Goal: Information Seeking & Learning: Find contact information

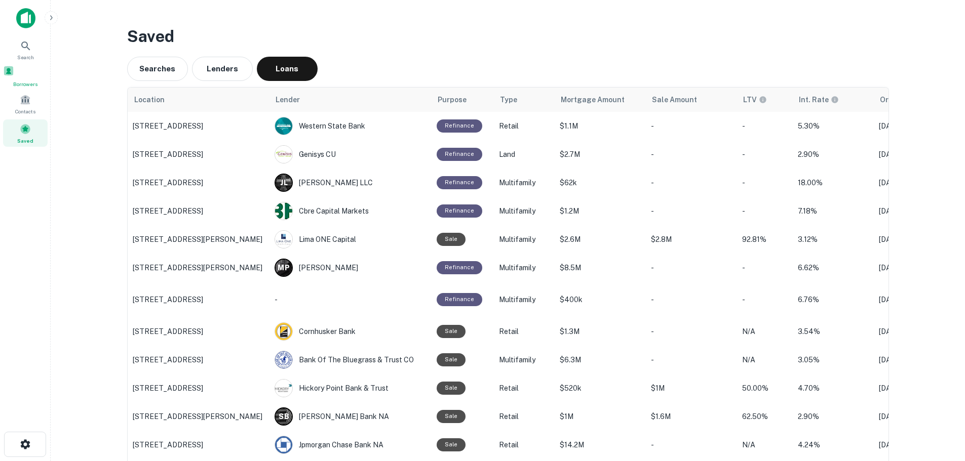
click at [14, 70] on span at bounding box center [8, 70] width 11 height 11
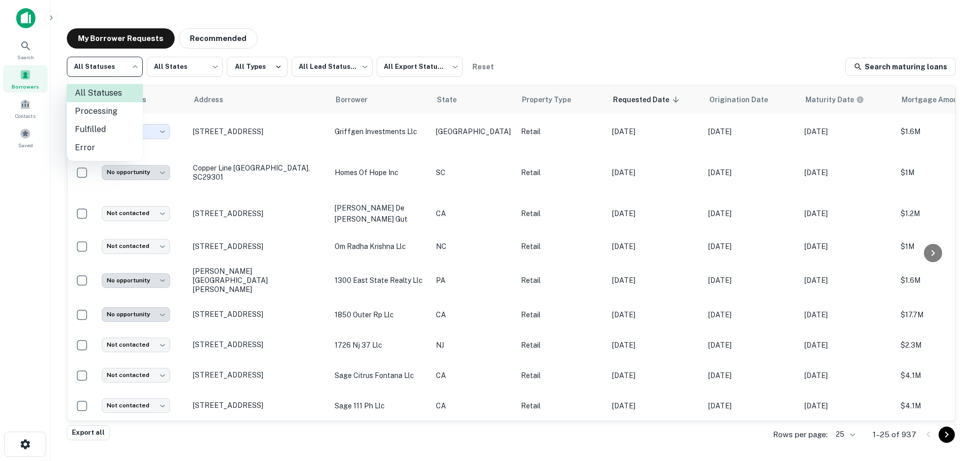
click at [137, 71] on body "**********" at bounding box center [486, 230] width 972 height 461
click at [116, 126] on li "Fulfilled" at bounding box center [105, 130] width 76 height 18
type input "*********"
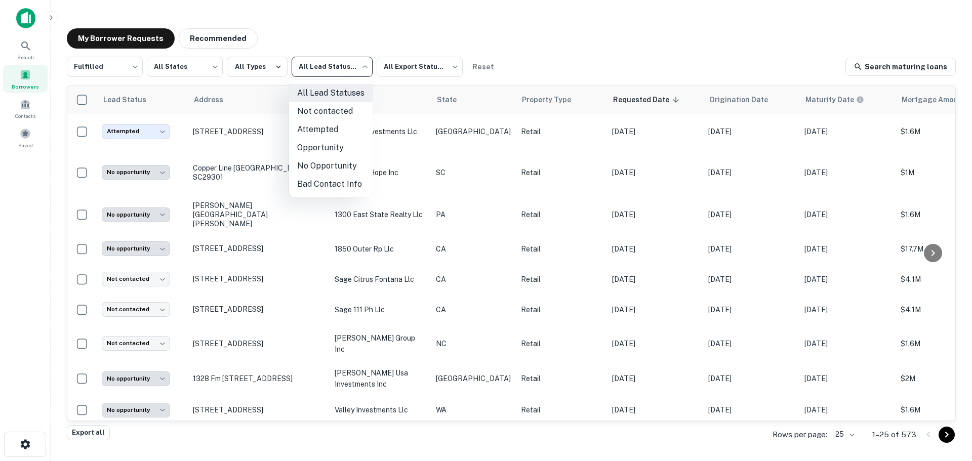
click at [336, 72] on body "**********" at bounding box center [486, 230] width 972 height 461
click at [337, 115] on li "Not contacted" at bounding box center [331, 111] width 84 height 18
type input "****"
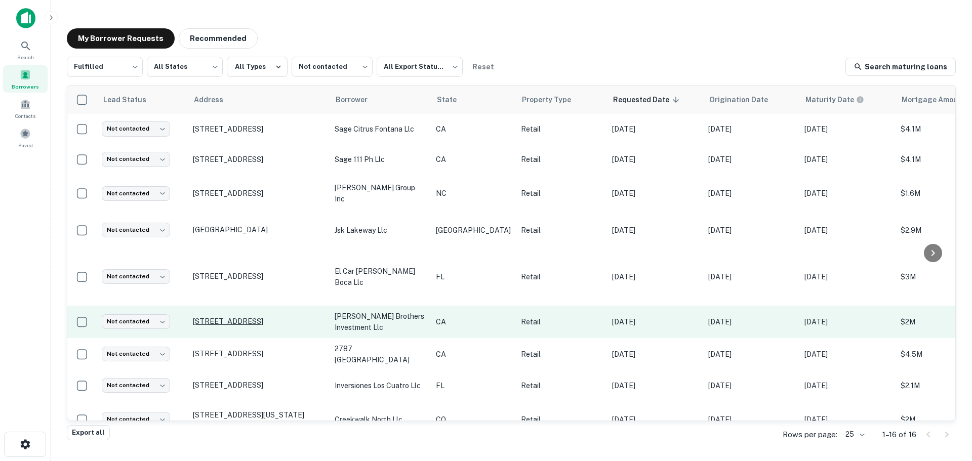
click at [254, 317] on p "[STREET_ADDRESS]" at bounding box center [259, 321] width 132 height 9
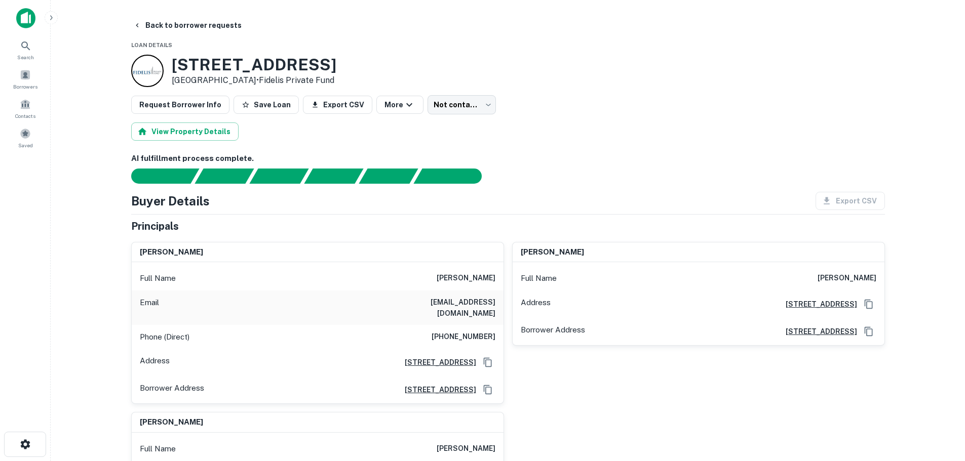
click at [296, 69] on h3 "[STREET_ADDRESS]" at bounding box center [254, 64] width 165 height 19
copy h3 "[STREET_ADDRESS]"
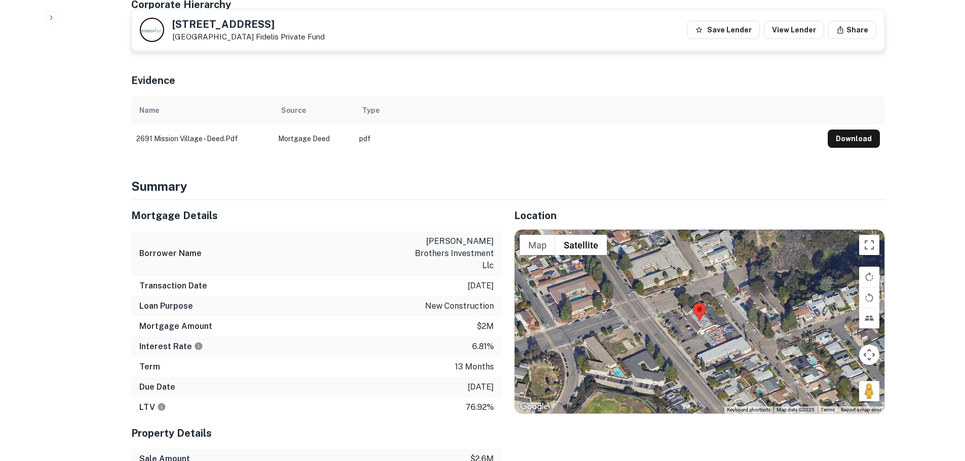
scroll to position [506, 0]
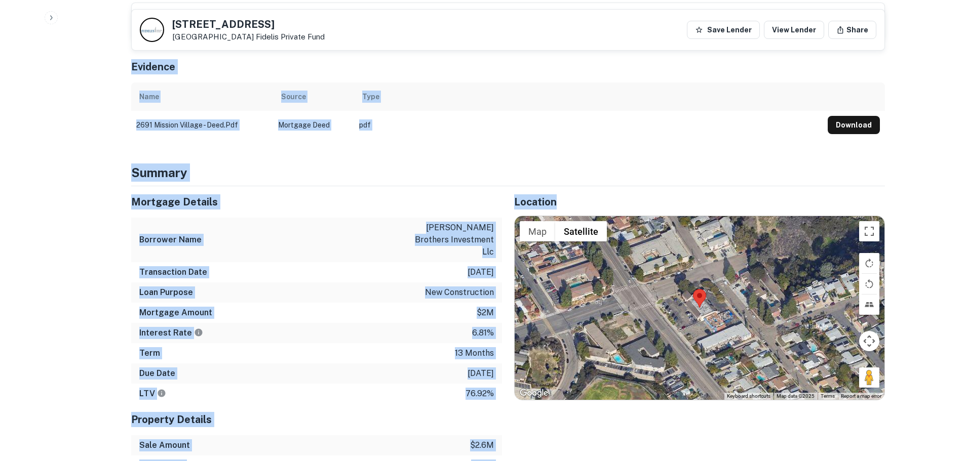
drag, startPoint x: 954, startPoint y: 259, endPoint x: 1360, endPoint y: 241, distance: 406.5
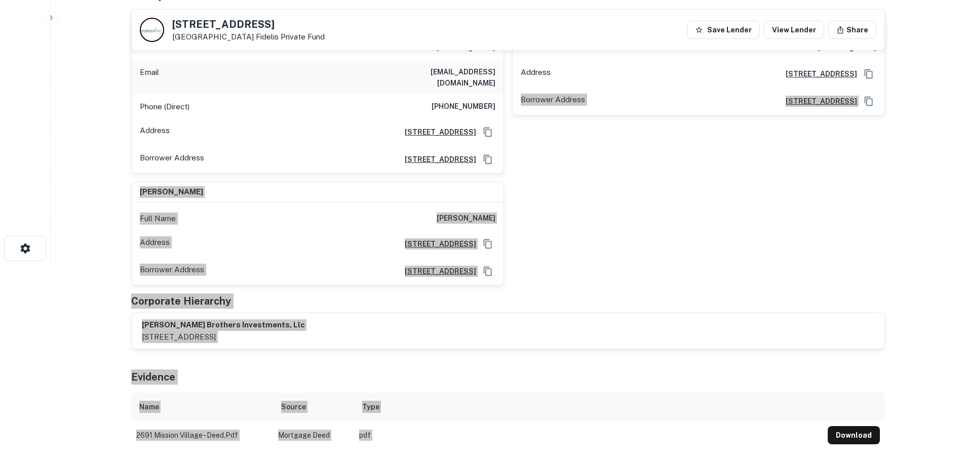
scroll to position [101, 0]
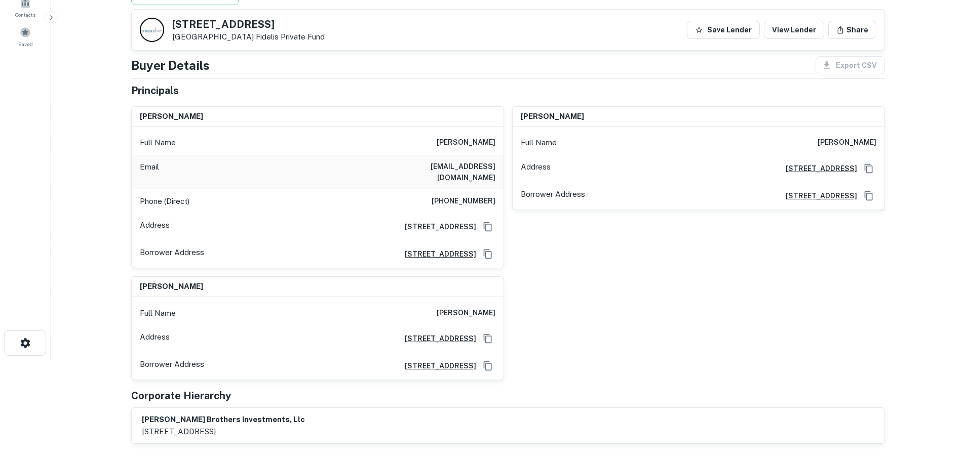
click at [494, 195] on h6 "[PHONE_NUMBER]" at bounding box center [463, 201] width 64 height 12
copy h6 "[PHONE_NUMBER]"
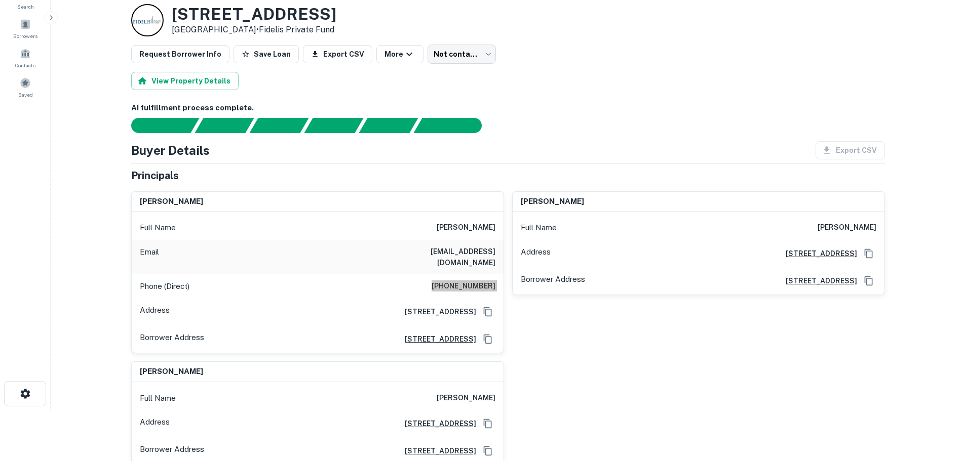
scroll to position [0, 0]
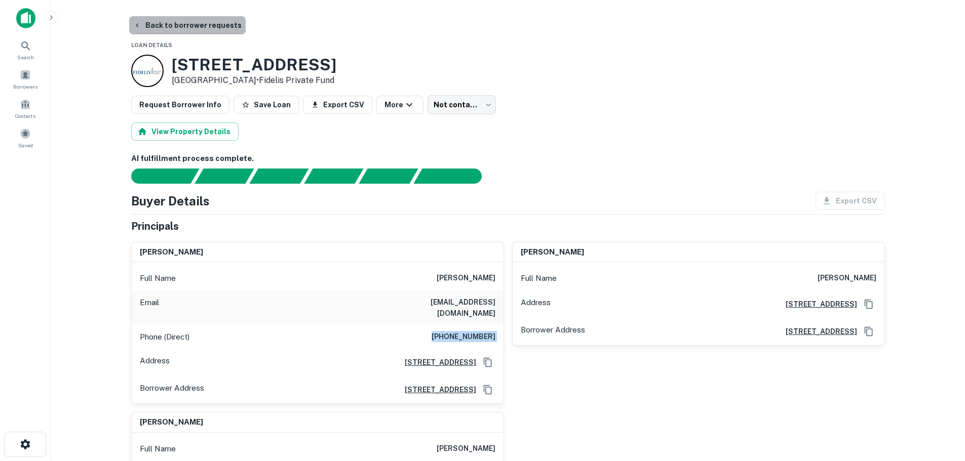
click at [207, 24] on button "Back to borrower requests" at bounding box center [187, 25] width 116 height 18
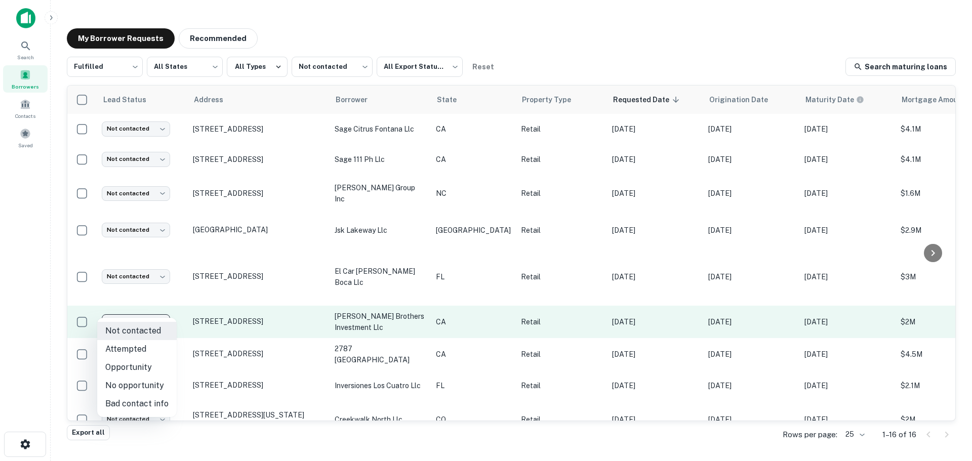
click at [129, 309] on body "Search Borrowers Contacts Saved My Borrower Requests Recommended Fulfilled ****…" at bounding box center [486, 230] width 972 height 461
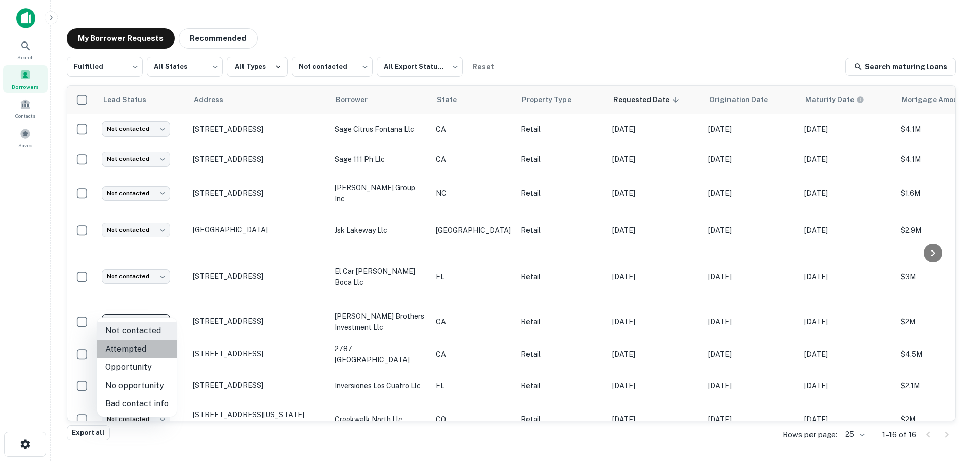
click at [144, 350] on li "Attempted" at bounding box center [137, 349] width 80 height 18
type input "*********"
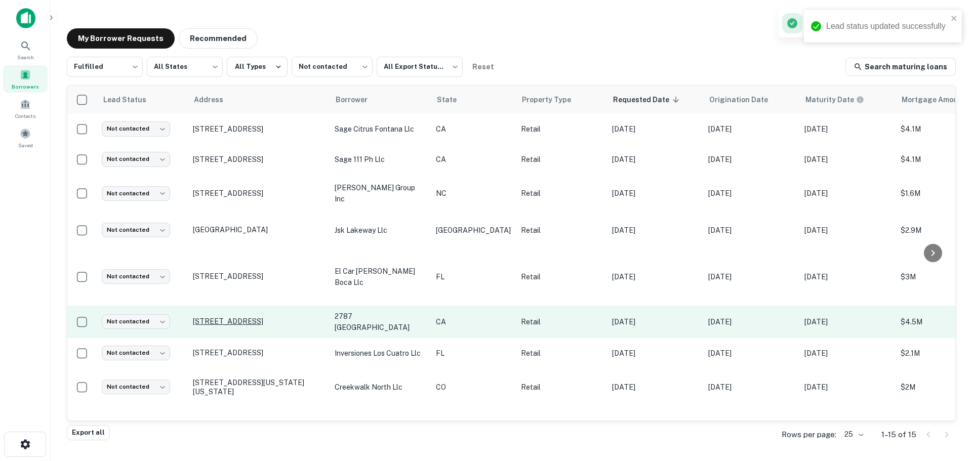
click at [271, 317] on p "[STREET_ADDRESS]" at bounding box center [259, 321] width 132 height 9
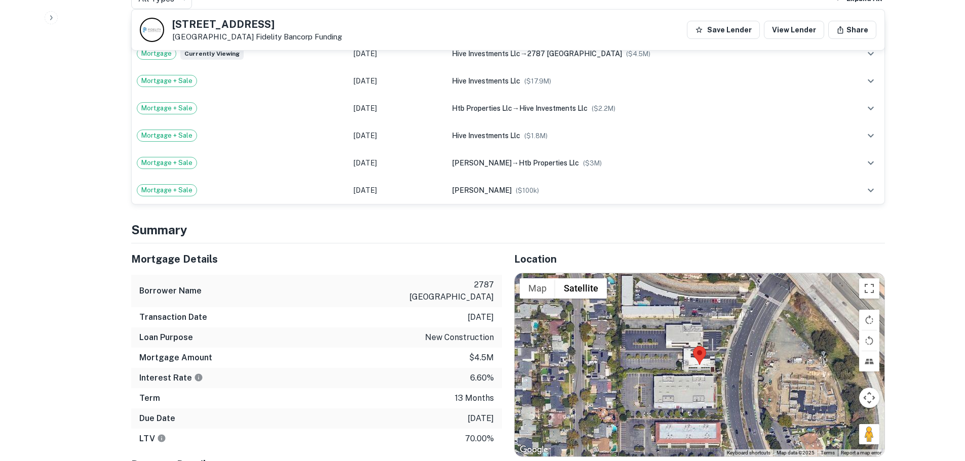
scroll to position [658, 0]
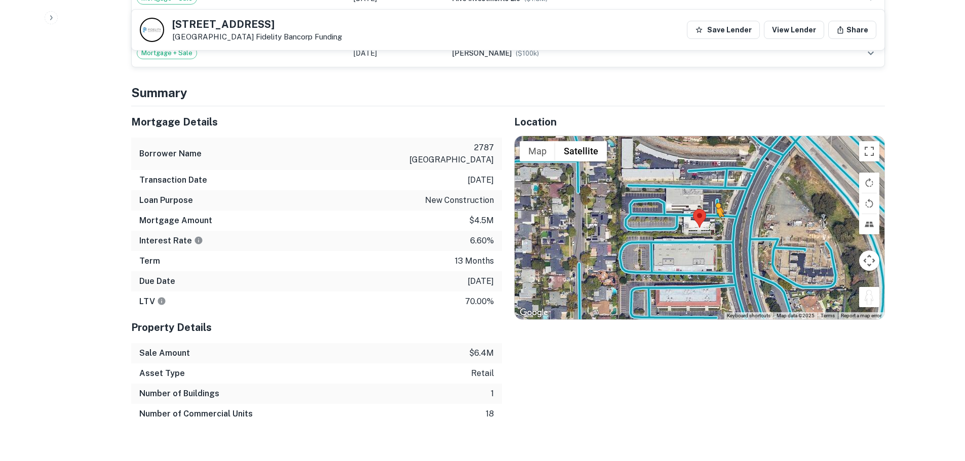
drag, startPoint x: 866, startPoint y: 297, endPoint x: 712, endPoint y: 226, distance: 169.3
click at [712, 226] on div "To activate drag with keyboard, press Alt + Enter. Once in keyboard drag state,…" at bounding box center [699, 227] width 370 height 183
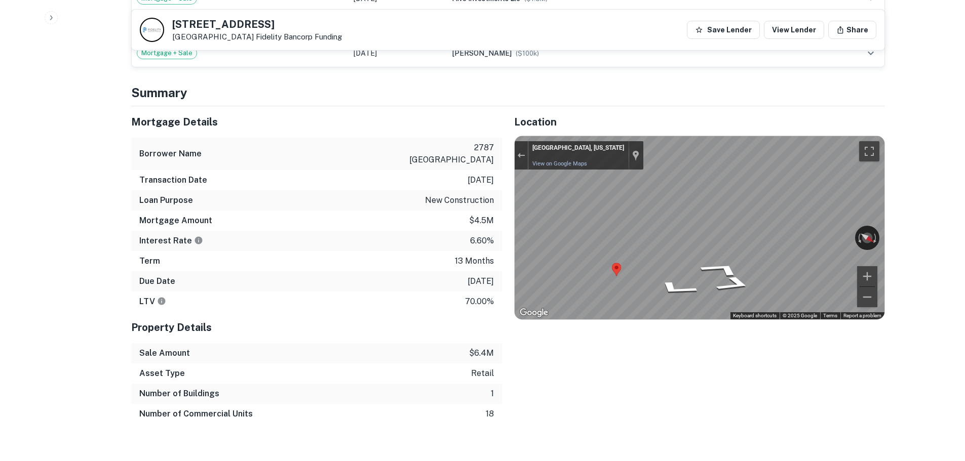
click at [228, 22] on h5 "[STREET_ADDRESS]" at bounding box center [257, 24] width 170 height 10
copy h5 "[STREET_ADDRESS]"
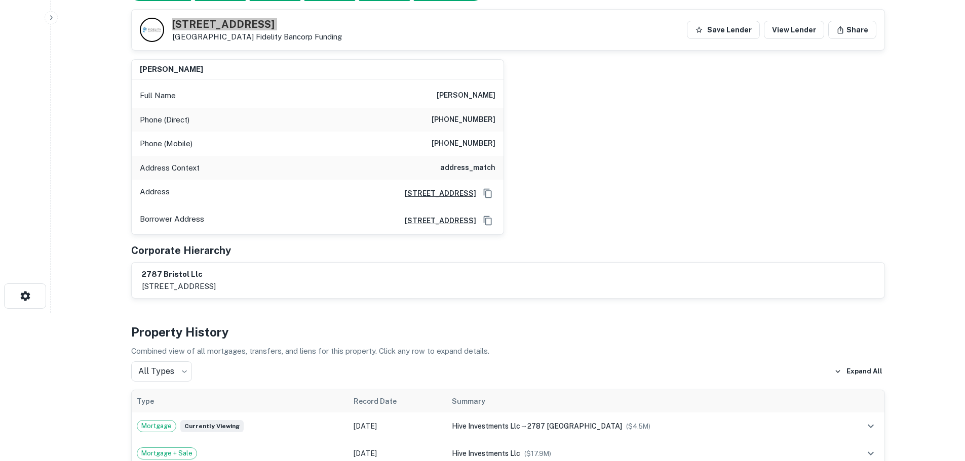
scroll to position [51, 0]
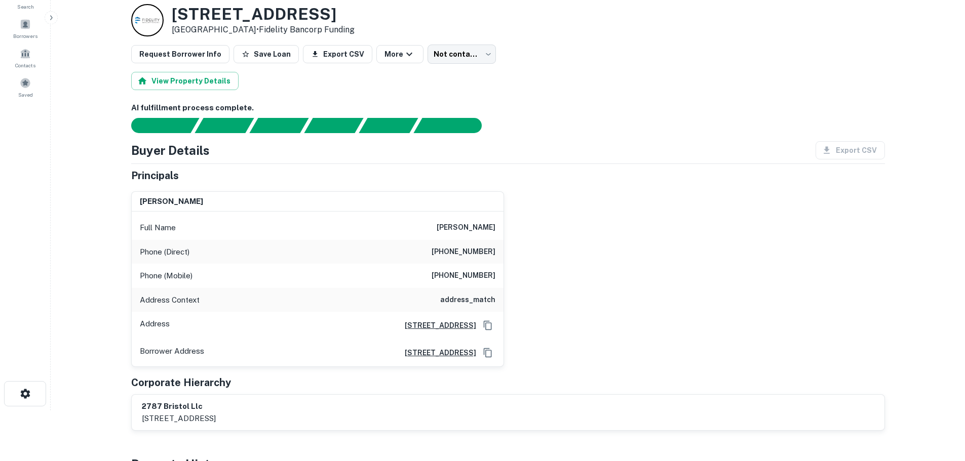
click at [483, 252] on h6 "[PHONE_NUMBER]" at bounding box center [463, 252] width 64 height 12
copy h6 "[PHONE_NUMBER]"
click at [471, 270] on h6 "[PHONE_NUMBER]" at bounding box center [463, 276] width 64 height 12
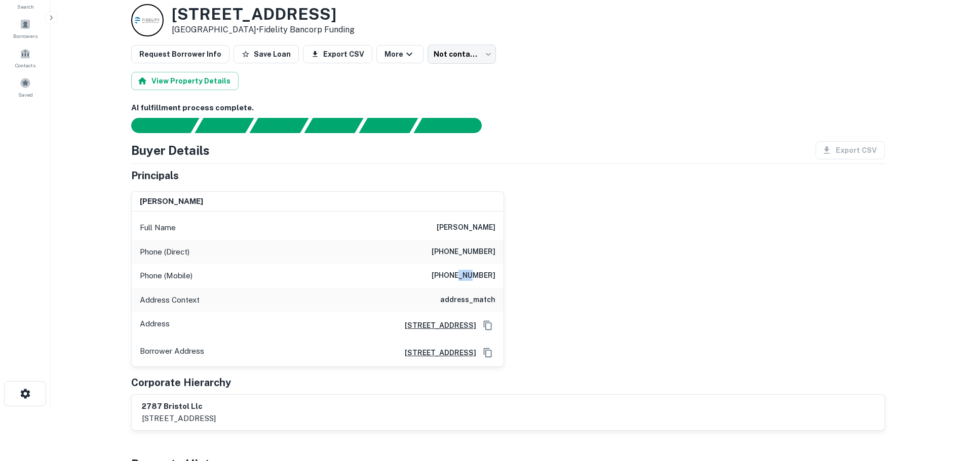
click at [471, 270] on h6 "[PHONE_NUMBER]" at bounding box center [463, 276] width 64 height 12
copy h6 "[PHONE_NUMBER]"
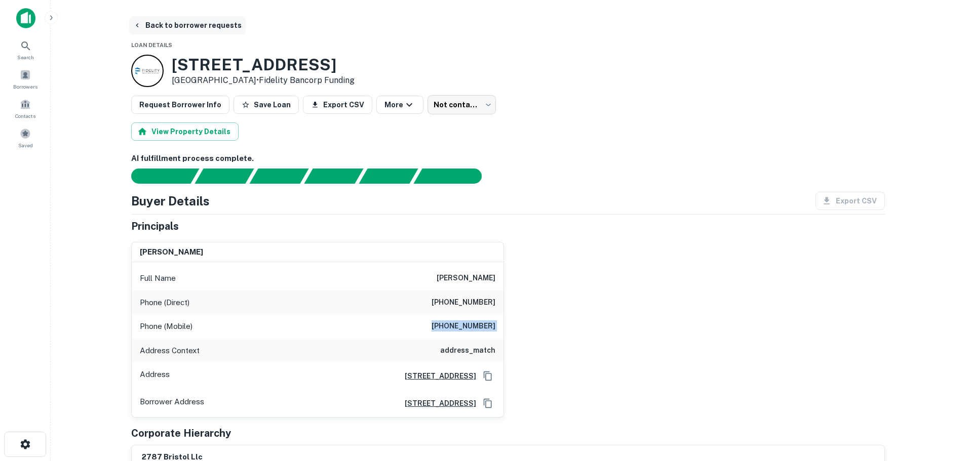
click at [162, 27] on button "Back to borrower requests" at bounding box center [187, 25] width 116 height 18
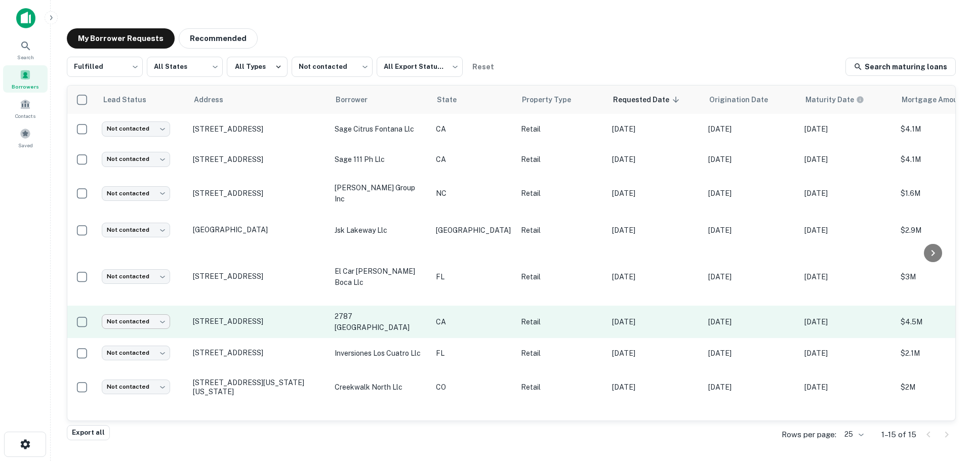
click at [154, 303] on body "Search Borrowers Contacts Saved My Borrower Requests Recommended Fulfilled ****…" at bounding box center [486, 230] width 972 height 461
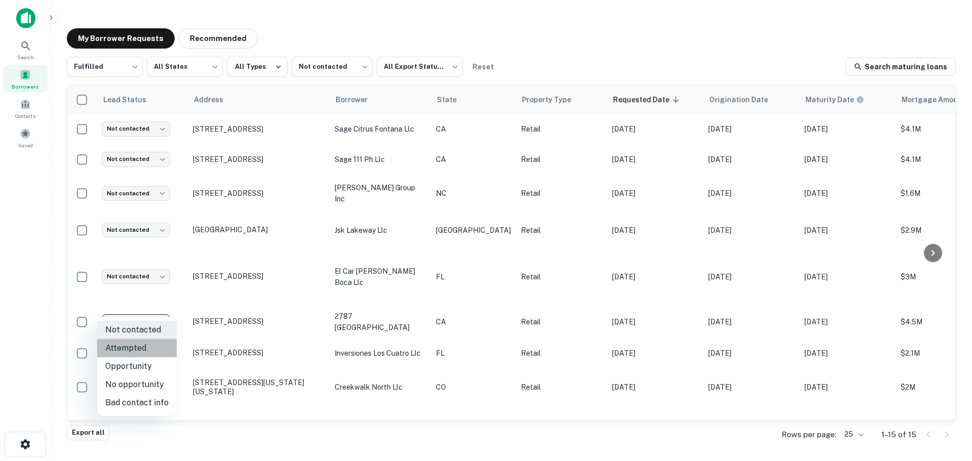
click at [153, 349] on li "Attempted" at bounding box center [137, 348] width 80 height 18
type input "*********"
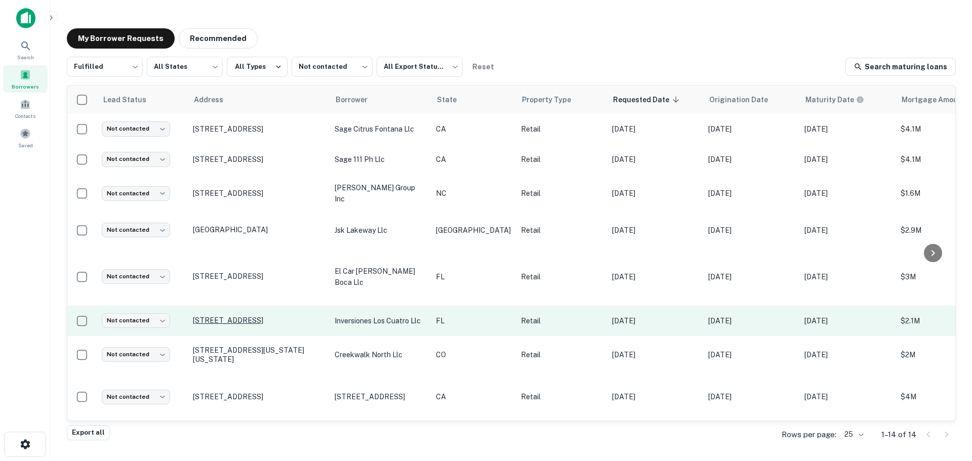
click at [254, 316] on p "[STREET_ADDRESS]" at bounding box center [259, 320] width 132 height 9
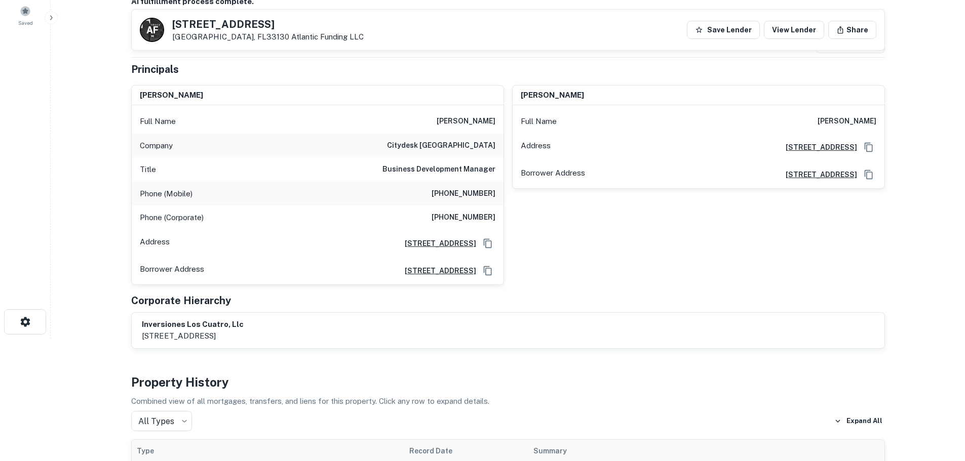
scroll to position [101, 0]
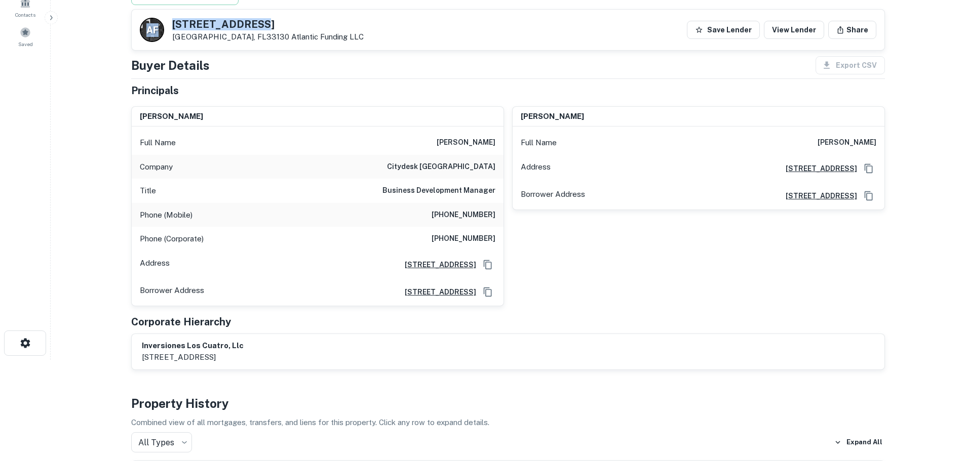
drag, startPoint x: 256, startPoint y: 28, endPoint x: 146, endPoint y: 17, distance: 110.4
click at [146, 17] on div "A F [STREET_ADDRESS] Atlantic Funding LLC Save Lender View Lender Share" at bounding box center [508, 30] width 752 height 41
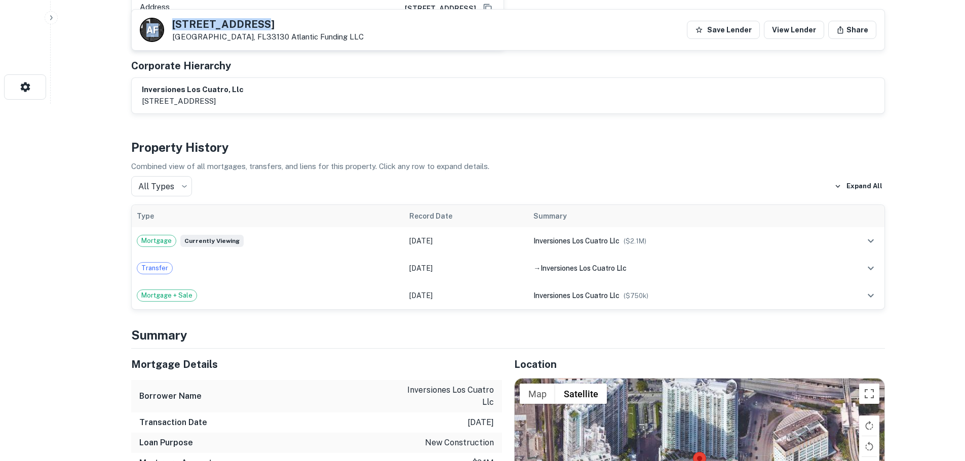
scroll to position [608, 0]
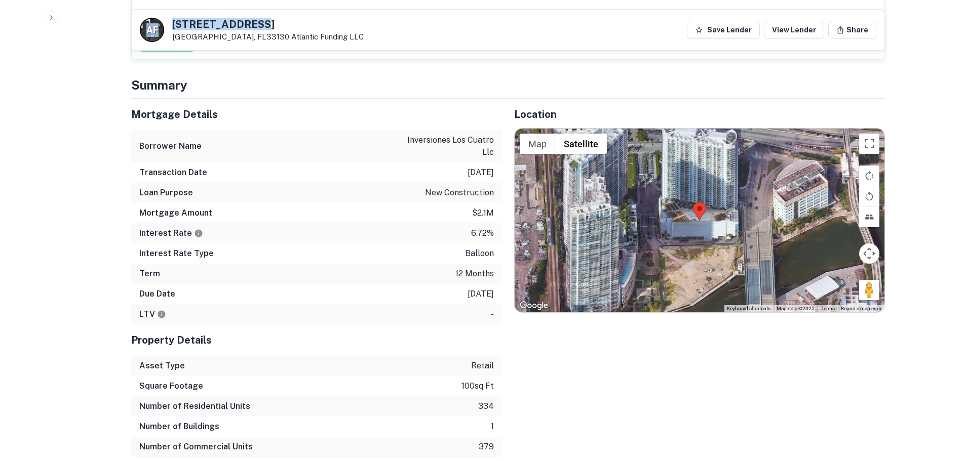
copy div "A F [STREET_ADDRESS]"
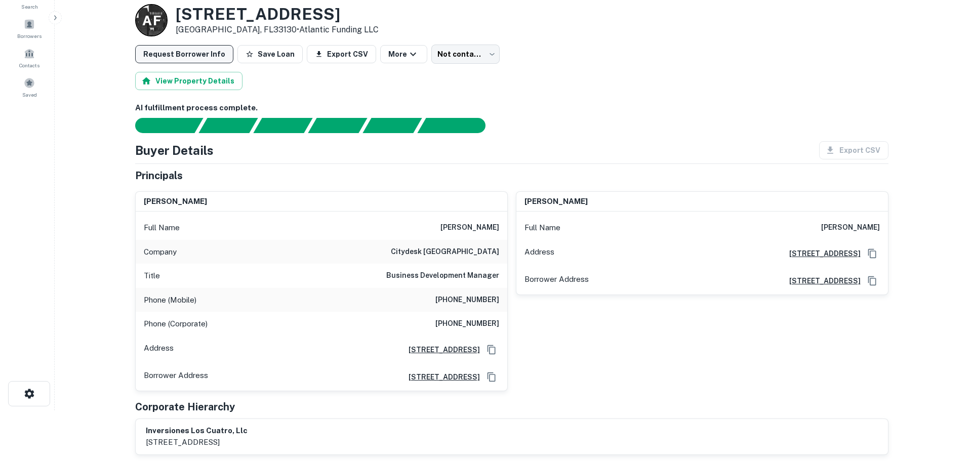
scroll to position [0, 0]
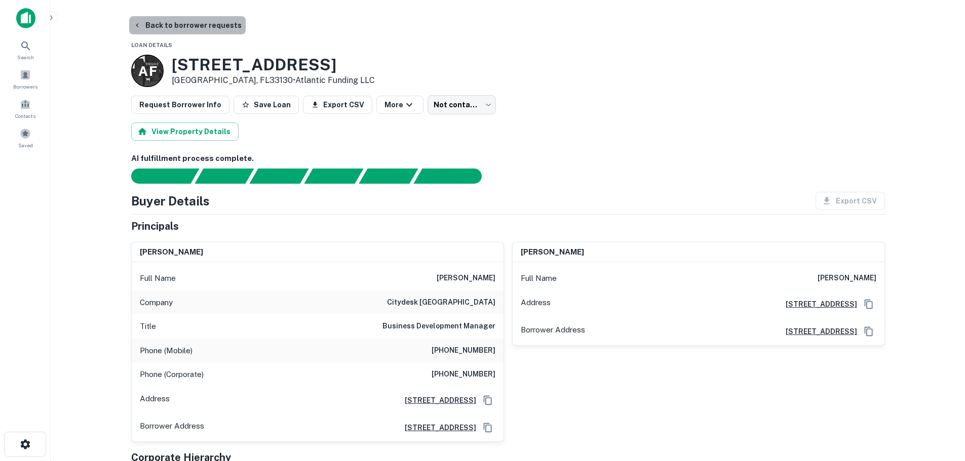
click at [197, 29] on button "Back to borrower requests" at bounding box center [187, 25] width 116 height 18
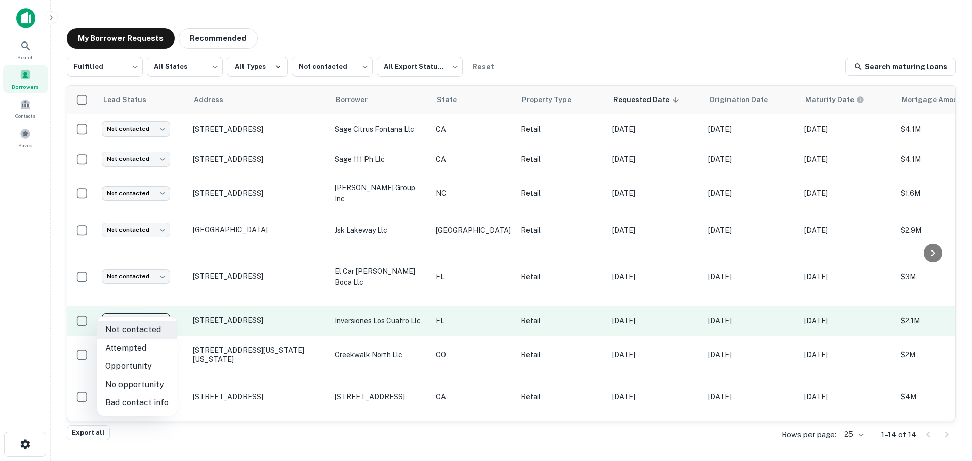
click at [127, 315] on body "Search Borrowers Contacts Saved My Borrower Requests Recommended Fulfilled ****…" at bounding box center [486, 230] width 972 height 461
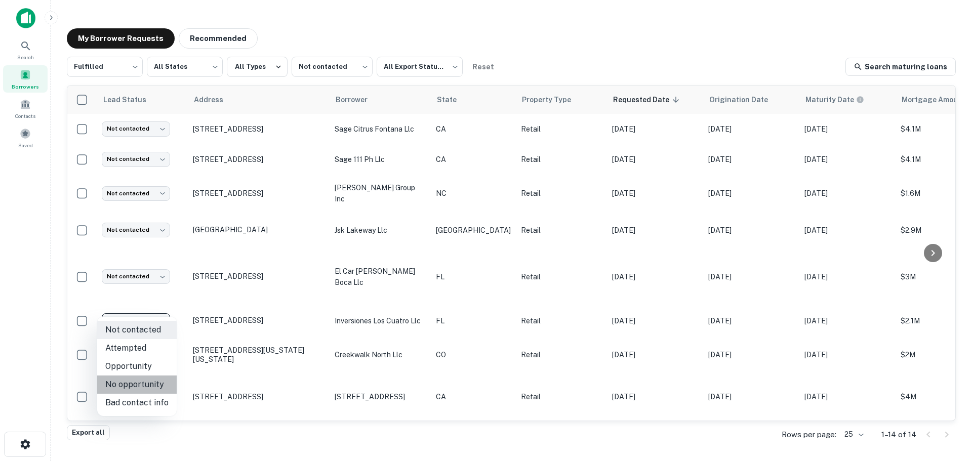
click at [146, 384] on li "No opportunity" at bounding box center [137, 385] width 80 height 18
type input "**********"
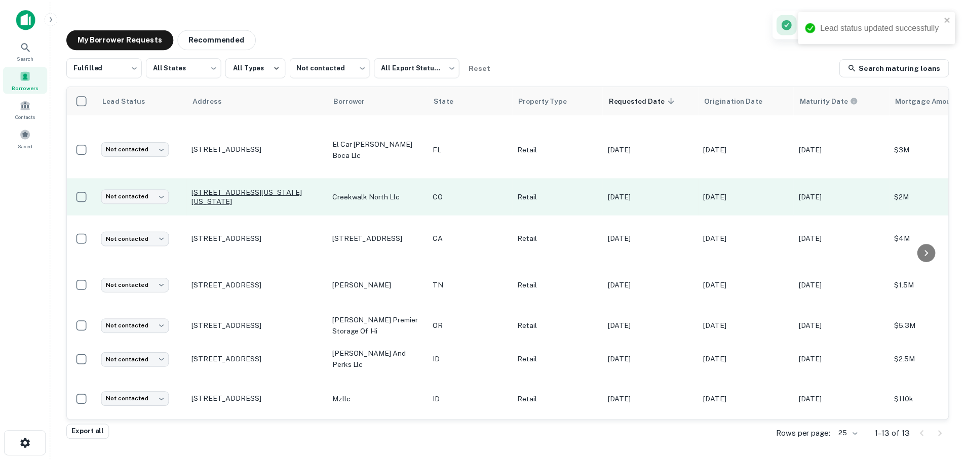
scroll to position [101, 0]
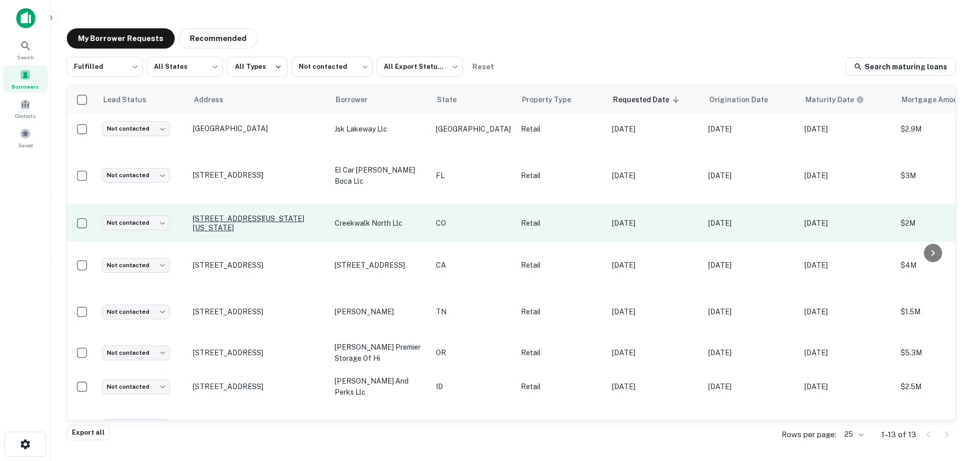
click at [263, 214] on p "[STREET_ADDRESS][US_STATE][US_STATE]" at bounding box center [259, 223] width 132 height 18
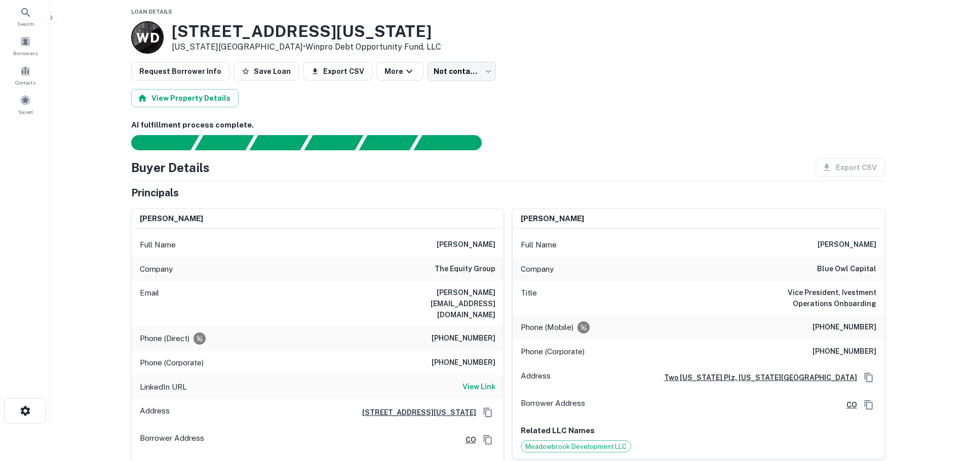
scroll to position [51, 0]
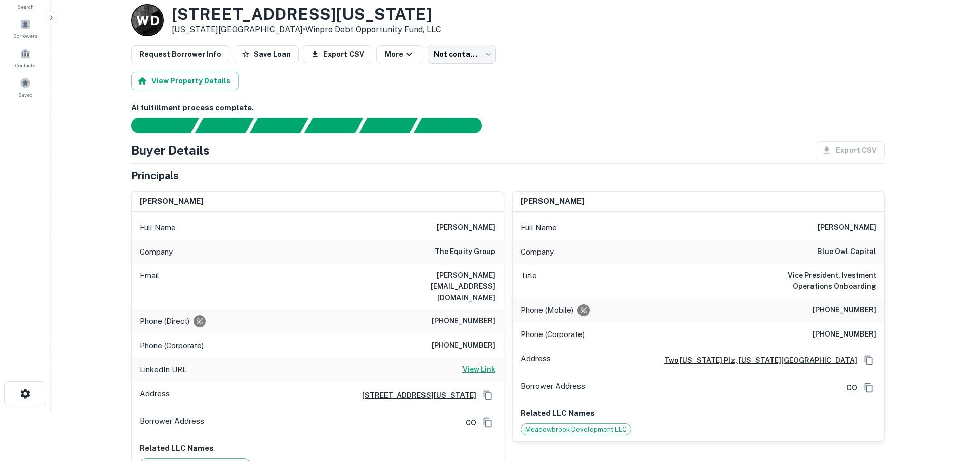
click at [483, 364] on h6 "View Link" at bounding box center [478, 369] width 33 height 11
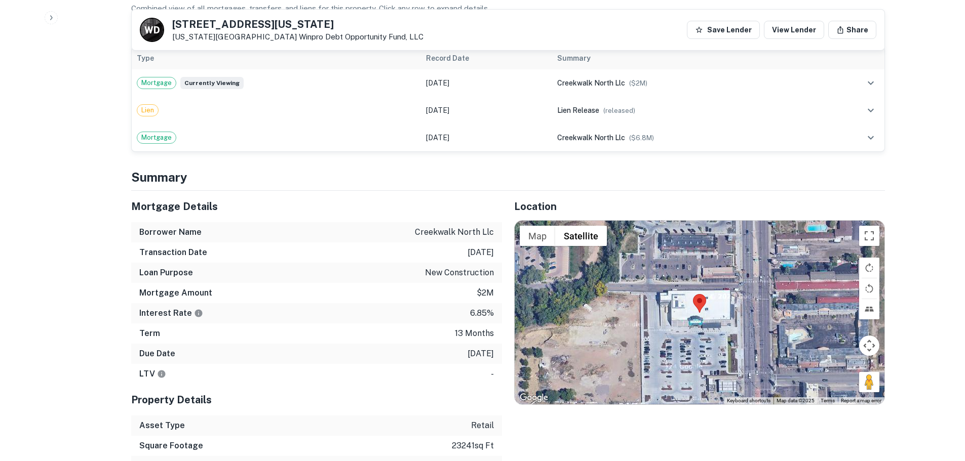
scroll to position [709, 0]
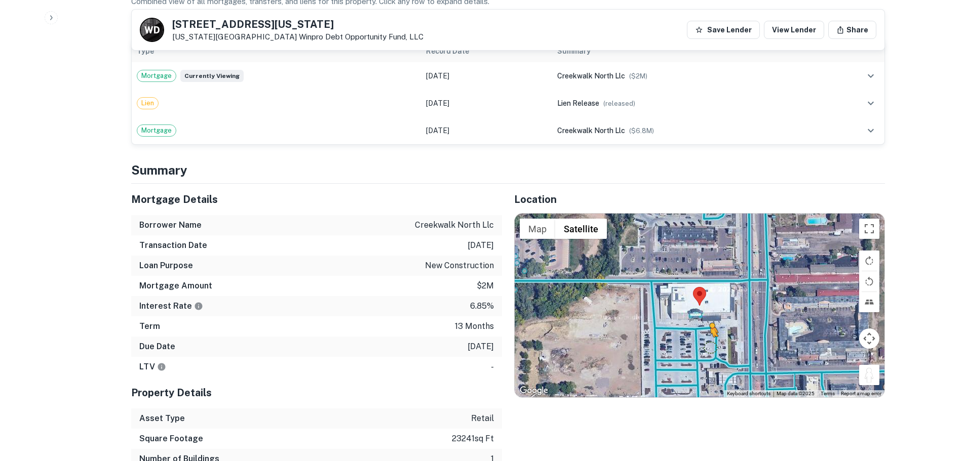
drag, startPoint x: 875, startPoint y: 355, endPoint x: 699, endPoint y: 326, distance: 178.7
click at [699, 326] on div "To activate drag with keyboard, press Alt + Enter. Once in keyboard drag state,…" at bounding box center [699, 305] width 370 height 183
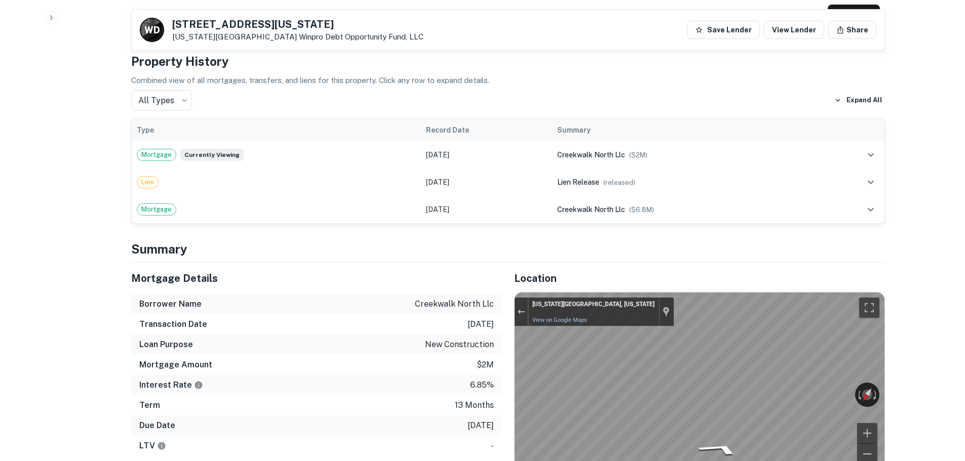
scroll to position [506, 0]
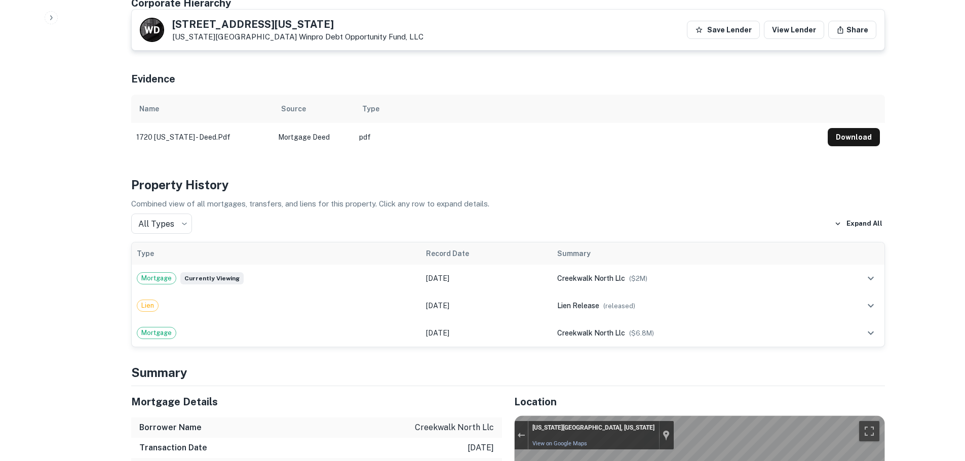
click at [233, 21] on h5 "[STREET_ADDRESS][US_STATE]" at bounding box center [297, 24] width 251 height 10
copy h5 "[STREET_ADDRESS][US_STATE]"
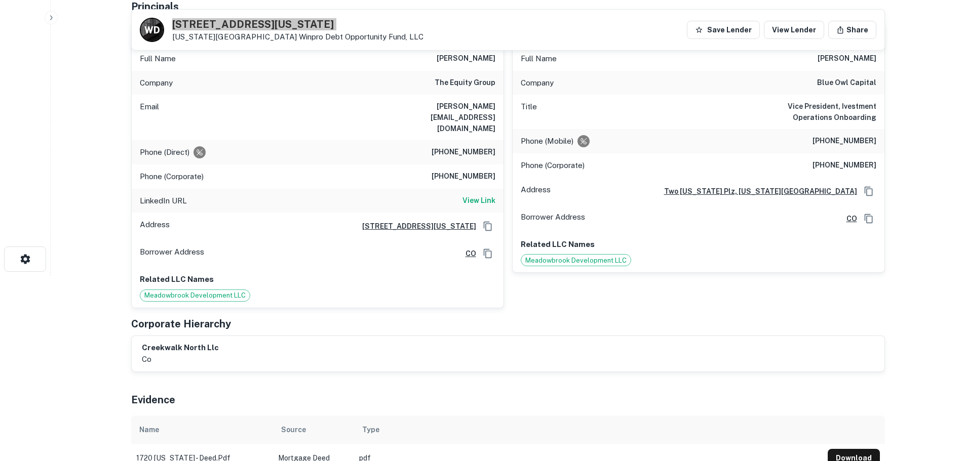
scroll to position [101, 0]
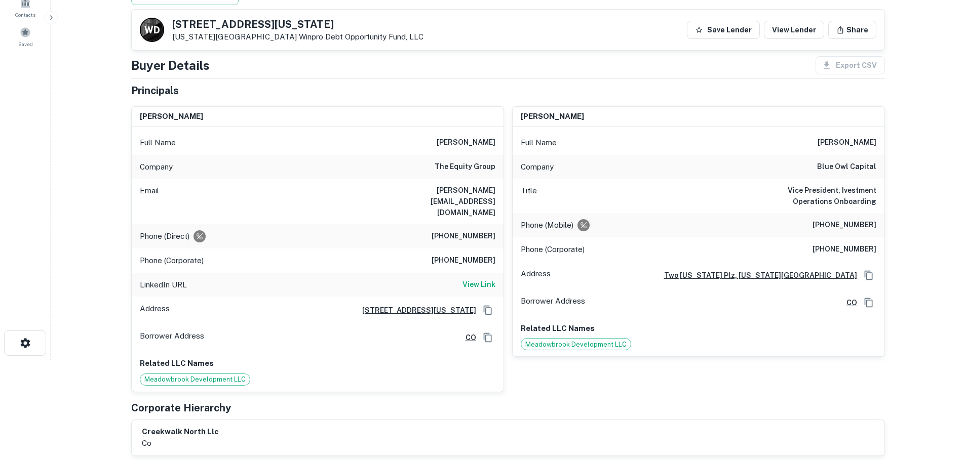
click at [467, 230] on h6 "[PHONE_NUMBER]" at bounding box center [463, 236] width 64 height 12
copy h6 "[PHONE_NUMBER]"
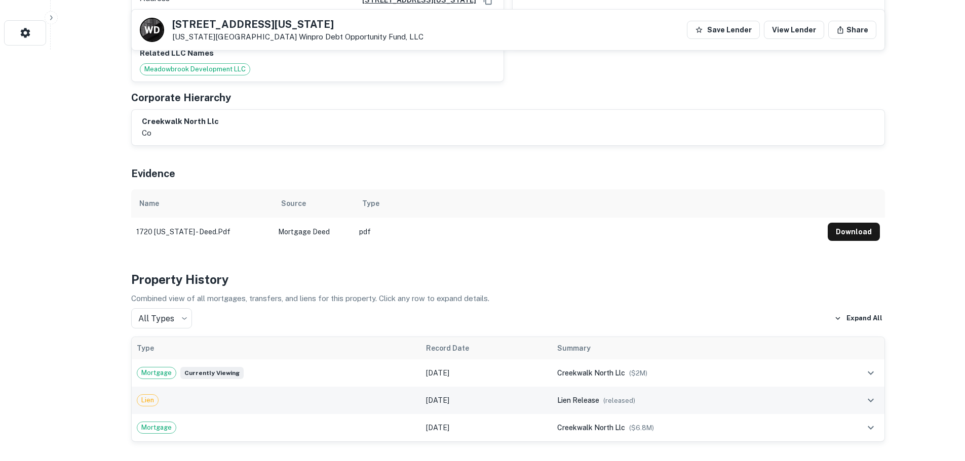
scroll to position [253, 0]
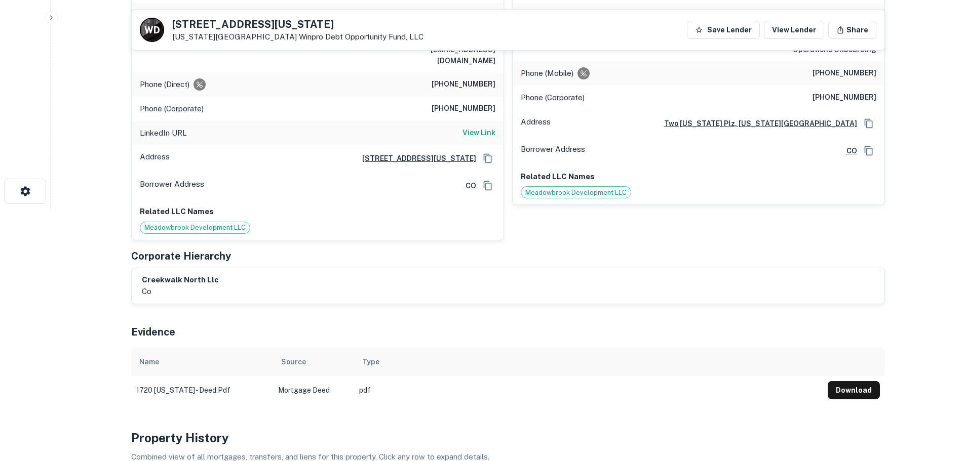
click at [482, 103] on h6 "[PHONE_NUMBER]" at bounding box center [463, 109] width 64 height 12
copy h6 "[PHONE_NUMBER]"
click at [470, 78] on h6 "[PHONE_NUMBER]" at bounding box center [463, 84] width 64 height 12
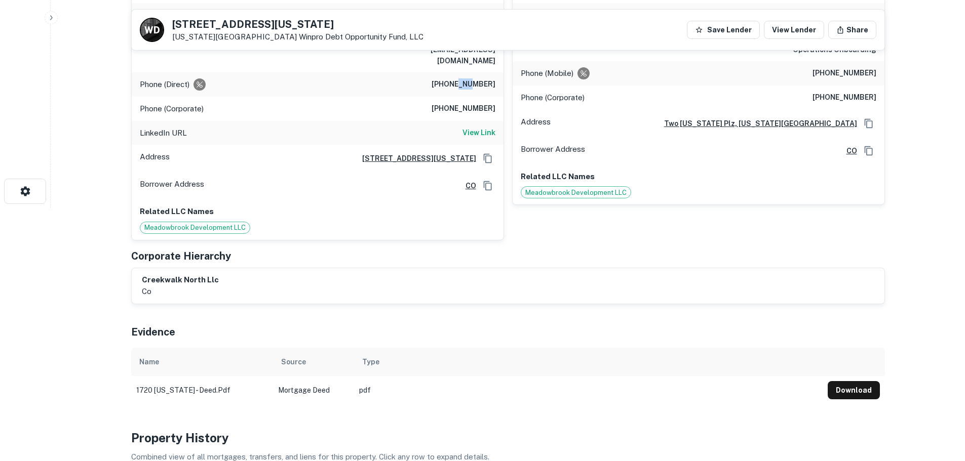
click at [471, 78] on h6 "[PHONE_NUMBER]" at bounding box center [463, 84] width 64 height 12
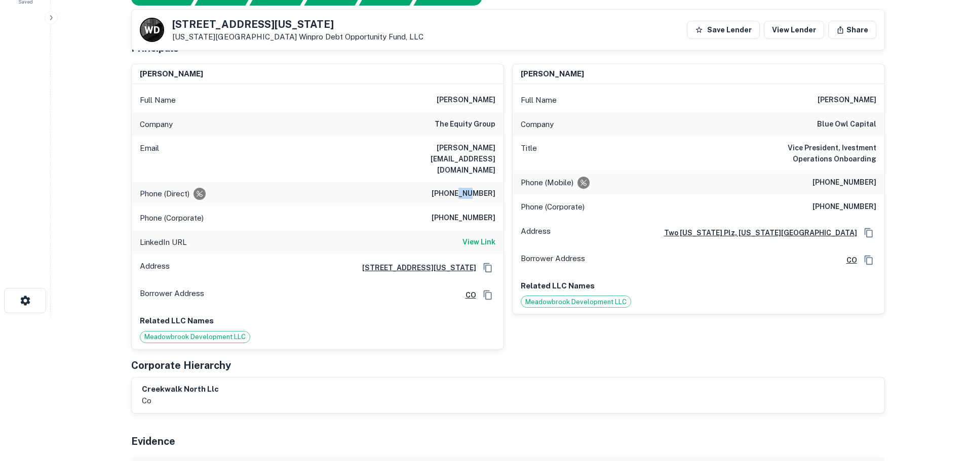
scroll to position [101, 0]
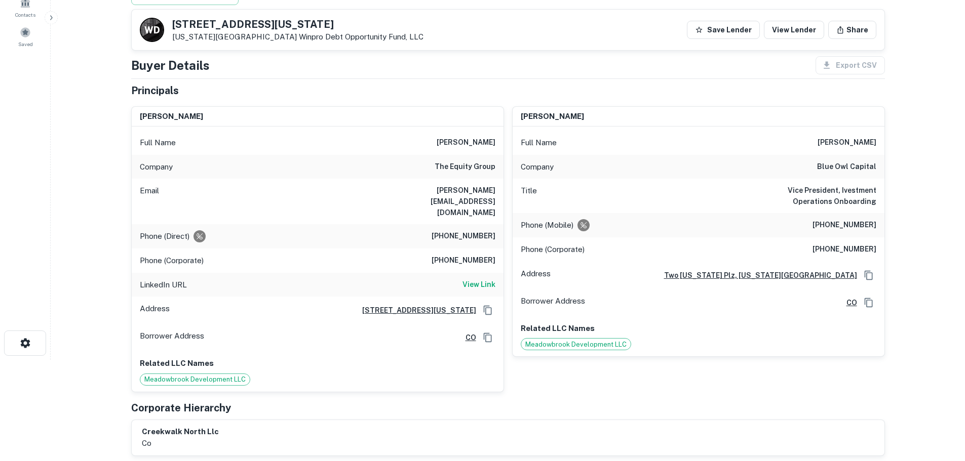
click at [498, 224] on div "Phone (Direct) [PHONE_NUMBER]" at bounding box center [318, 236] width 372 height 24
click at [472, 170] on h6 "the equity group" at bounding box center [464, 167] width 61 height 12
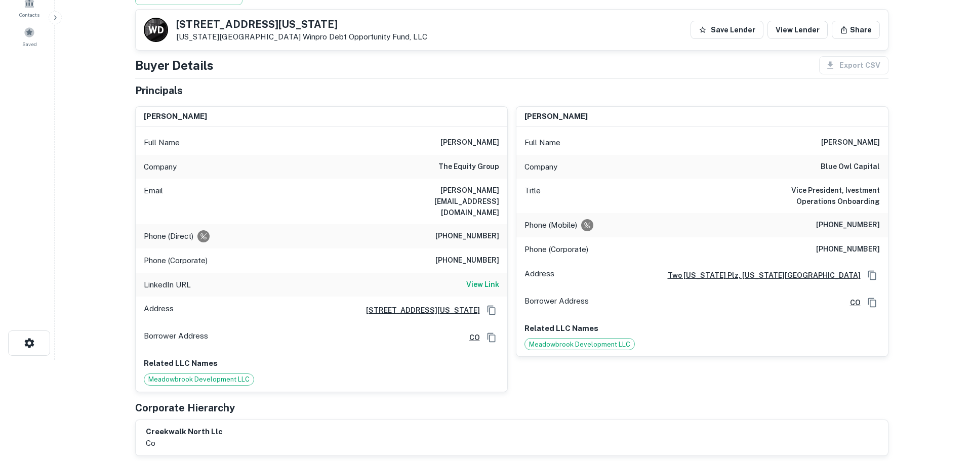
scroll to position [0, 0]
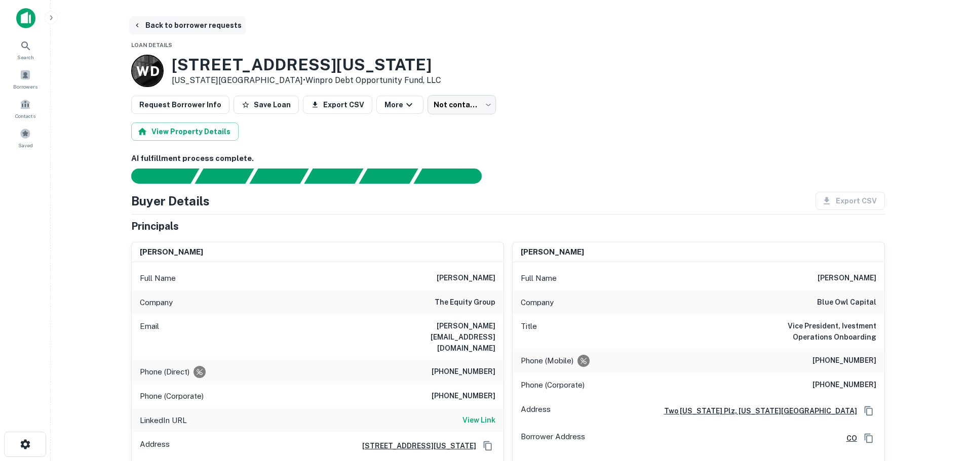
click at [173, 25] on button "Back to borrower requests" at bounding box center [187, 25] width 116 height 18
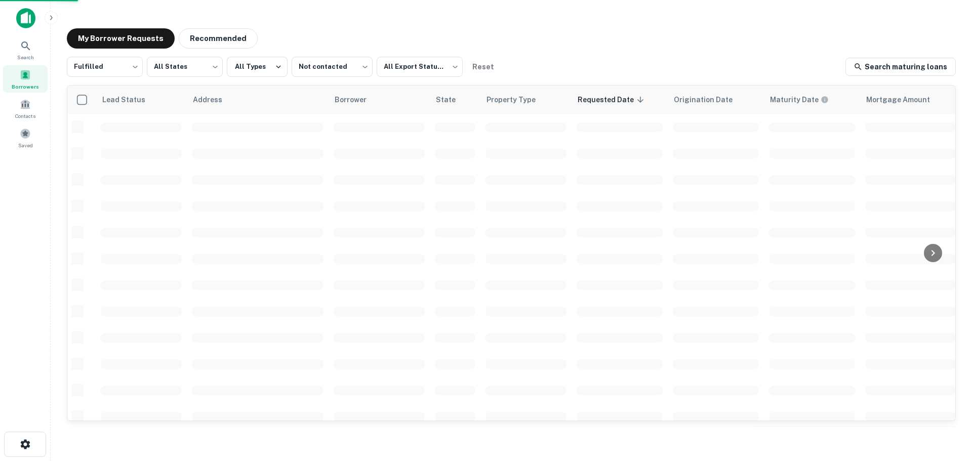
scroll to position [101, 0]
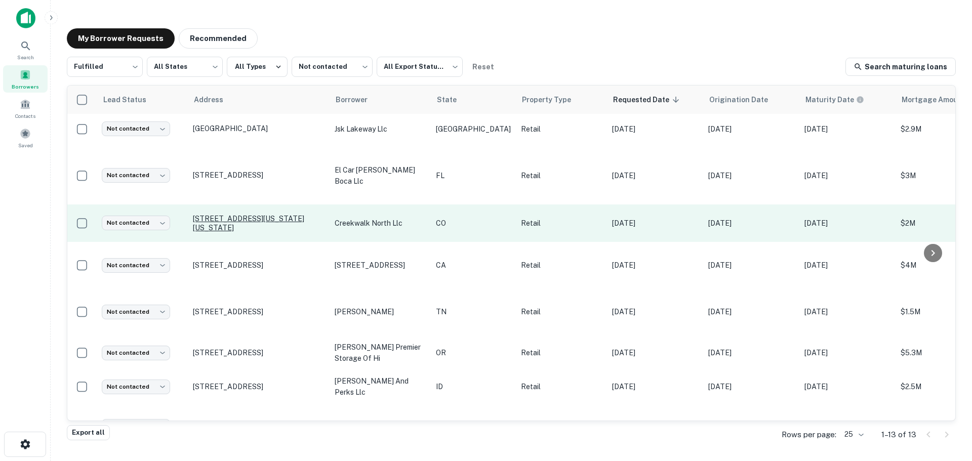
click at [229, 219] on p "[STREET_ADDRESS][US_STATE][US_STATE]" at bounding box center [259, 223] width 132 height 18
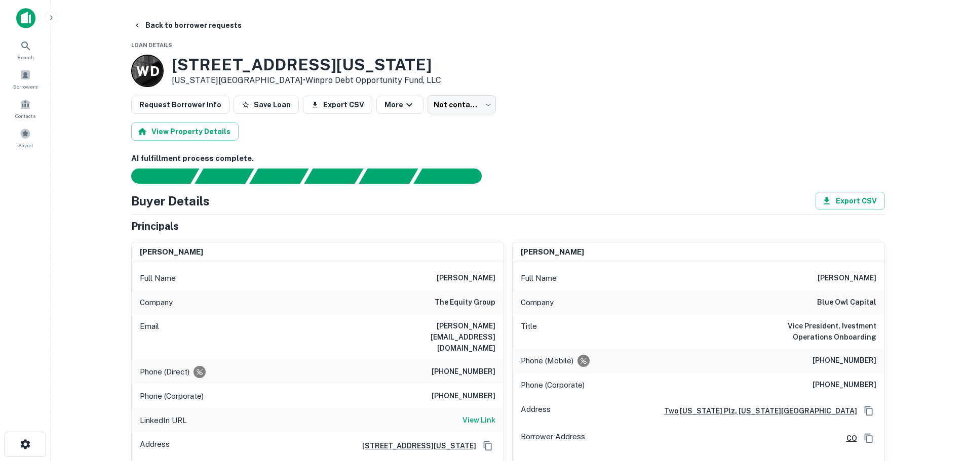
click at [475, 366] on h6 "[PHONE_NUMBER]" at bounding box center [463, 372] width 64 height 12
copy h6 "[PHONE_NUMBER]"
click at [161, 15] on main "Back to borrower requests Loan Details W D [STREET_ADDRESS][US_STATE][US_STATE]…" at bounding box center [508, 230] width 914 height 461
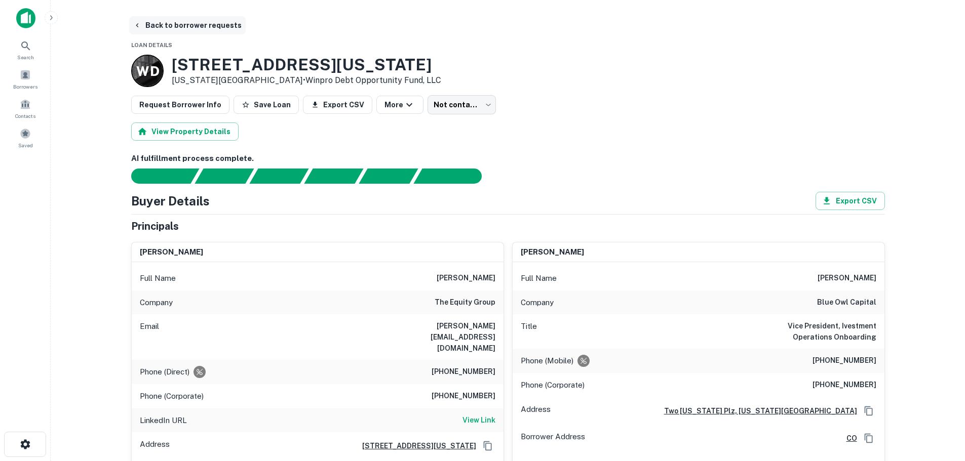
click at [182, 30] on button "Back to borrower requests" at bounding box center [187, 25] width 116 height 18
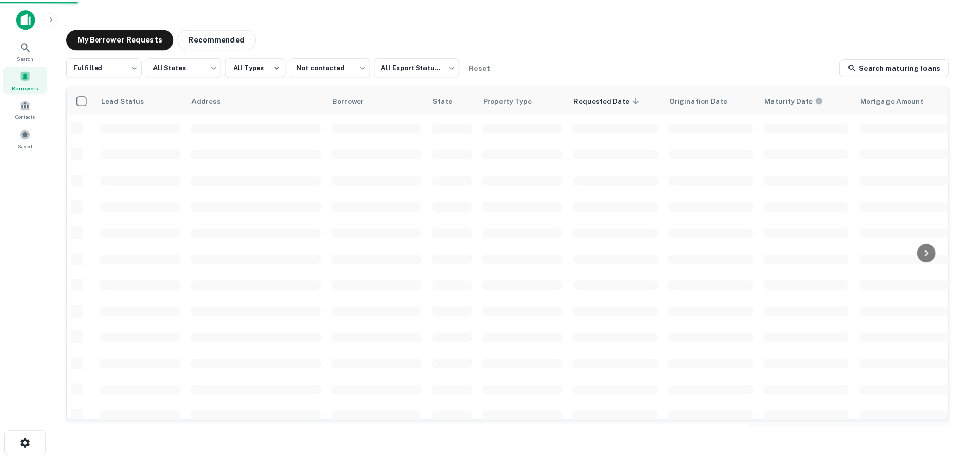
scroll to position [101, 0]
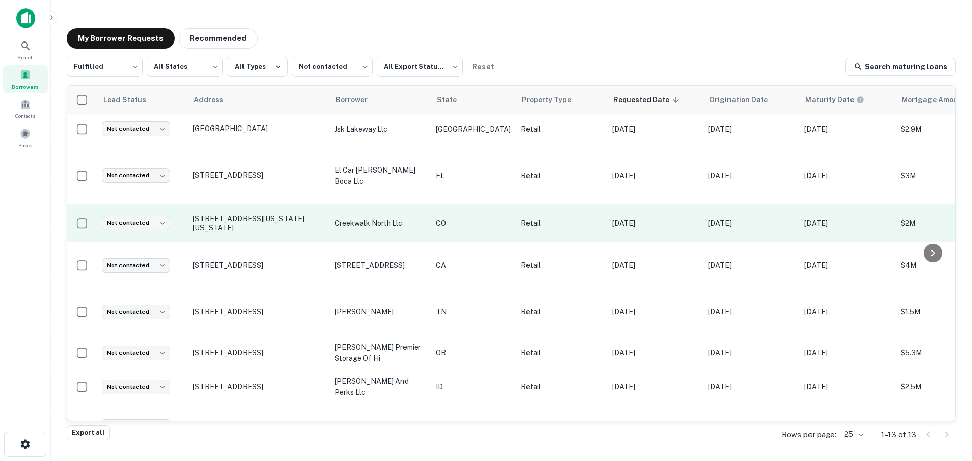
click at [139, 220] on td "Not contacted **** ​" at bounding box center [142, 224] width 91 height 38
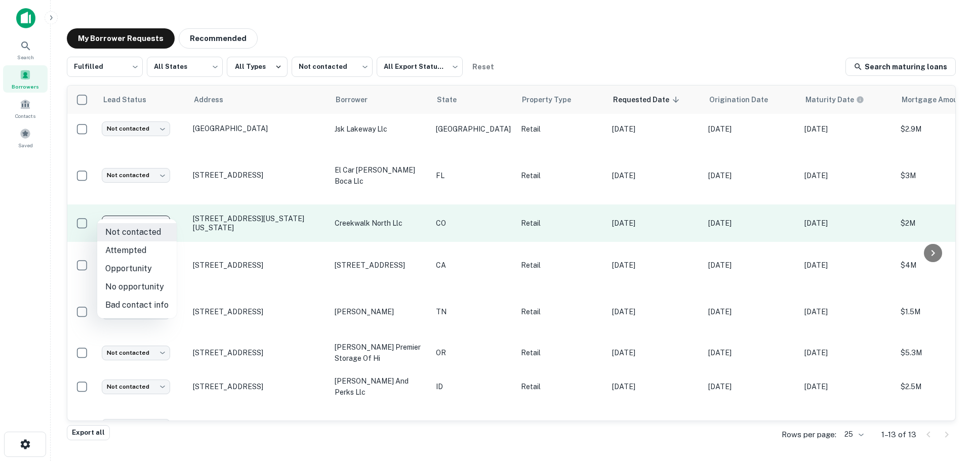
click at [143, 217] on body "Search Borrowers Contacts Saved My Borrower Requests Recommended Fulfilled ****…" at bounding box center [486, 230] width 972 height 461
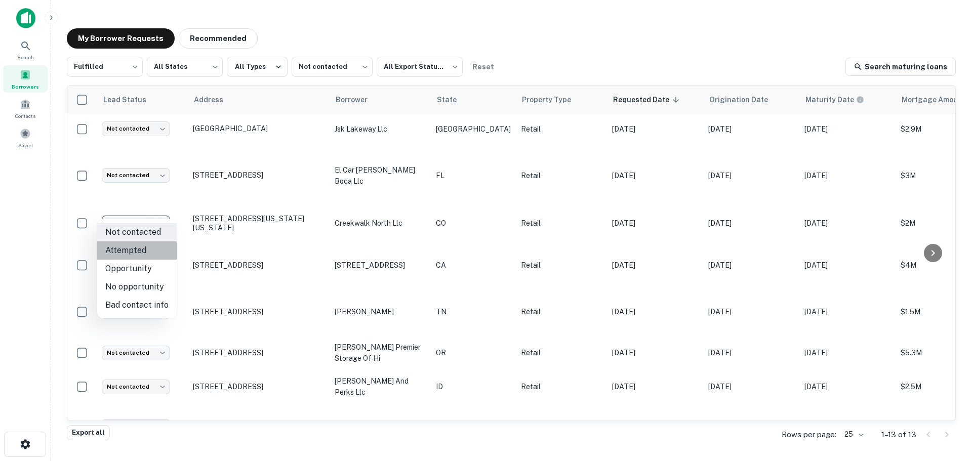
click at [145, 249] on li "Attempted" at bounding box center [137, 251] width 80 height 18
type input "*********"
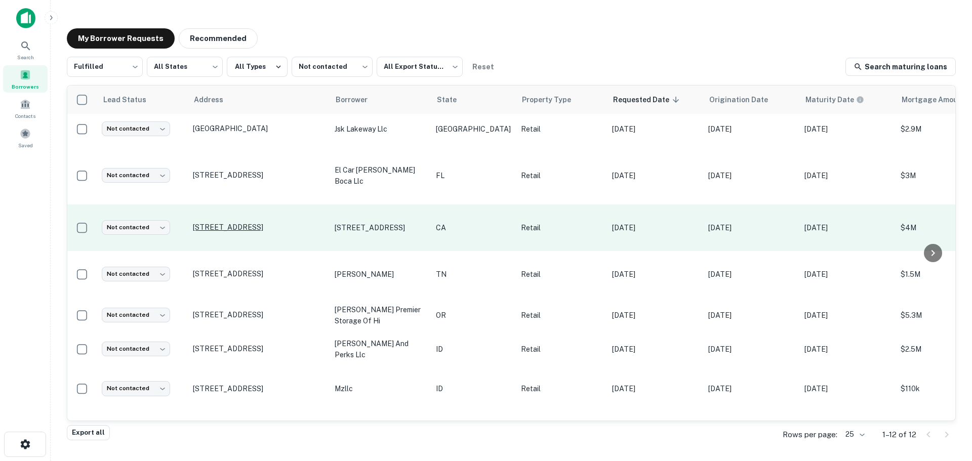
click at [253, 223] on p "[STREET_ADDRESS]" at bounding box center [259, 227] width 132 height 9
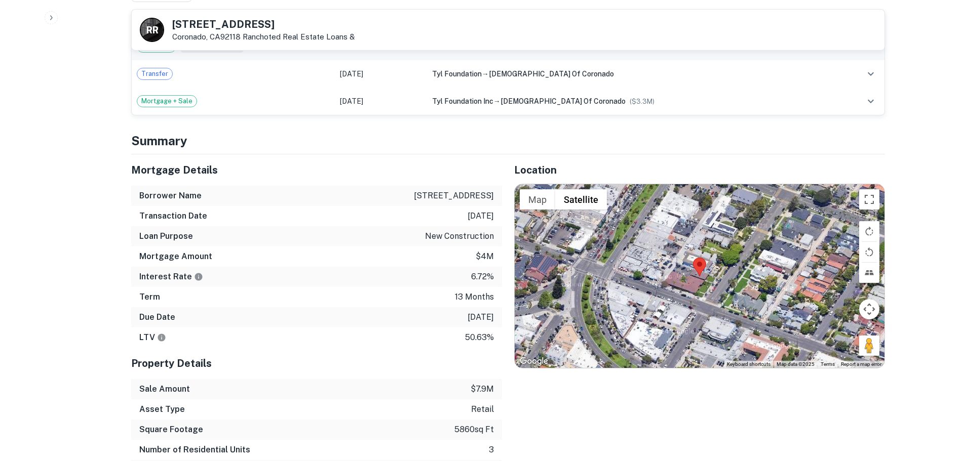
scroll to position [608, 0]
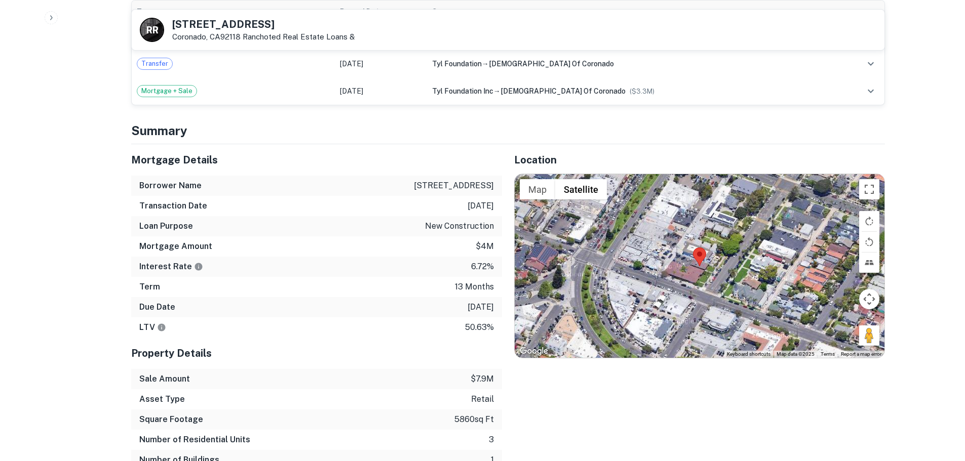
click at [202, 26] on h5 "[STREET_ADDRESS]" at bounding box center [263, 24] width 182 height 10
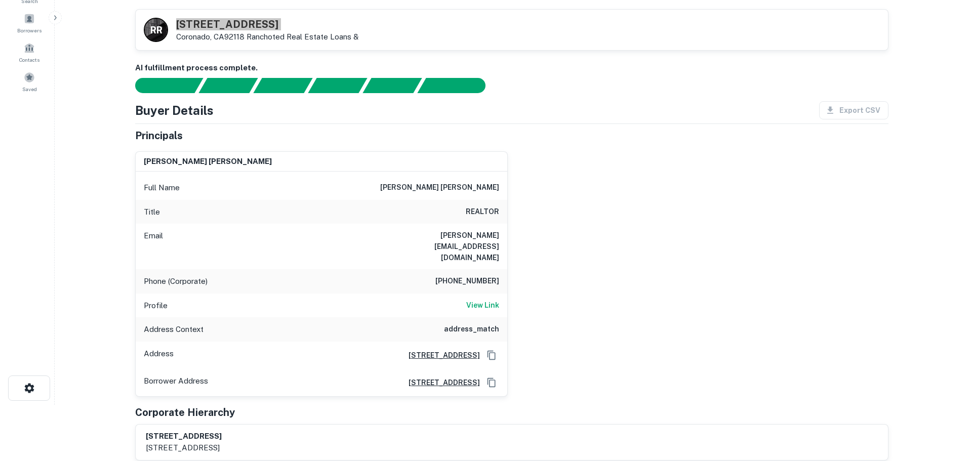
scroll to position [0, 0]
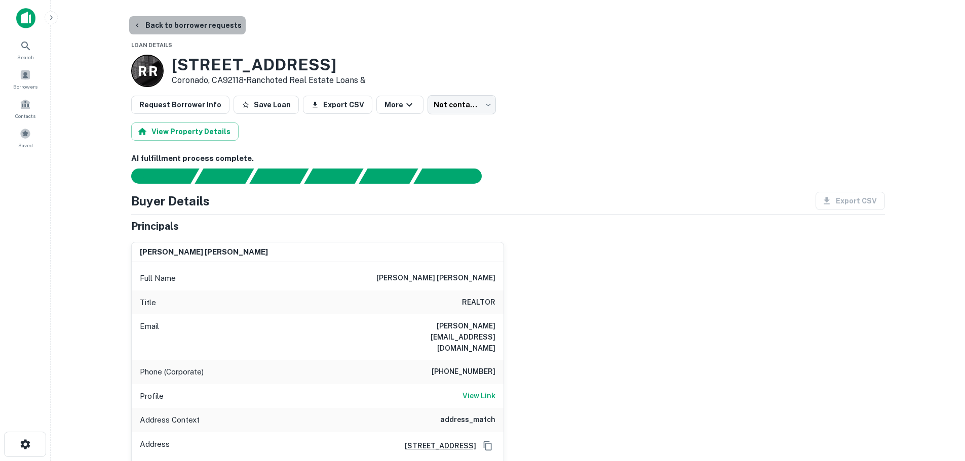
click at [198, 28] on button "Back to borrower requests" at bounding box center [187, 25] width 116 height 18
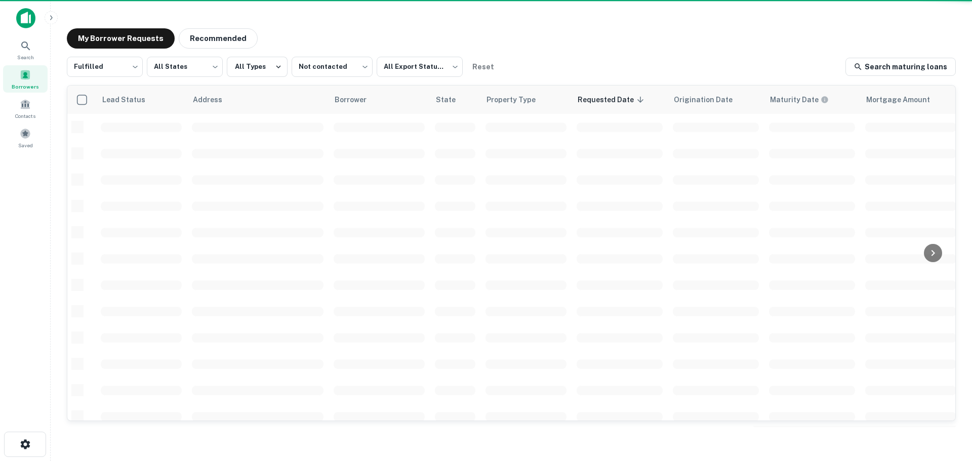
scroll to position [101, 0]
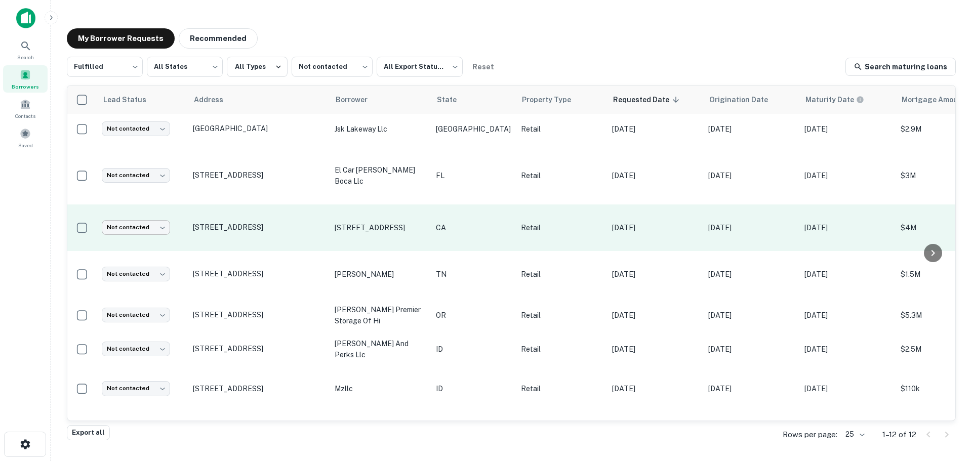
click at [122, 216] on body "Search Borrowers Contacts Saved My Borrower Requests Recommended Fulfilled ****…" at bounding box center [486, 230] width 972 height 461
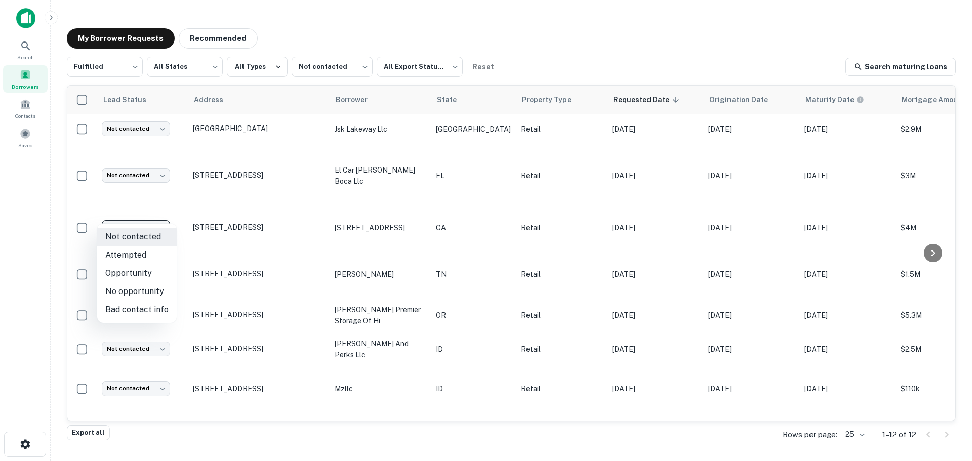
click at [145, 284] on li "No opportunity" at bounding box center [137, 292] width 80 height 18
type input "**********"
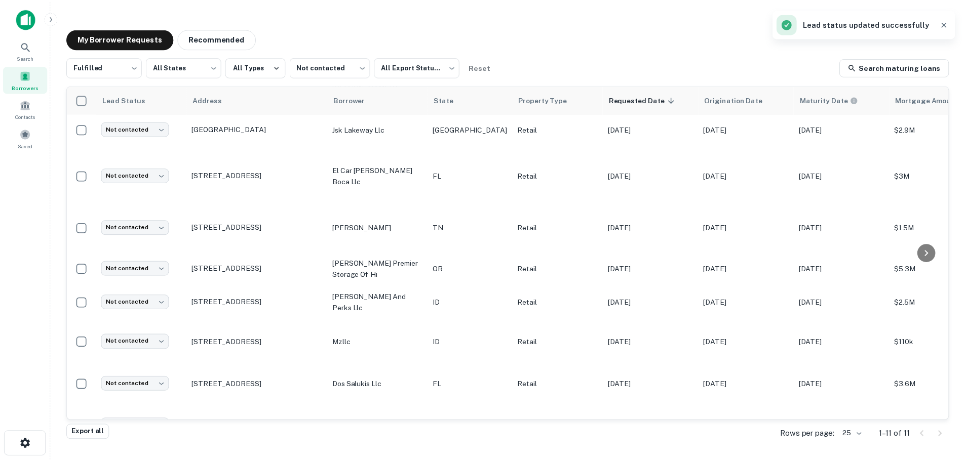
scroll to position [125, 0]
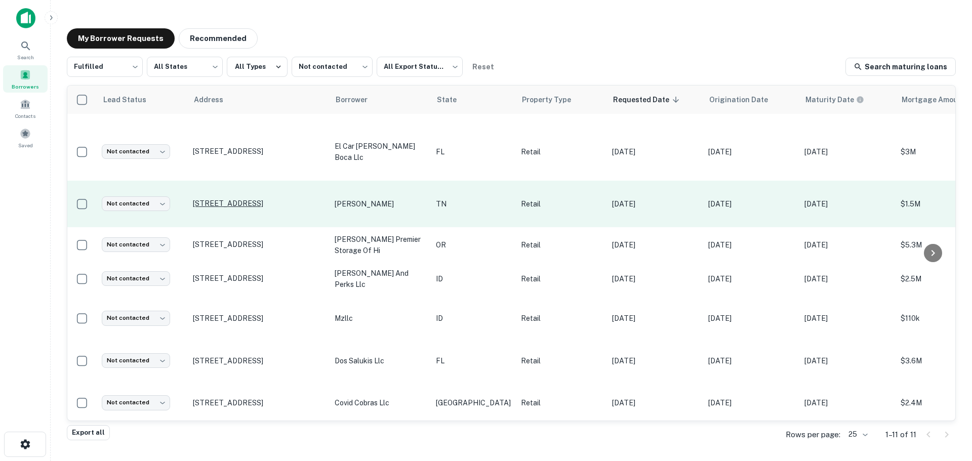
click at [256, 199] on p "[STREET_ADDRESS]" at bounding box center [259, 203] width 132 height 9
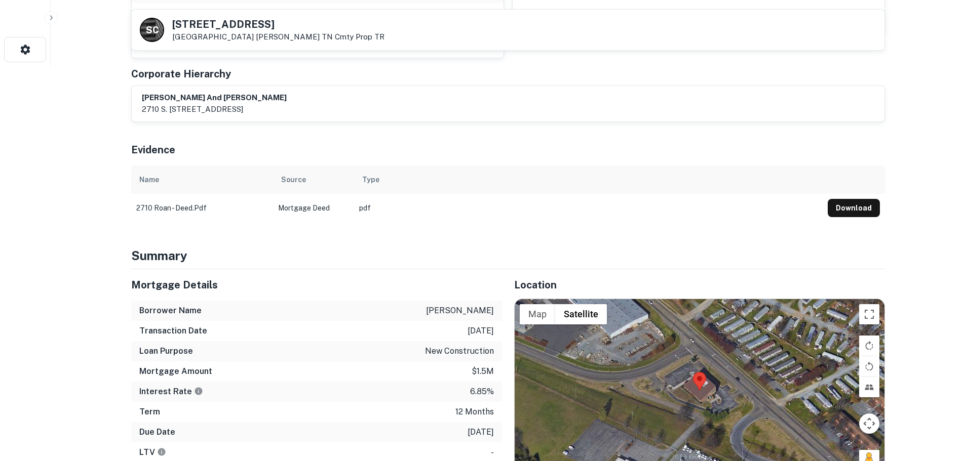
scroll to position [456, 0]
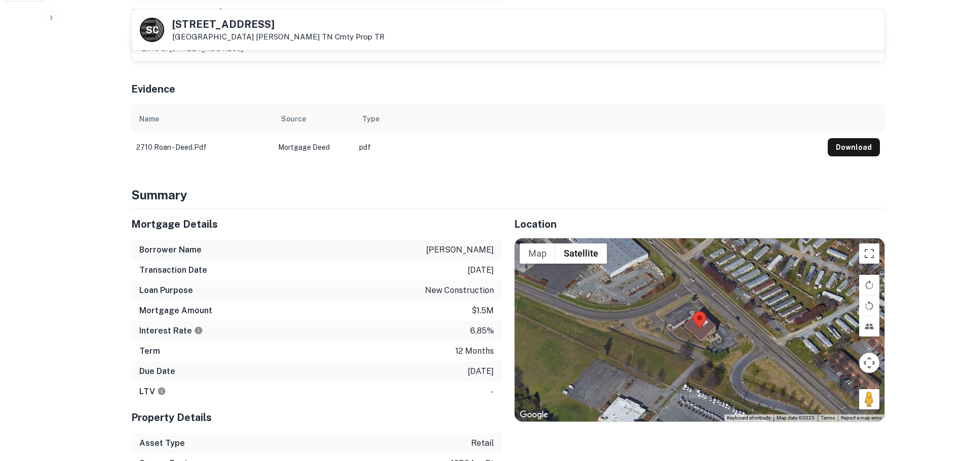
click at [236, 29] on h5 "[STREET_ADDRESS]" at bounding box center [278, 24] width 212 height 10
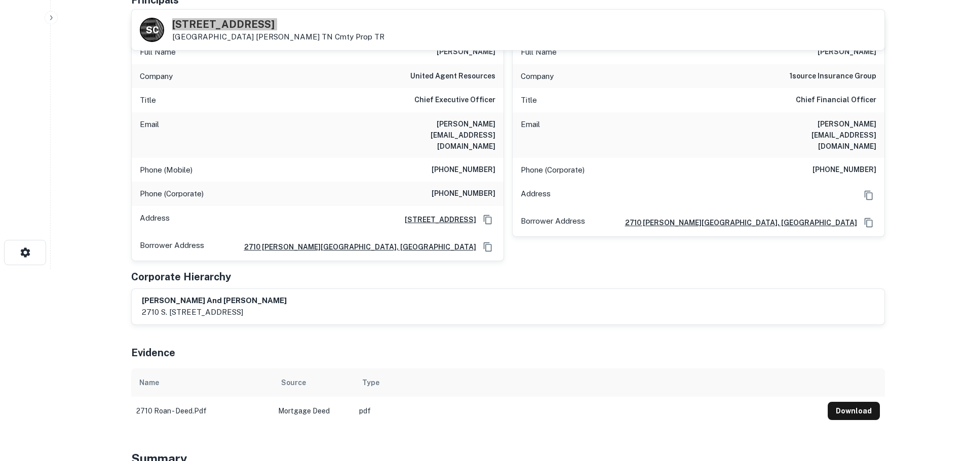
scroll to position [101, 0]
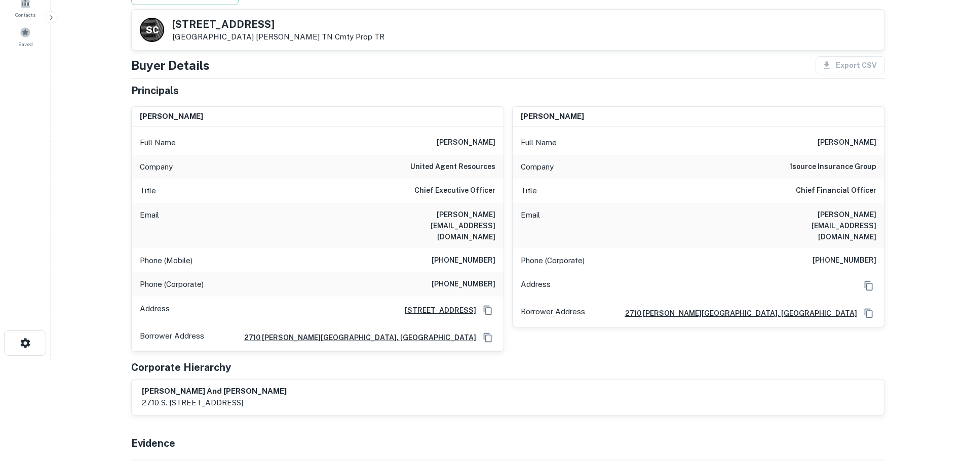
click at [477, 255] on h6 "[PHONE_NUMBER]" at bounding box center [463, 261] width 64 height 12
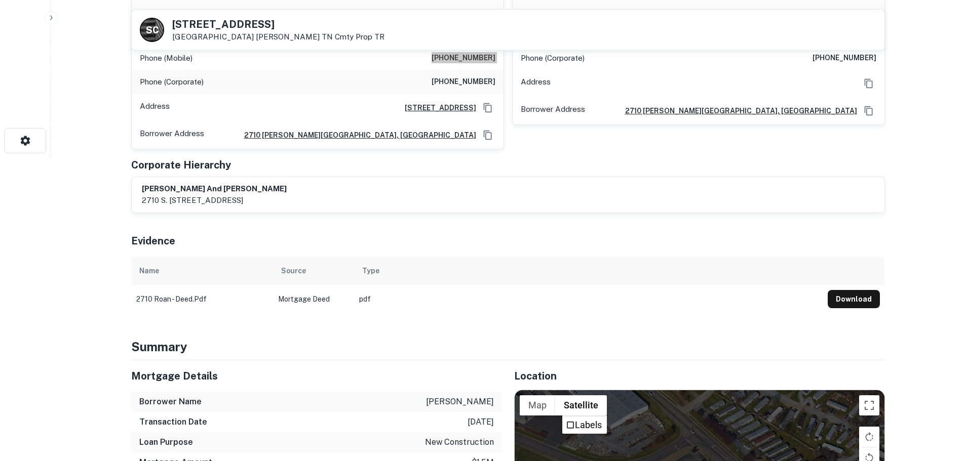
scroll to position [51, 0]
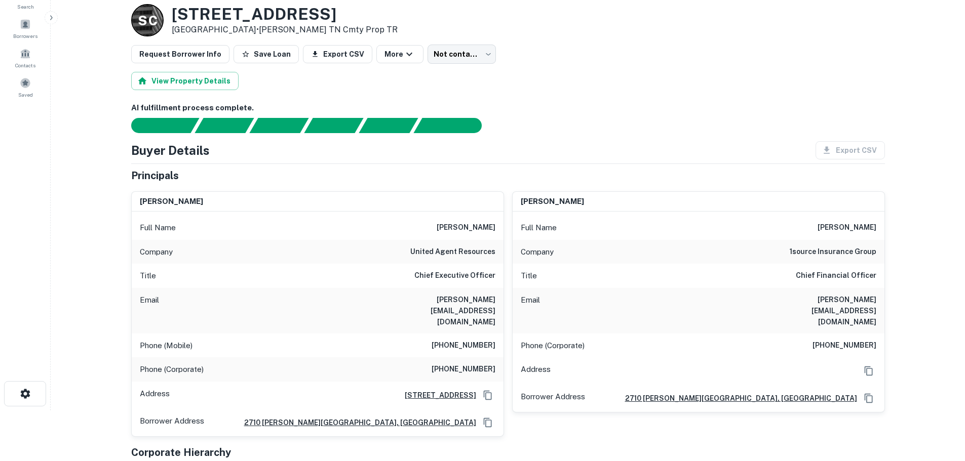
click at [483, 364] on h6 "[PHONE_NUMBER]" at bounding box center [463, 370] width 64 height 12
click at [839, 340] on h6 "[PHONE_NUMBER]" at bounding box center [844, 346] width 64 height 12
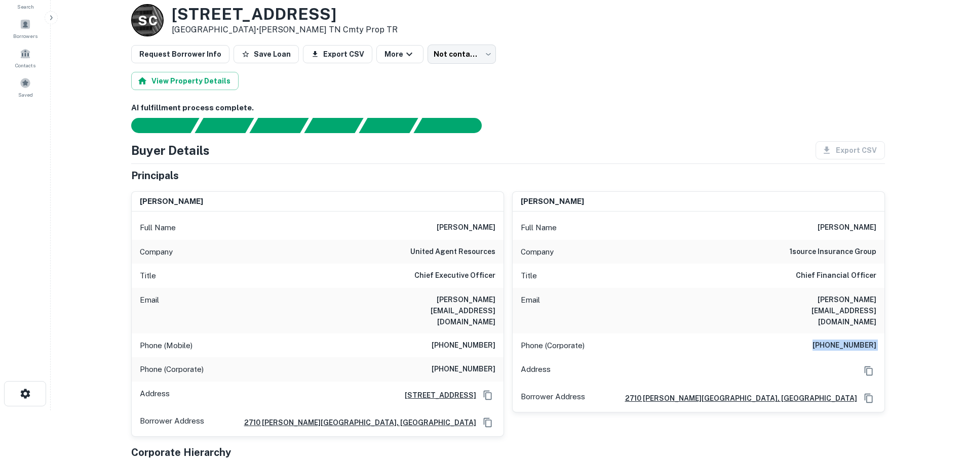
click at [839, 340] on h6 "[PHONE_NUMBER]" at bounding box center [844, 346] width 64 height 12
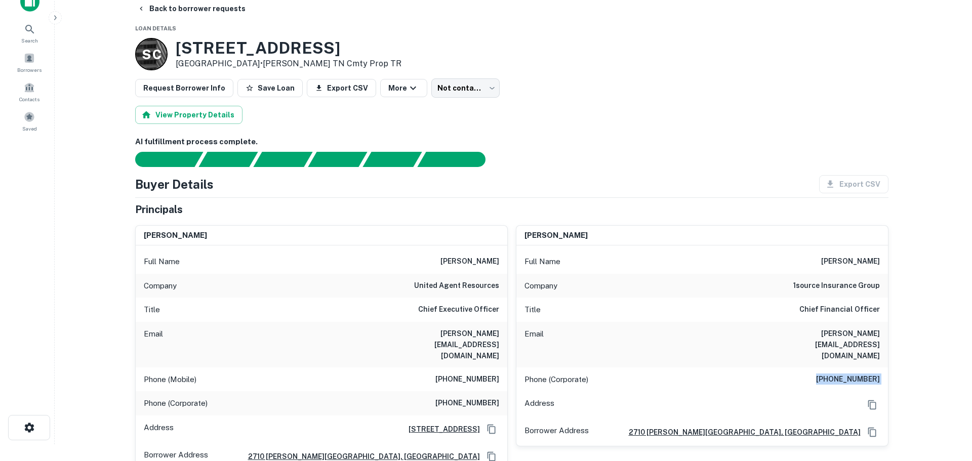
scroll to position [0, 0]
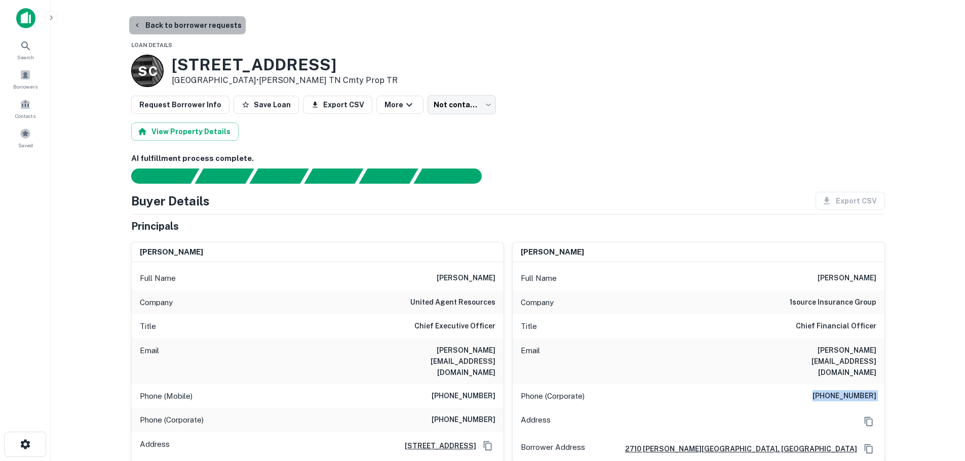
click at [211, 25] on button "Back to borrower requests" at bounding box center [187, 25] width 116 height 18
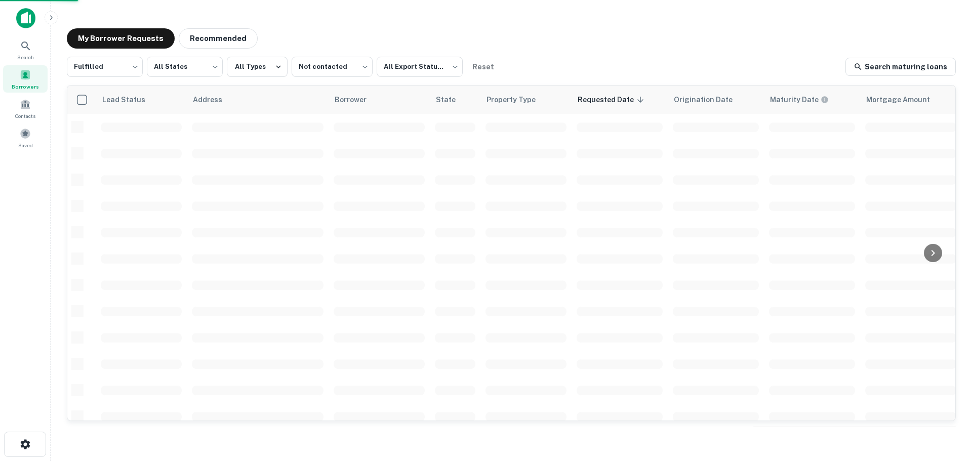
scroll to position [125, 0]
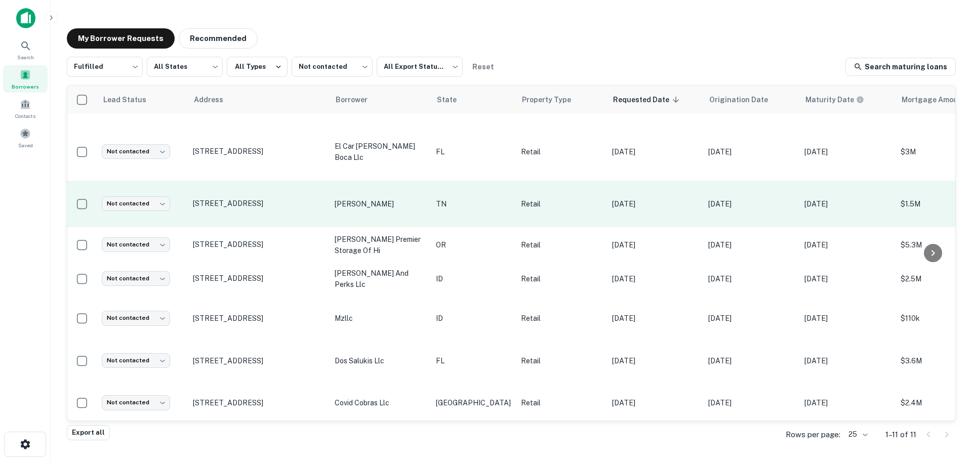
click at [116, 205] on td "Not contacted **** ​" at bounding box center [142, 204] width 91 height 47
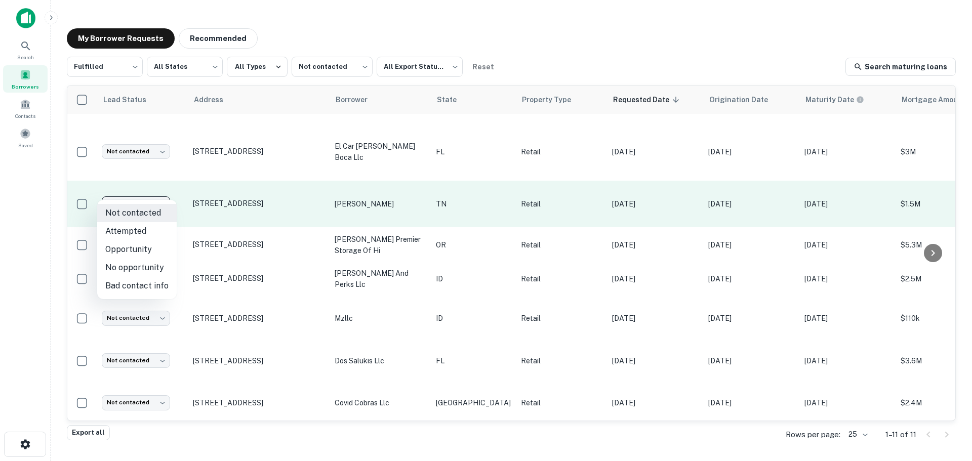
click at [120, 197] on body "Search Borrowers Contacts Saved My Borrower Requests Recommended Fulfilled ****…" at bounding box center [486, 230] width 972 height 461
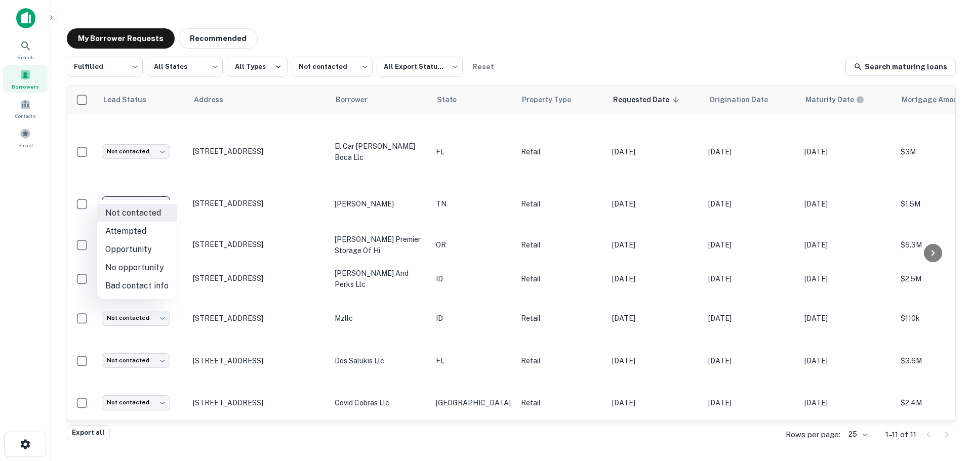
click at [146, 231] on li "Attempted" at bounding box center [137, 231] width 80 height 18
type input "*********"
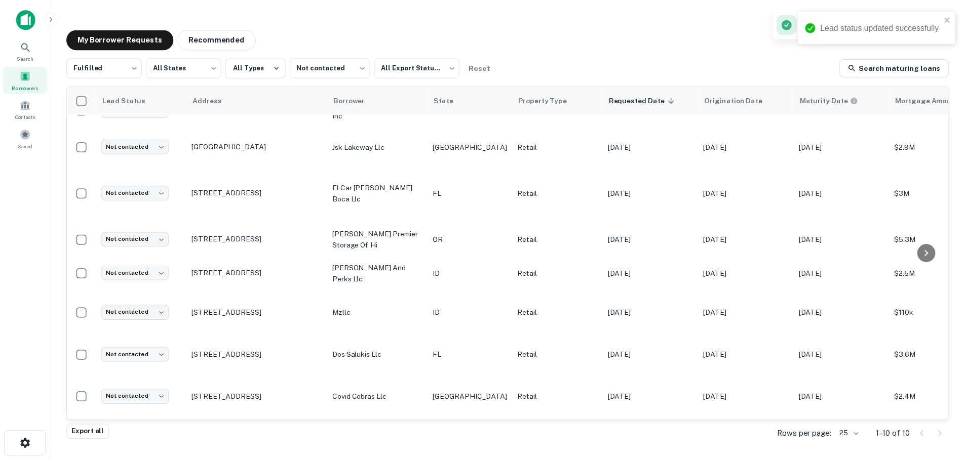
scroll to position [78, 0]
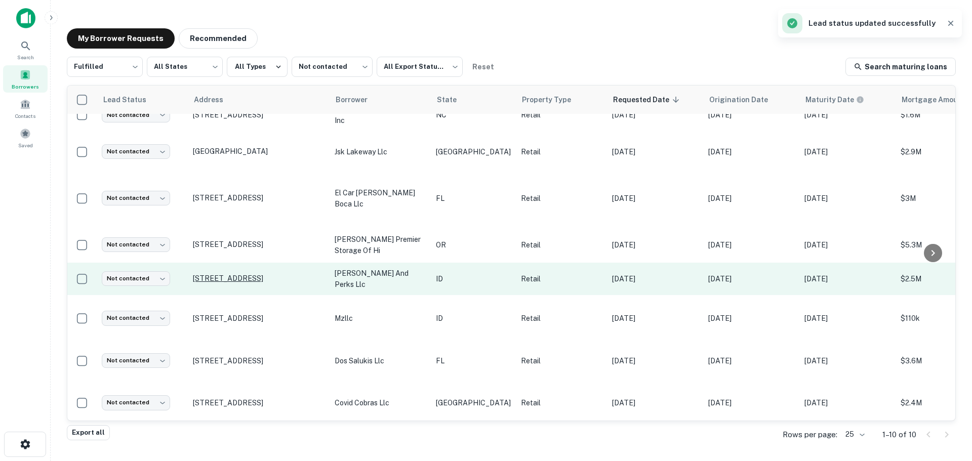
click at [267, 274] on p "[STREET_ADDRESS]" at bounding box center [259, 278] width 132 height 9
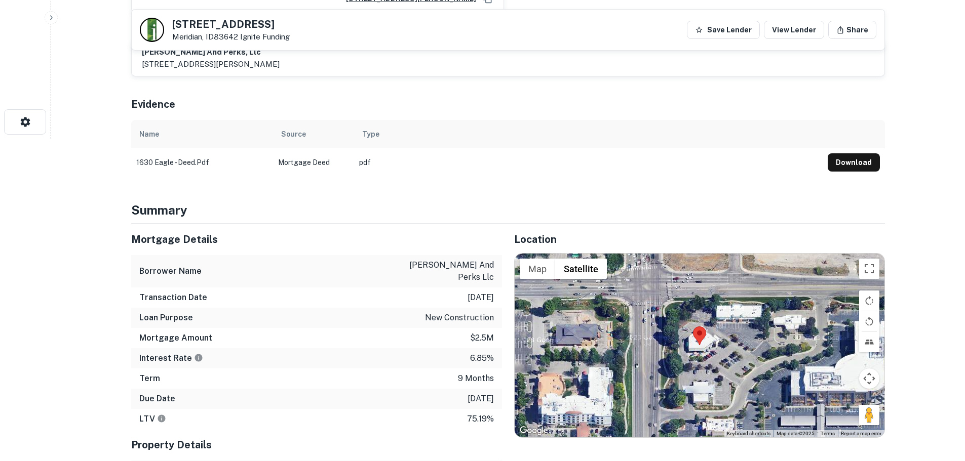
scroll to position [354, 0]
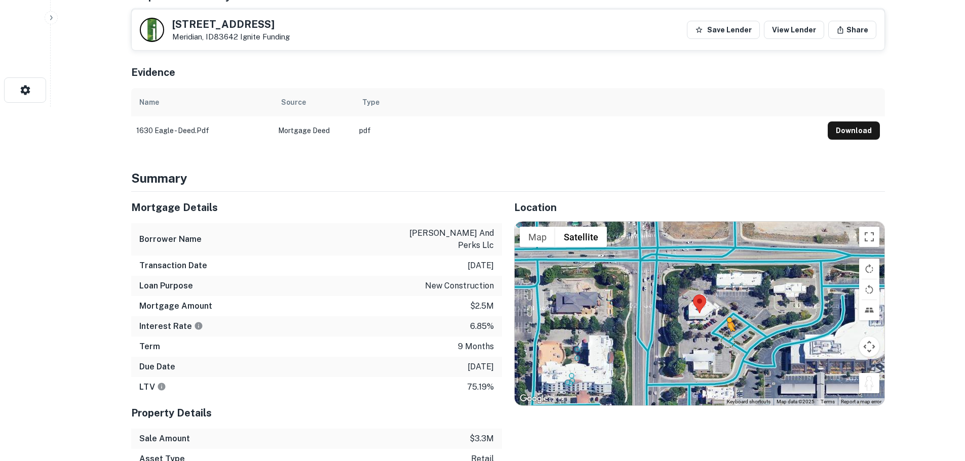
drag, startPoint x: 876, startPoint y: 386, endPoint x: 726, endPoint y: 340, distance: 156.7
click at [726, 340] on div "To activate drag with keyboard, press Alt + Enter. Once in keyboard drag state,…" at bounding box center [699, 313] width 370 height 183
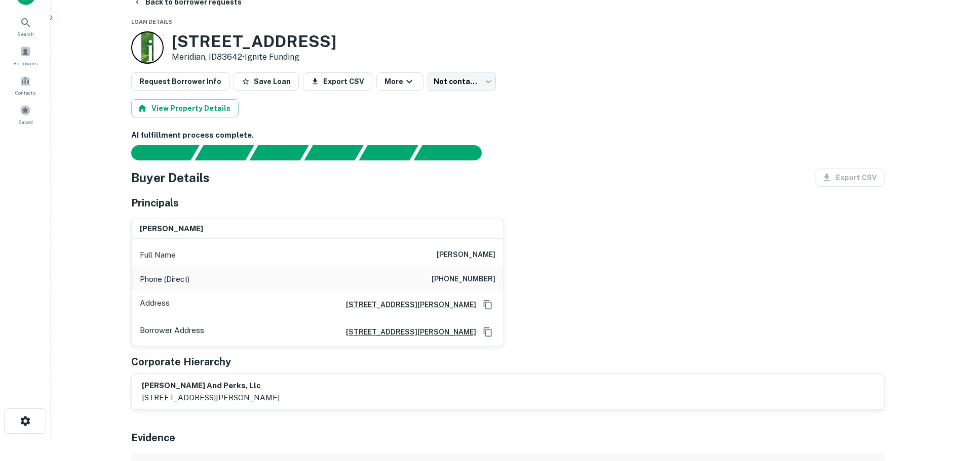
scroll to position [0, 0]
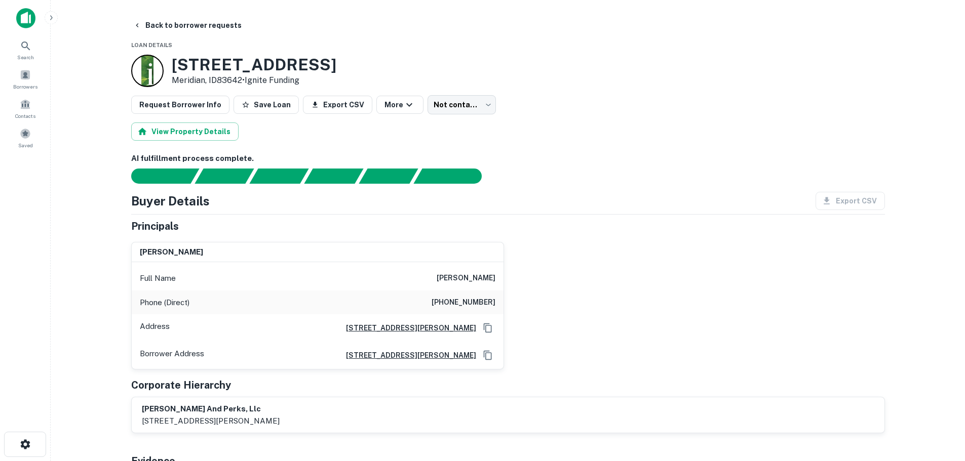
click at [473, 298] on h6 "[PHONE_NUMBER]" at bounding box center [463, 303] width 64 height 12
click at [470, 299] on h6 "[PHONE_NUMBER]" at bounding box center [463, 303] width 64 height 12
click at [471, 299] on h6 "[PHONE_NUMBER]" at bounding box center [463, 303] width 64 height 12
click at [164, 19] on button "Back to borrower requests" at bounding box center [187, 25] width 116 height 18
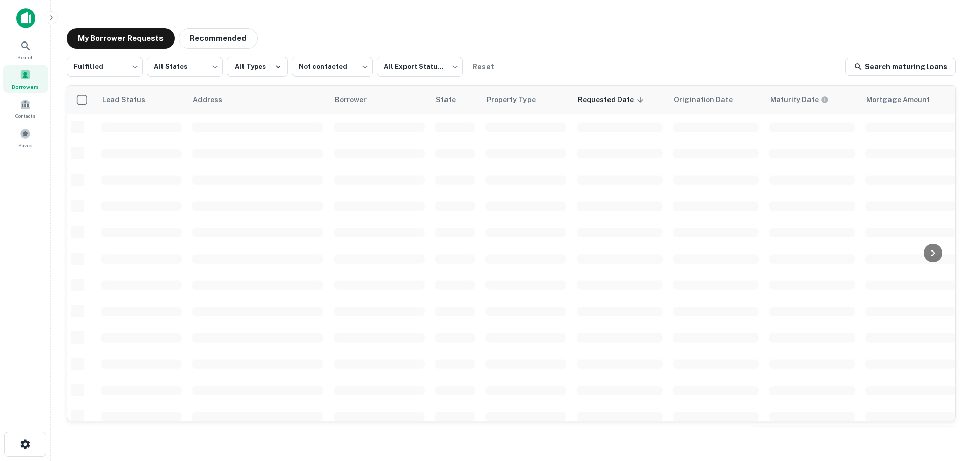
scroll to position [78, 0]
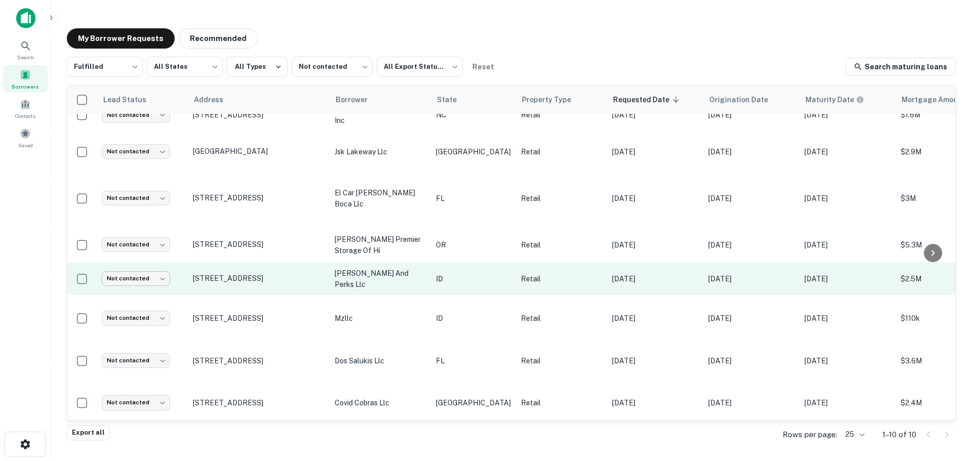
click at [144, 264] on body "Search Borrowers Contacts Saved My Borrower Requests Recommended Fulfilled ****…" at bounding box center [486, 230] width 972 height 461
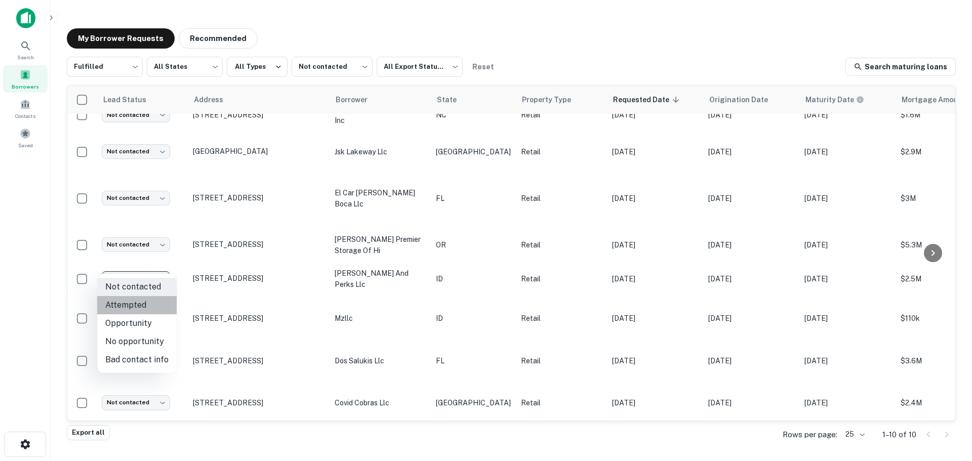
click at [142, 302] on li "Attempted" at bounding box center [137, 305] width 80 height 18
type input "*********"
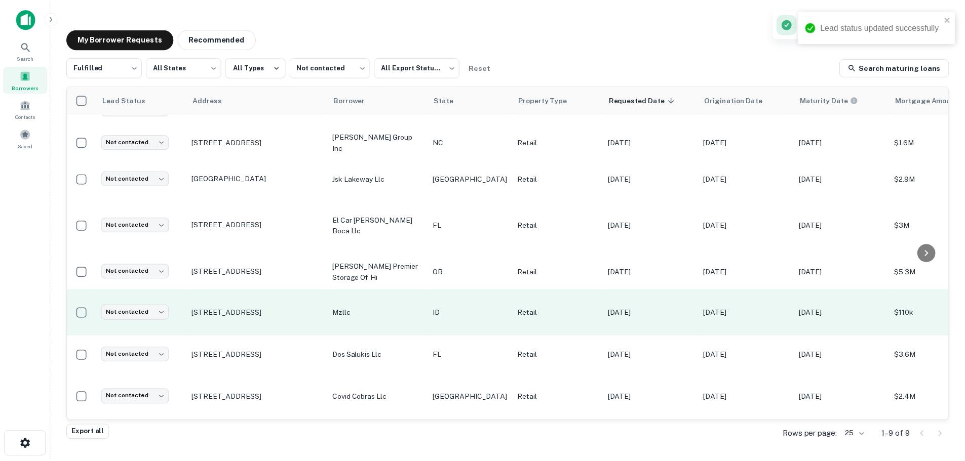
scroll to position [48, 0]
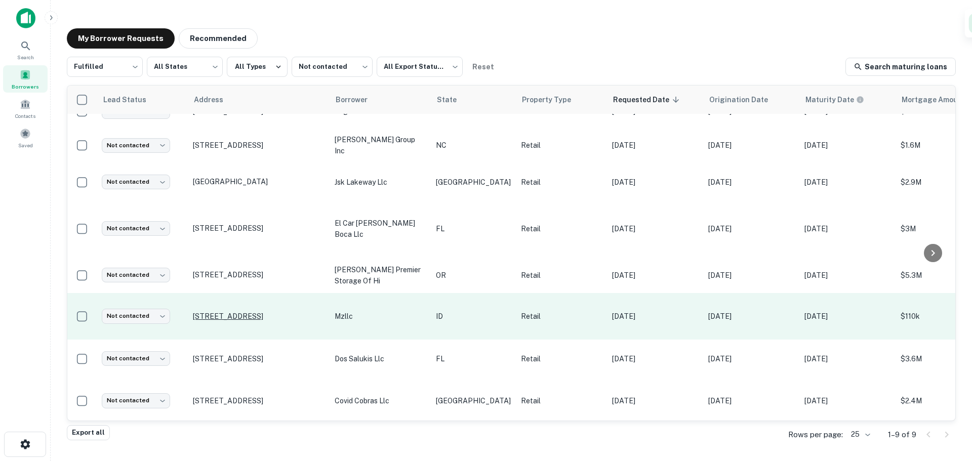
drag, startPoint x: 258, startPoint y: 297, endPoint x: 258, endPoint y: 304, distance: 6.6
click at [258, 304] on td "[STREET_ADDRESS]" at bounding box center [259, 316] width 142 height 47
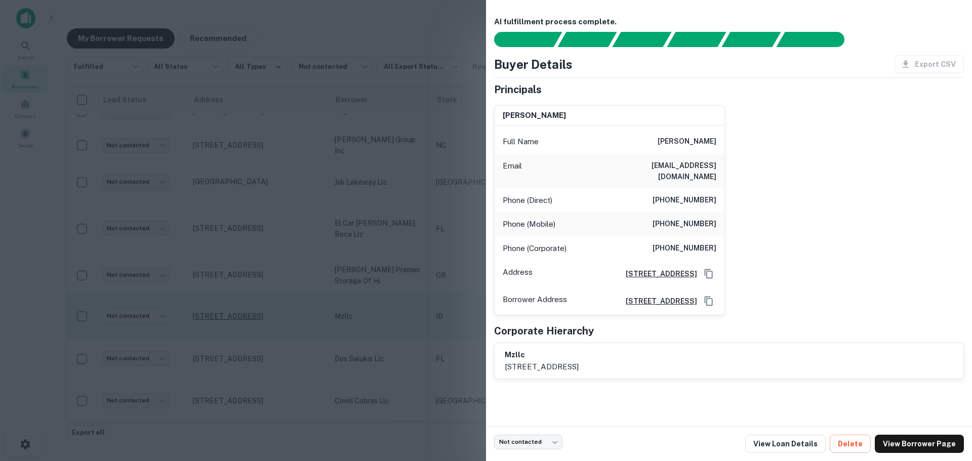
click at [258, 304] on div at bounding box center [486, 230] width 972 height 461
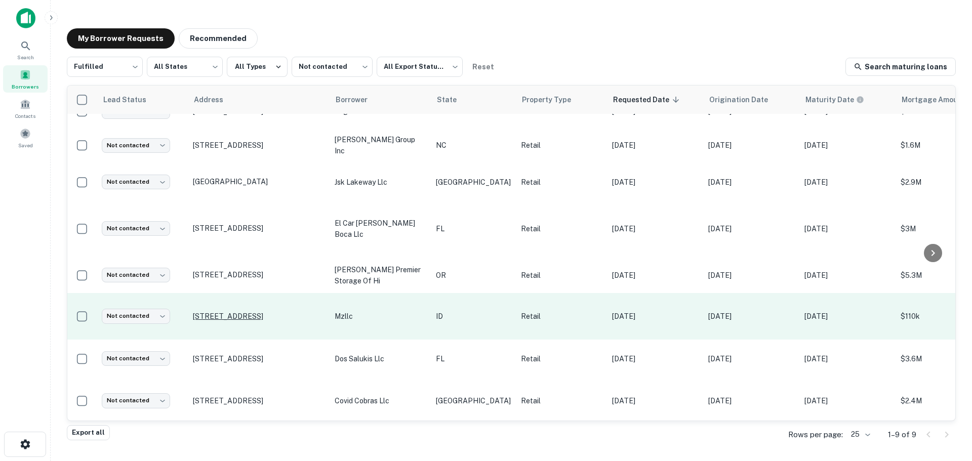
click at [258, 312] on p "[STREET_ADDRESS]" at bounding box center [259, 316] width 132 height 9
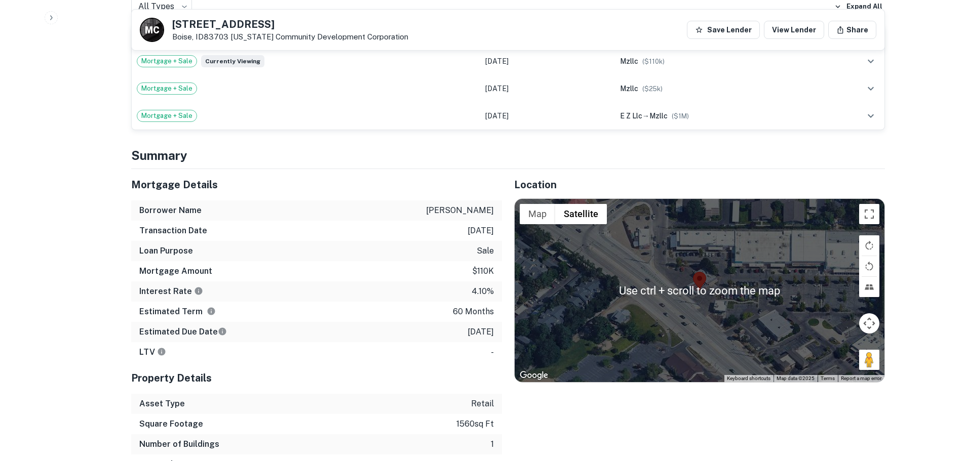
scroll to position [557, 0]
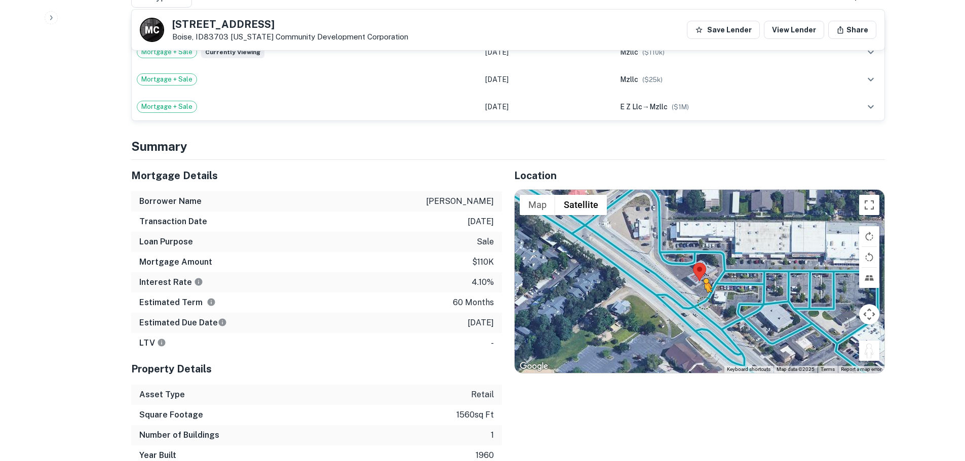
drag, startPoint x: 866, startPoint y: 350, endPoint x: 702, endPoint y: 290, distance: 174.8
click at [702, 290] on div "To activate drag with keyboard, press Alt + Enter. Once in keyboard drag state,…" at bounding box center [699, 281] width 370 height 183
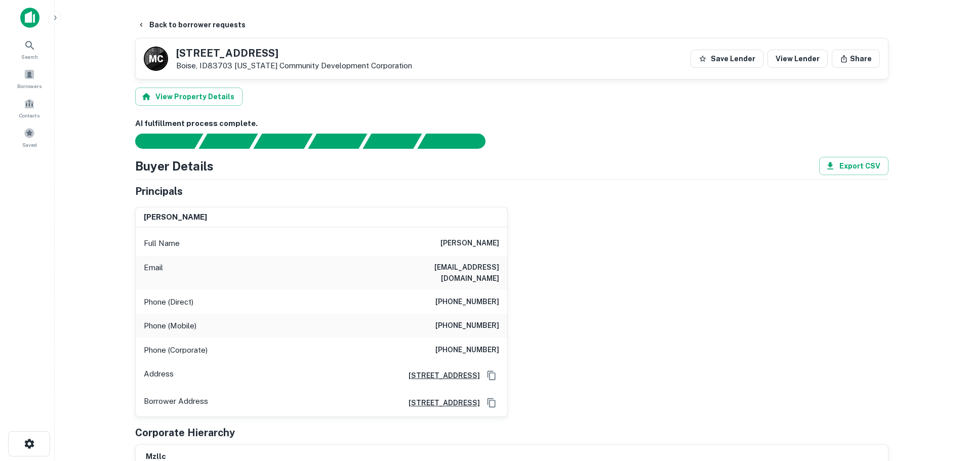
scroll to position [0, 0]
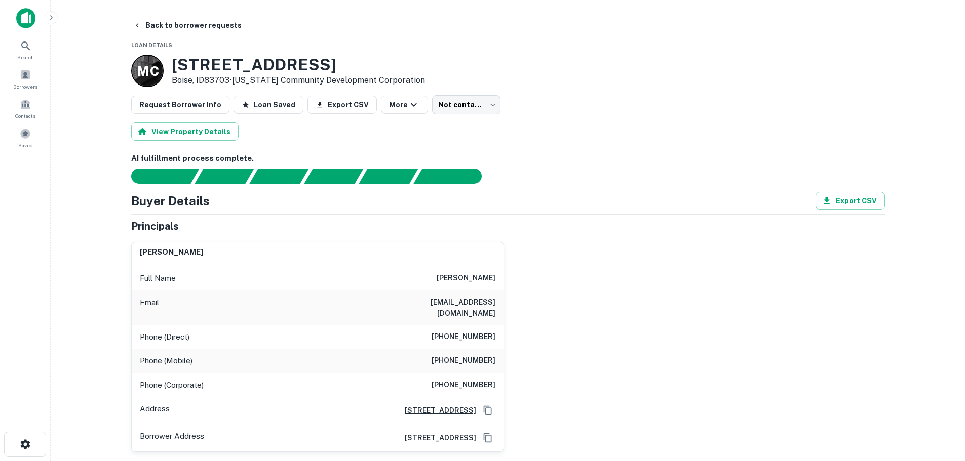
click at [468, 331] on h6 "[PHONE_NUMBER]" at bounding box center [463, 337] width 64 height 12
click at [480, 355] on h6 "[PHONE_NUMBER]" at bounding box center [463, 361] width 64 height 12
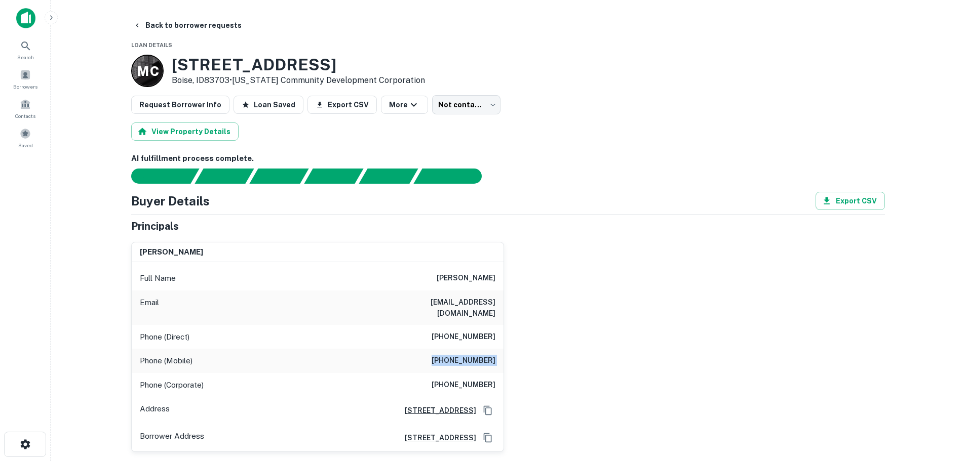
click at [480, 355] on h6 "[PHONE_NUMBER]" at bounding box center [463, 361] width 64 height 12
click at [200, 24] on button "Back to borrower requests" at bounding box center [187, 25] width 116 height 18
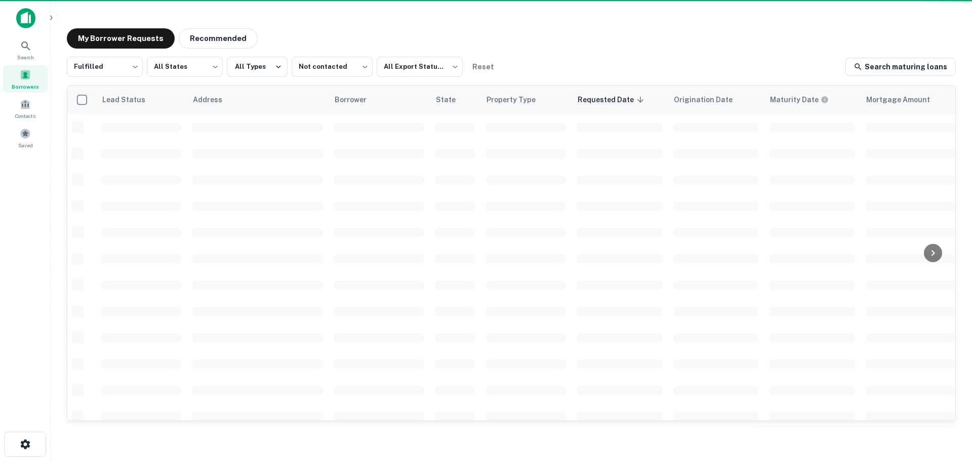
scroll to position [48, 0]
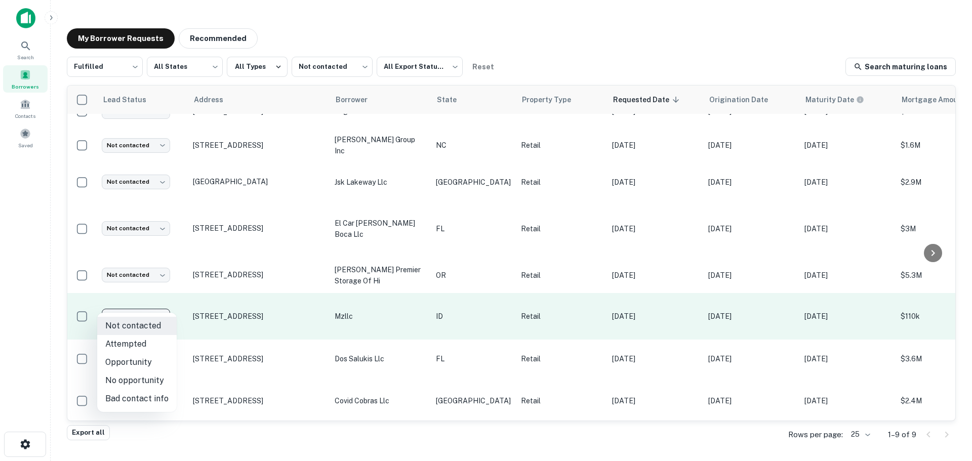
click at [137, 308] on body "Search Borrowers Contacts Saved My Borrower Requests Recommended Fulfilled ****…" at bounding box center [486, 230] width 972 height 461
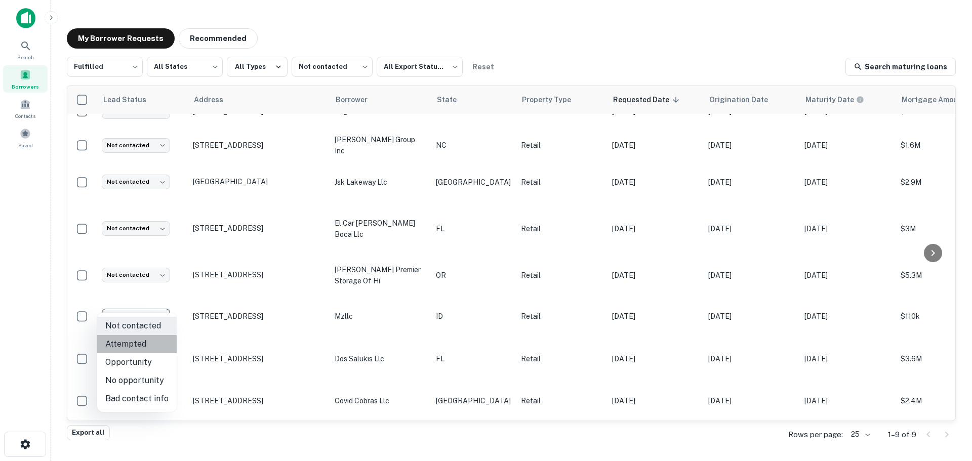
click at [152, 345] on li "Attempted" at bounding box center [137, 344] width 80 height 18
type input "*********"
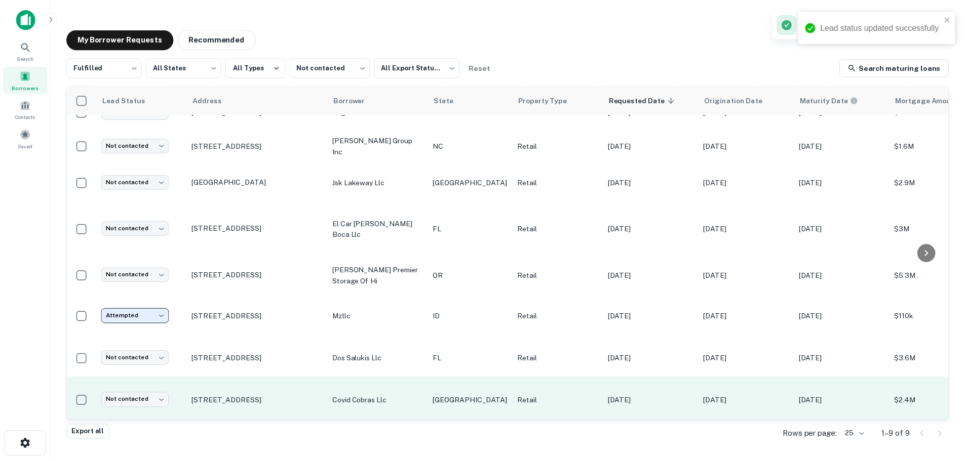
scroll to position [1, 0]
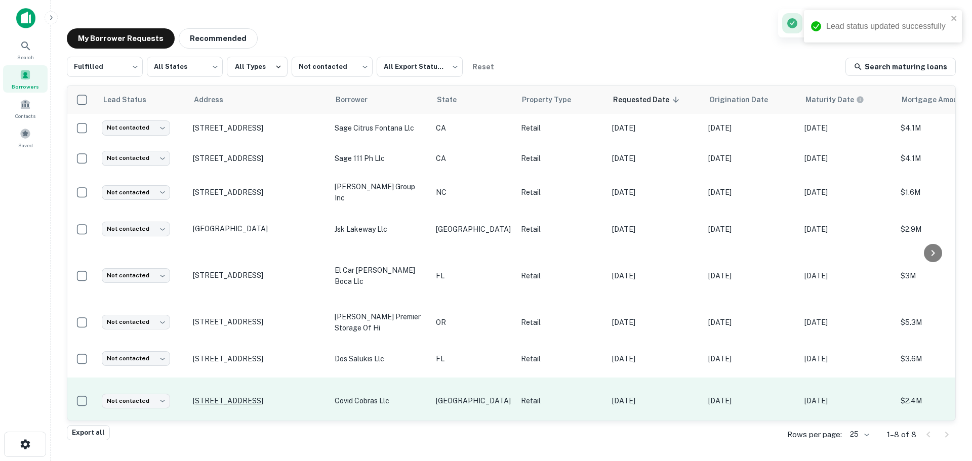
click at [257, 397] on p "[STREET_ADDRESS]" at bounding box center [259, 401] width 132 height 9
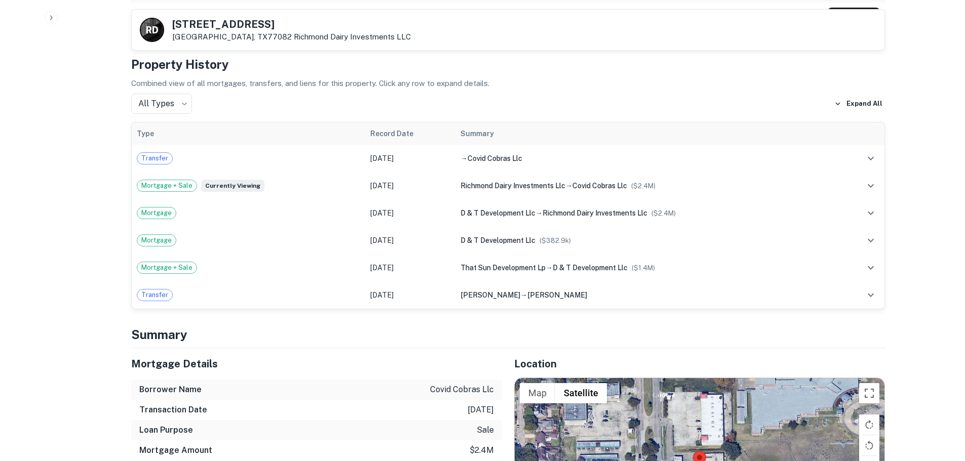
scroll to position [810, 0]
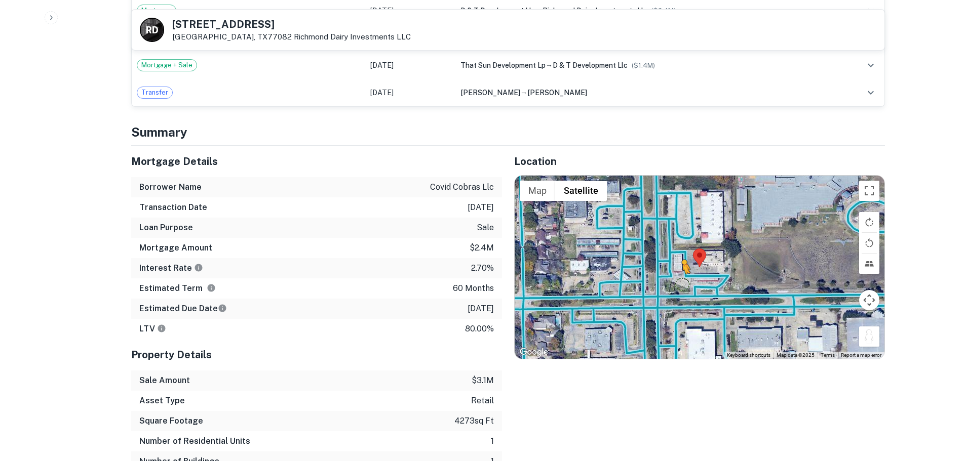
drag, startPoint x: 864, startPoint y: 330, endPoint x: 681, endPoint y: 274, distance: 191.7
click at [681, 274] on div "To activate drag with keyboard, press Alt + Enter. Once in keyboard drag state,…" at bounding box center [699, 267] width 370 height 183
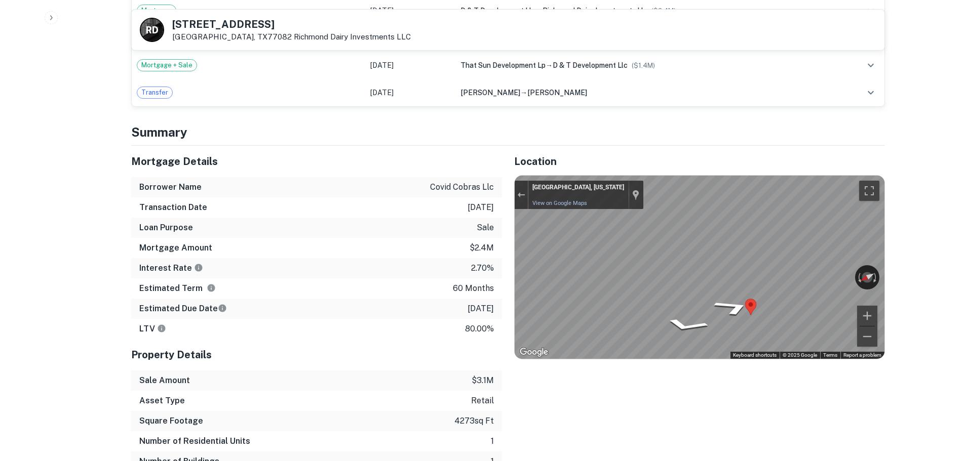
click at [498, 248] on div "Mortgage Details Borrower Name covid cobras llc Transaction Date [DATE] Loan Pu…" at bounding box center [502, 319] width 766 height 346
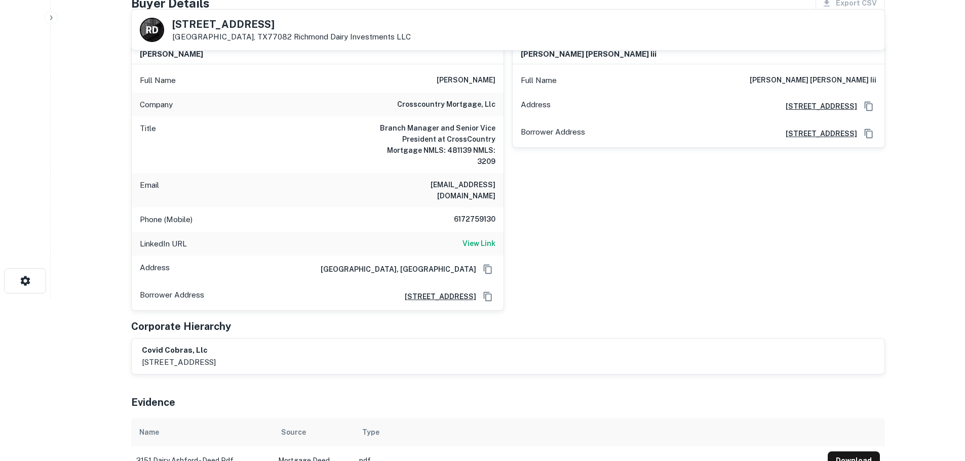
scroll to position [152, 0]
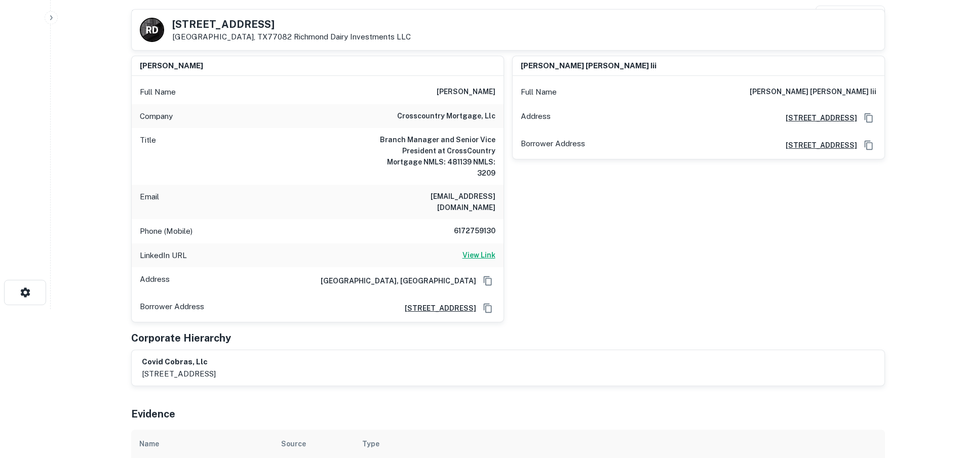
click at [472, 250] on h6 "View Link" at bounding box center [478, 255] width 33 height 11
drag, startPoint x: 305, startPoint y: 25, endPoint x: 151, endPoint y: 27, distance: 154.5
click at [151, 27] on div "R D [STREET_ADDRESS][GEOGRAPHIC_DATA] Dairy Investments LLC" at bounding box center [275, 30] width 271 height 24
click at [485, 250] on h6 "View Link" at bounding box center [478, 255] width 33 height 11
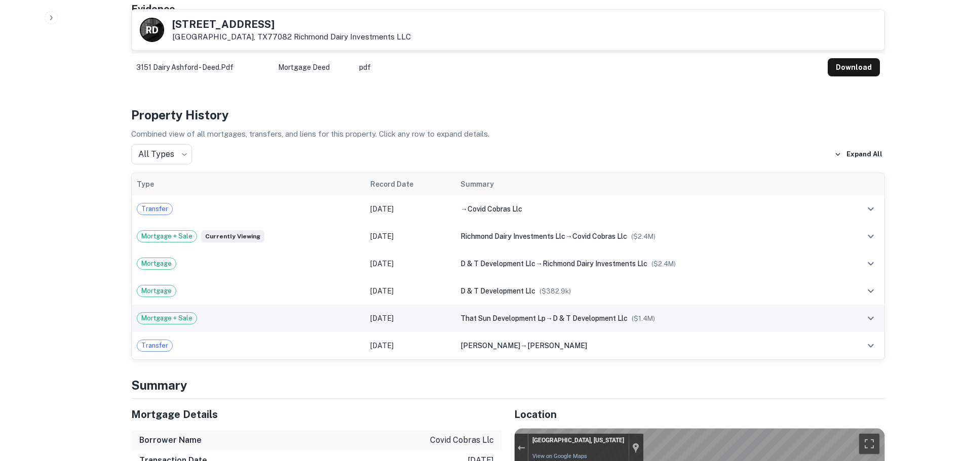
scroll to position [760, 0]
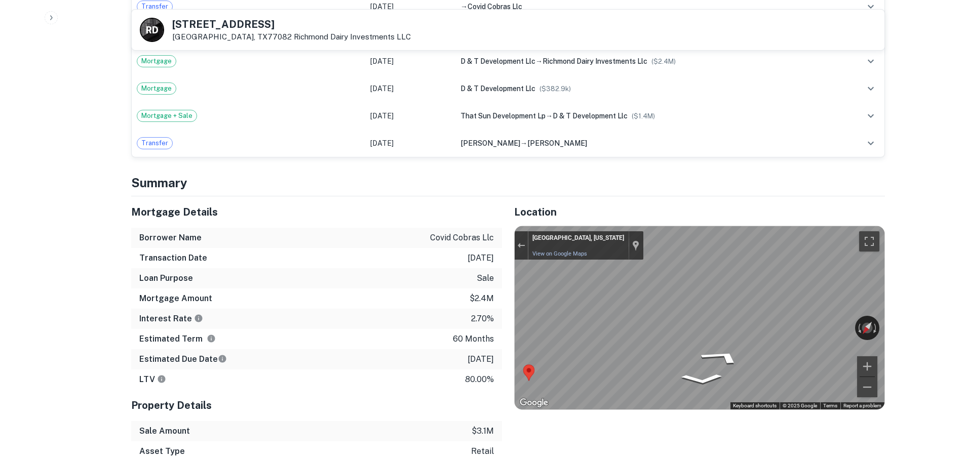
click at [460, 216] on div "Mortgage Details Borrower Name covid cobras llc Transaction Date [DATE] Loan Pu…" at bounding box center [502, 369] width 766 height 346
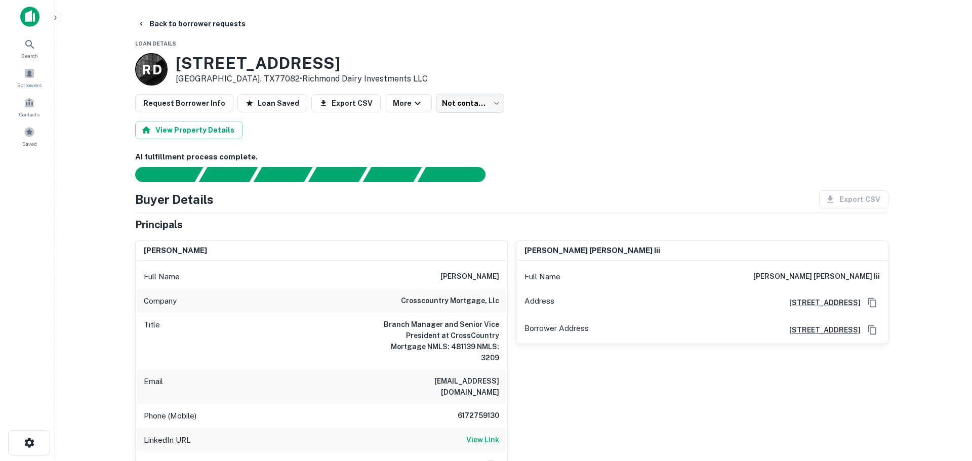
scroll to position [0, 0]
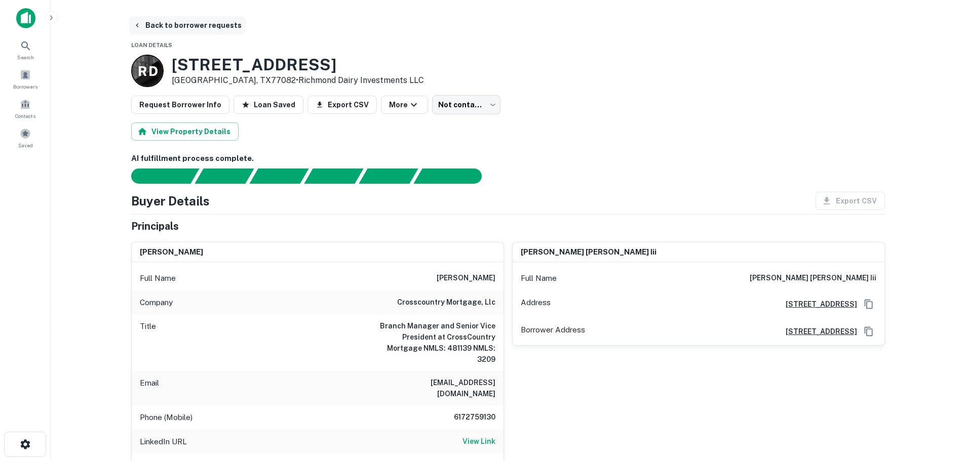
click at [182, 28] on button "Back to borrower requests" at bounding box center [187, 25] width 116 height 18
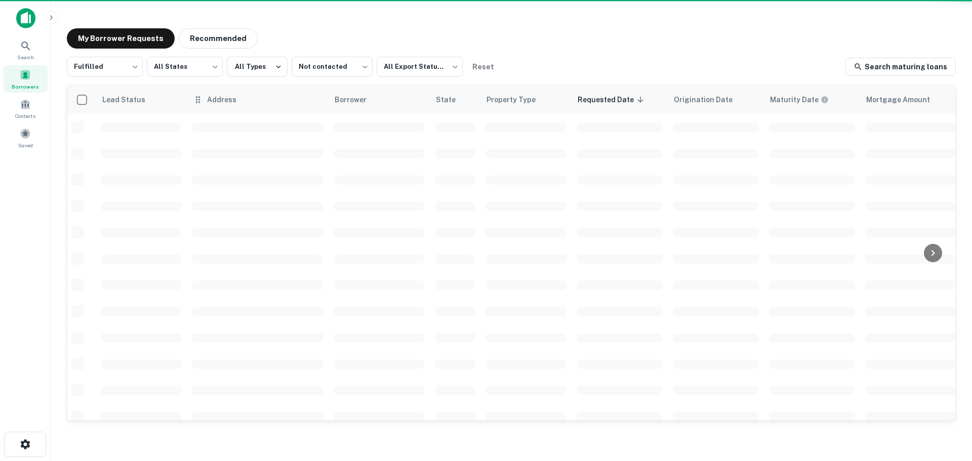
scroll to position [1, 0]
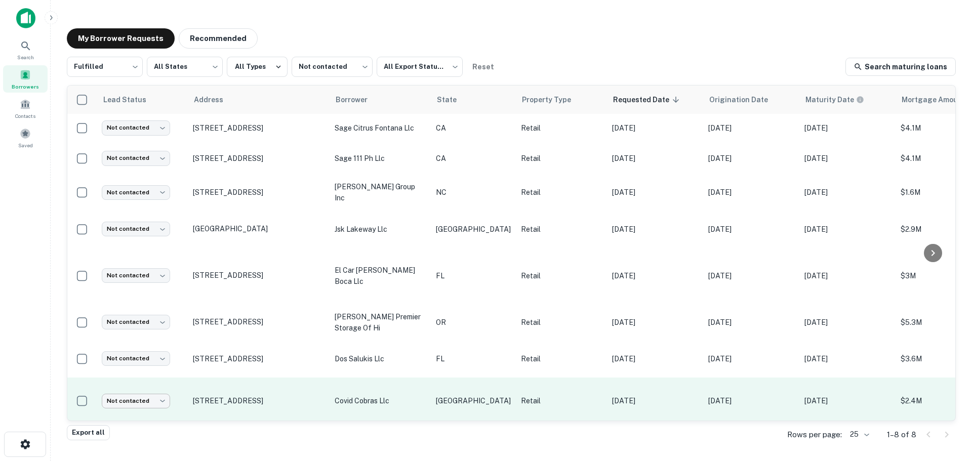
click at [143, 386] on body "Search Borrowers Contacts Saved My Borrower Requests Recommended Fulfilled ****…" at bounding box center [486, 230] width 972 height 461
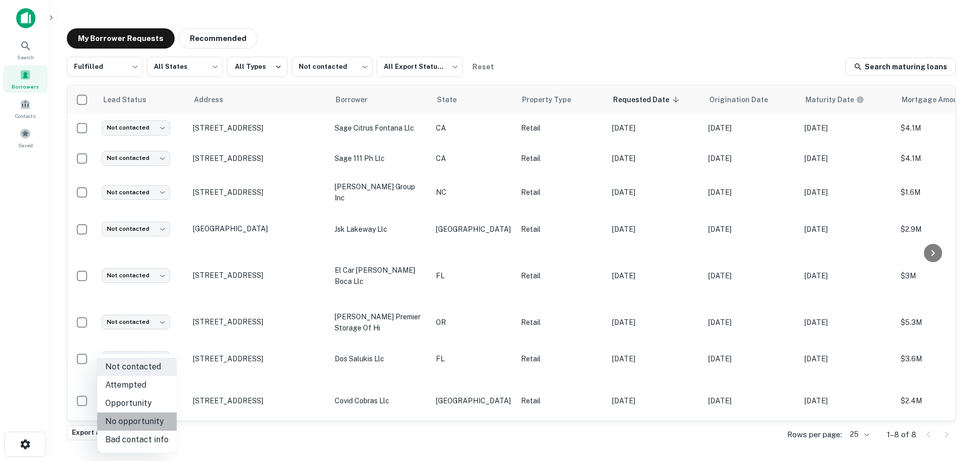
click at [150, 417] on li "No opportunity" at bounding box center [137, 422] width 80 height 18
type input "**********"
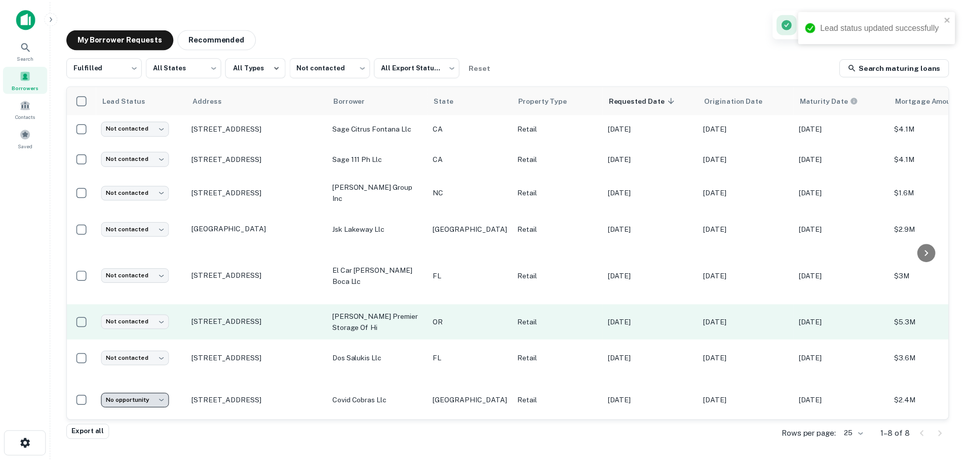
scroll to position [0, 0]
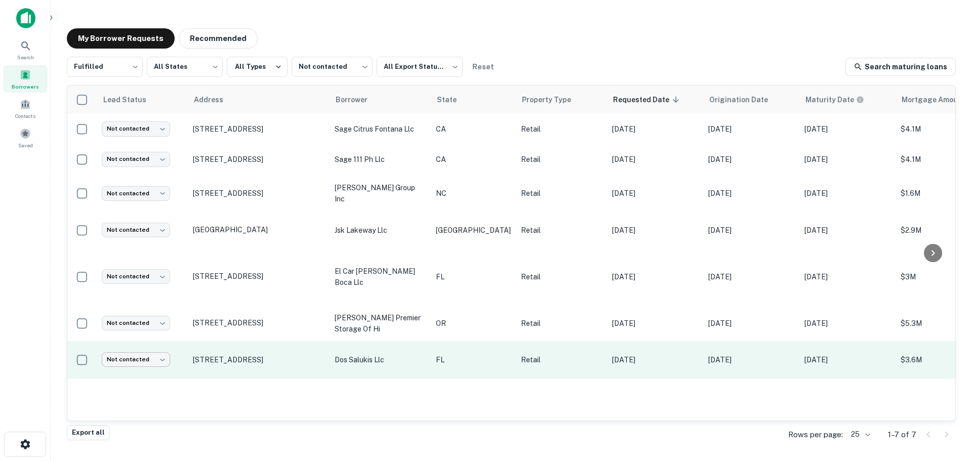
click at [153, 350] on body "Search Borrowers Contacts Saved My Borrower Requests Recommended Fulfilled ****…" at bounding box center [486, 230] width 972 height 461
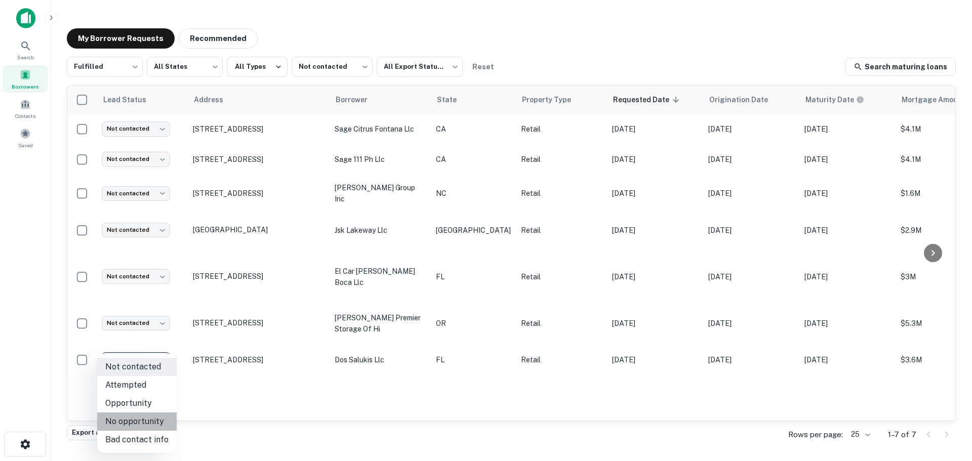
click at [151, 414] on li "No opportunity" at bounding box center [137, 422] width 80 height 18
type input "**********"
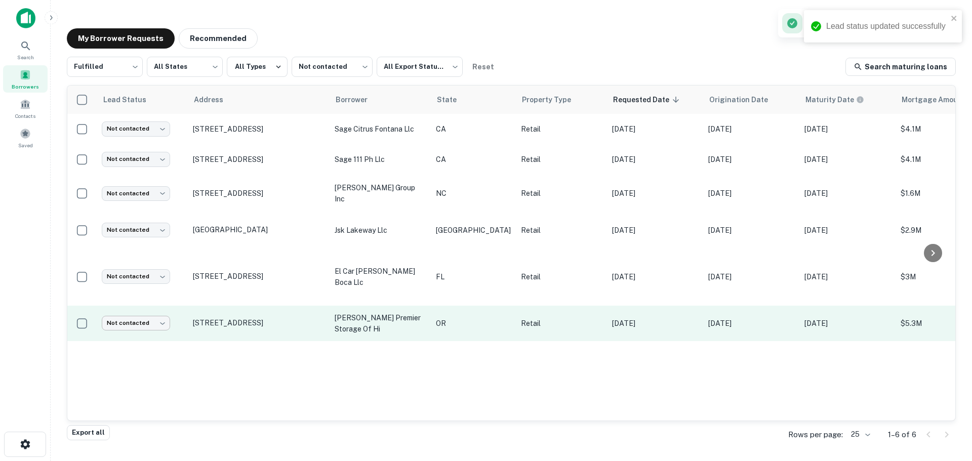
click at [143, 308] on body "Lead status updated successfully Search Borrowers Contacts Saved My Borrower Re…" at bounding box center [486, 230] width 972 height 461
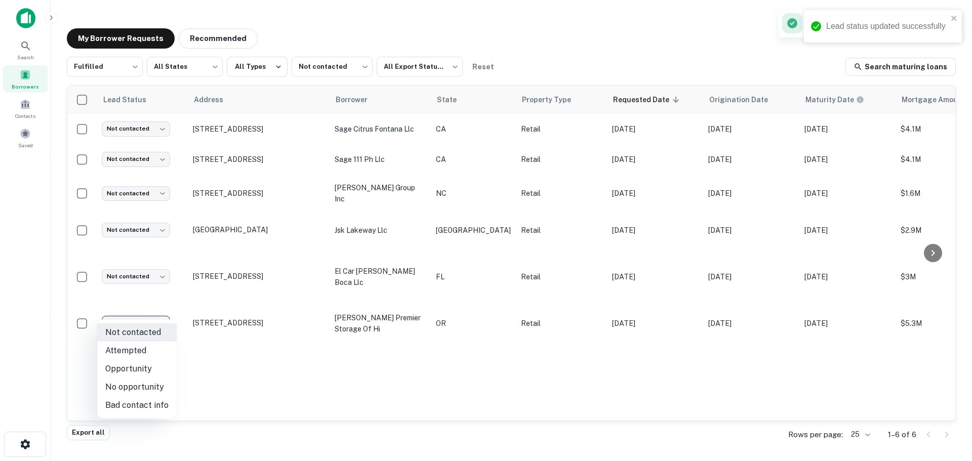
click at [150, 393] on li "No opportunity" at bounding box center [137, 387] width 80 height 18
type input "**********"
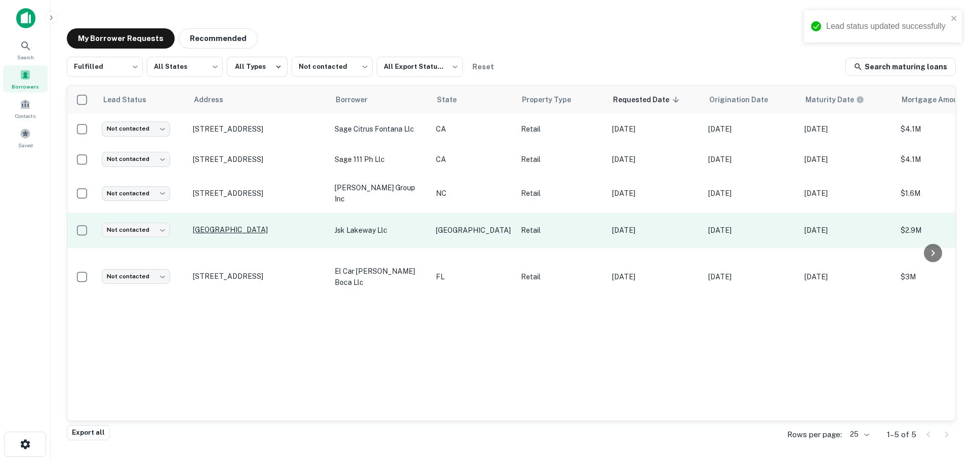
click at [272, 232] on p "[GEOGRAPHIC_DATA]" at bounding box center [259, 229] width 132 height 9
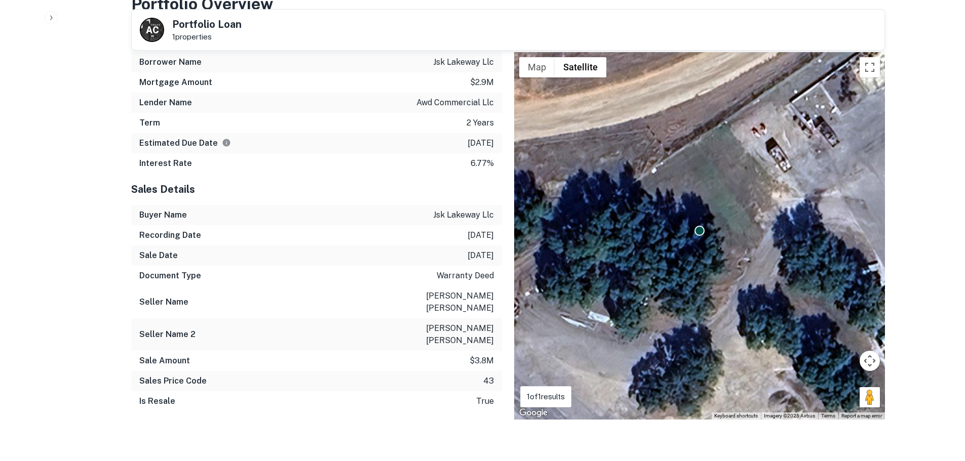
scroll to position [656, 0]
drag, startPoint x: 866, startPoint y: 376, endPoint x: 718, endPoint y: 214, distance: 219.3
click at [718, 214] on div "To activate drag with keyboard, press Alt + Enter. Once in keyboard drag state,…" at bounding box center [699, 236] width 371 height 368
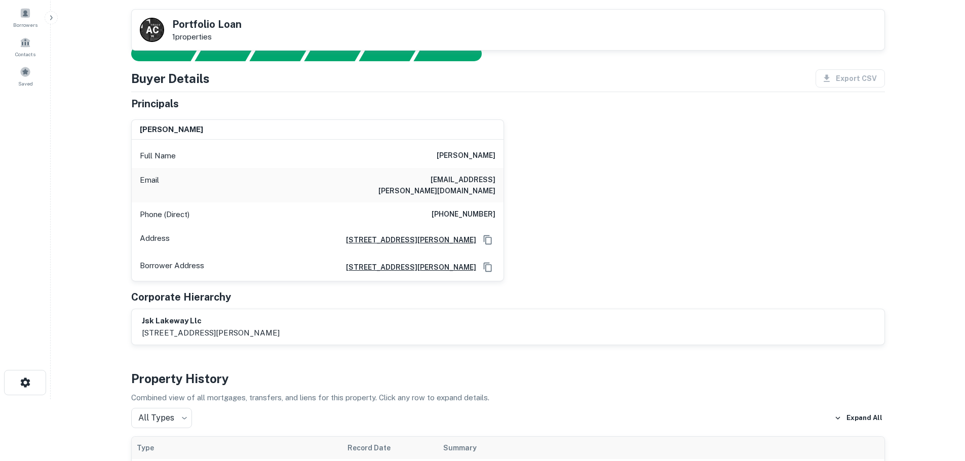
scroll to position [0, 0]
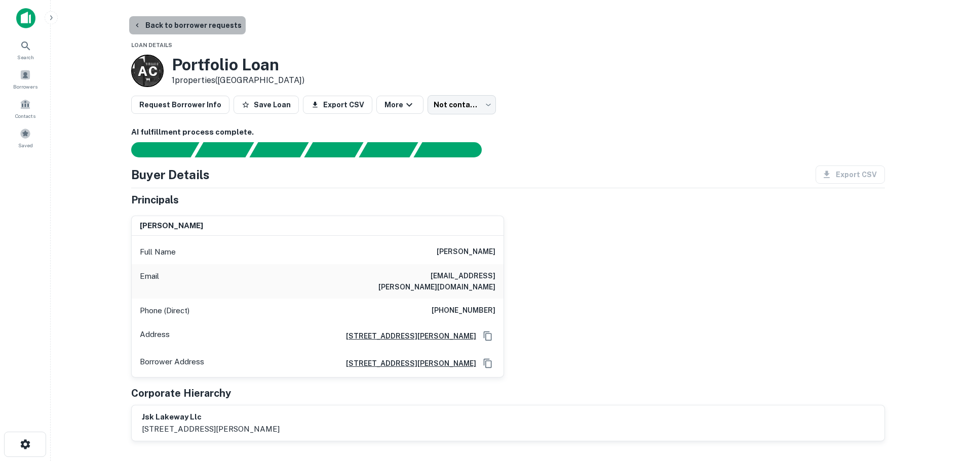
click at [192, 27] on button "Back to borrower requests" at bounding box center [187, 25] width 116 height 18
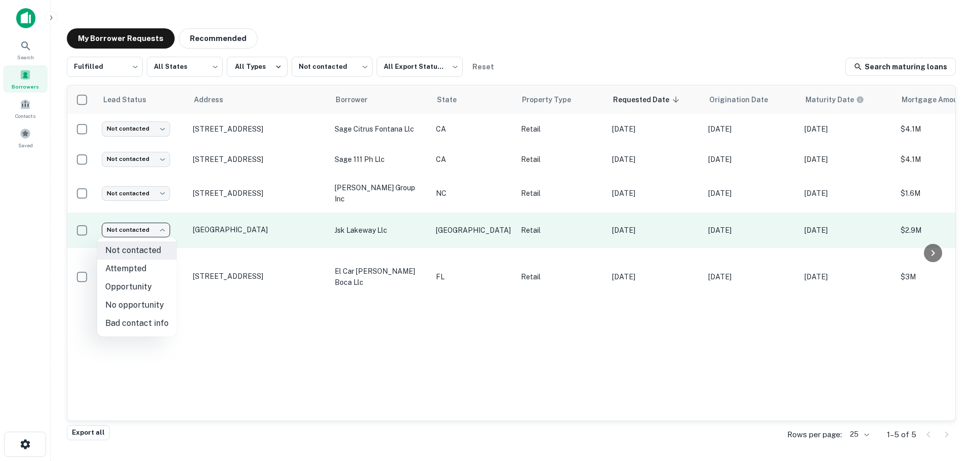
click at [148, 227] on body "Search Borrowers Contacts Saved My Borrower Requests Recommended Fulfilled ****…" at bounding box center [486, 230] width 972 height 461
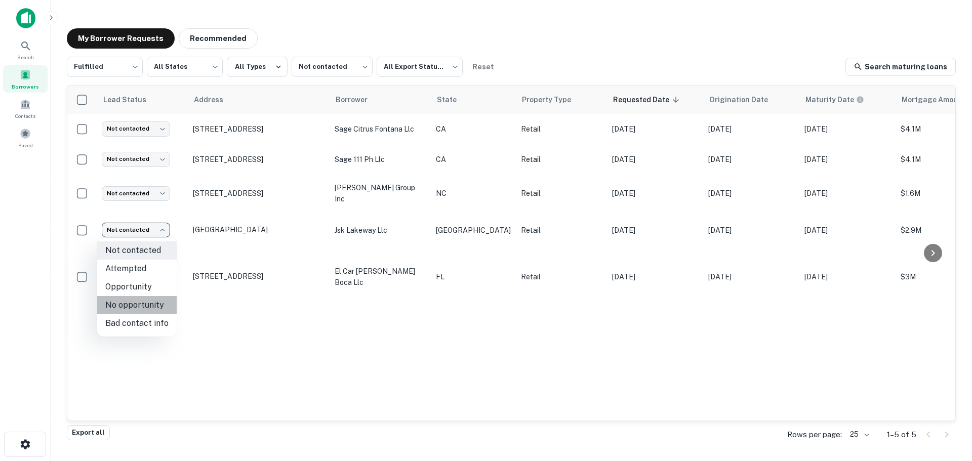
click at [152, 305] on li "No opportunity" at bounding box center [137, 305] width 80 height 18
type input "**********"
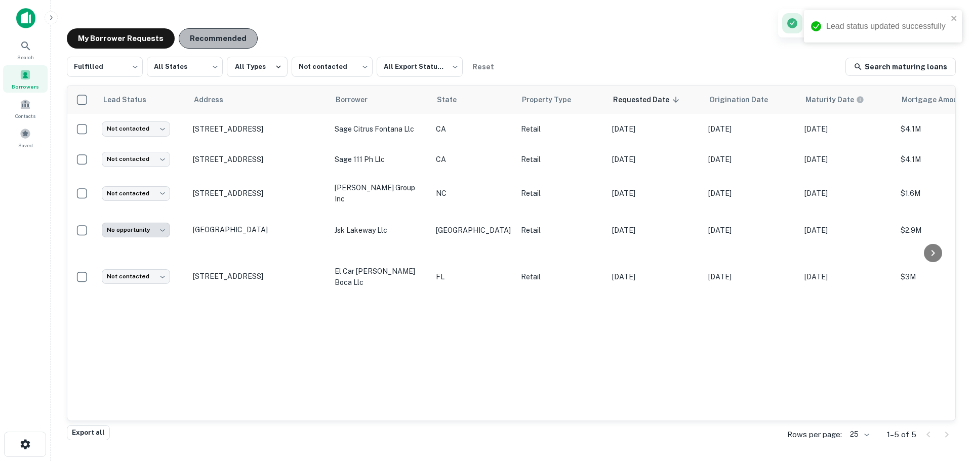
click at [228, 38] on button "Recommended" at bounding box center [218, 38] width 79 height 20
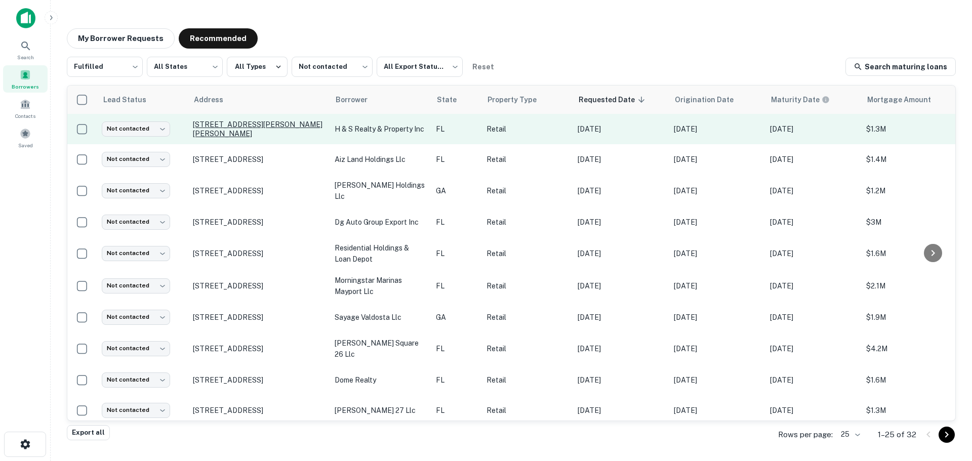
click at [242, 133] on p "[STREET_ADDRESS][PERSON_NAME][PERSON_NAME]" at bounding box center [259, 129] width 132 height 18
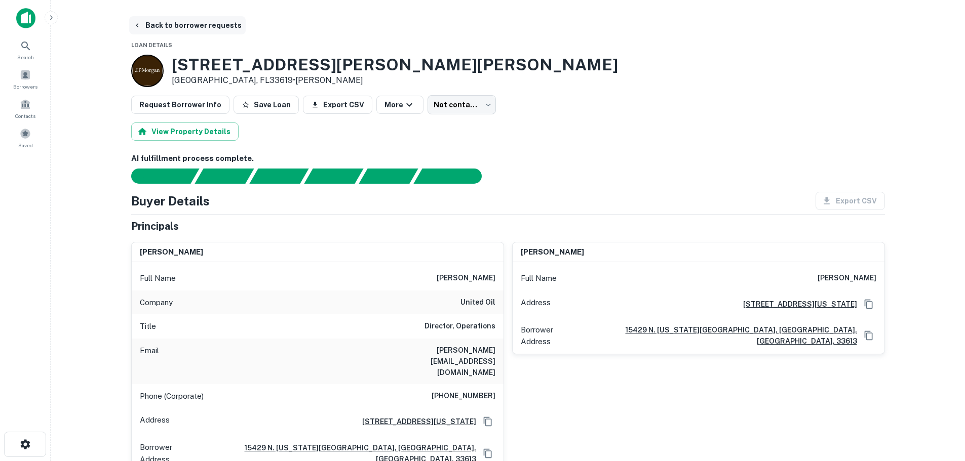
click at [167, 24] on button "Back to borrower requests" at bounding box center [187, 25] width 116 height 18
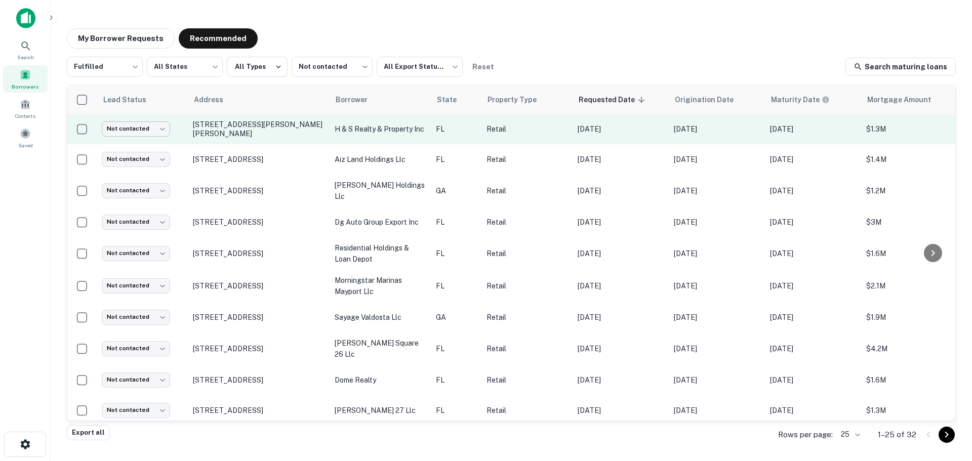
drag, startPoint x: 114, startPoint y: 114, endPoint x: 121, endPoint y: 131, distance: 17.5
click at [118, 128] on td "Not contacted **** ​" at bounding box center [142, 129] width 91 height 30
click at [122, 131] on body "Search Borrowers Contacts Saved My Borrower Requests Recommended Fulfilled ****…" at bounding box center [486, 230] width 972 height 461
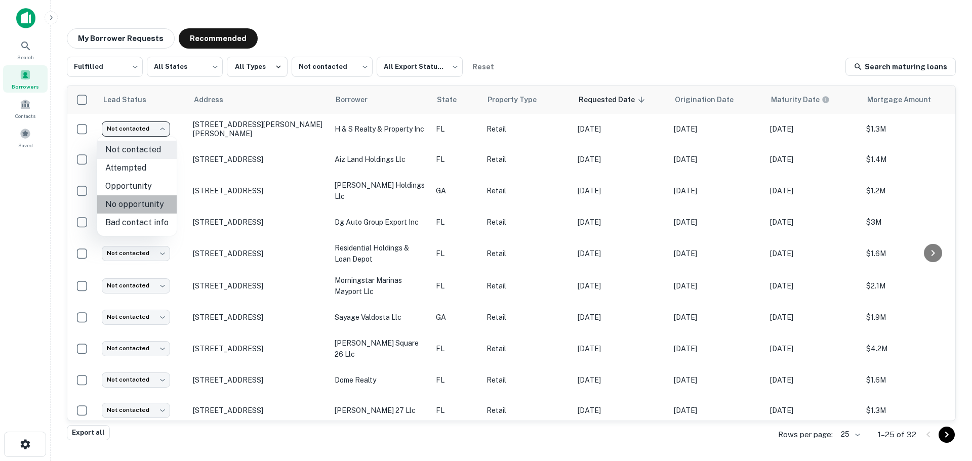
click at [151, 204] on li "No opportunity" at bounding box center [137, 204] width 80 height 18
type input "**********"
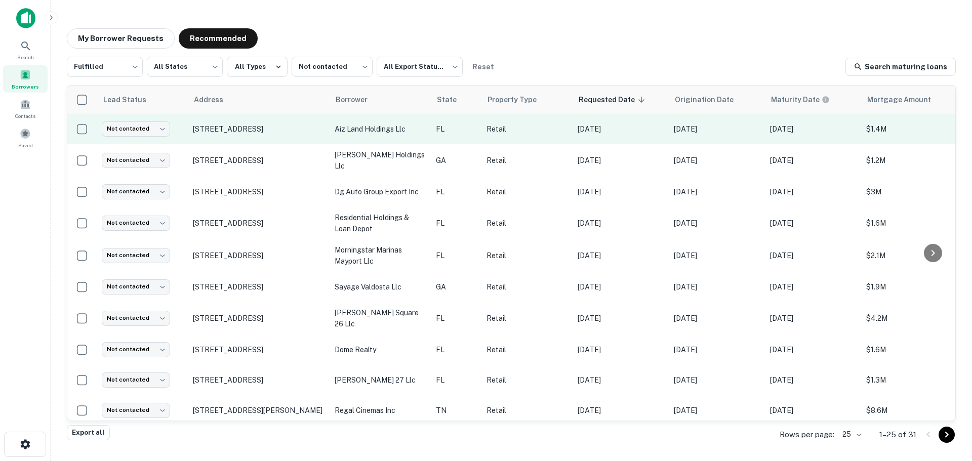
click at [279, 135] on td "[STREET_ADDRESS]" at bounding box center [259, 129] width 142 height 30
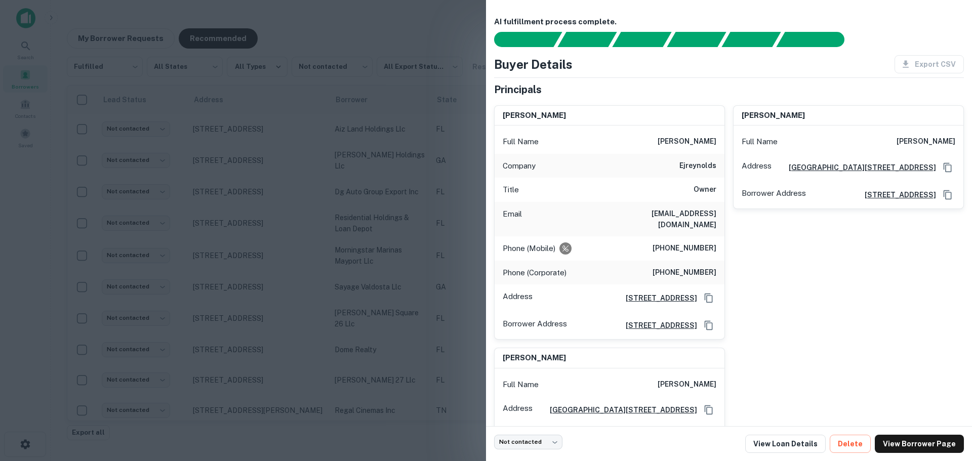
click at [339, 325] on div at bounding box center [486, 230] width 972 height 461
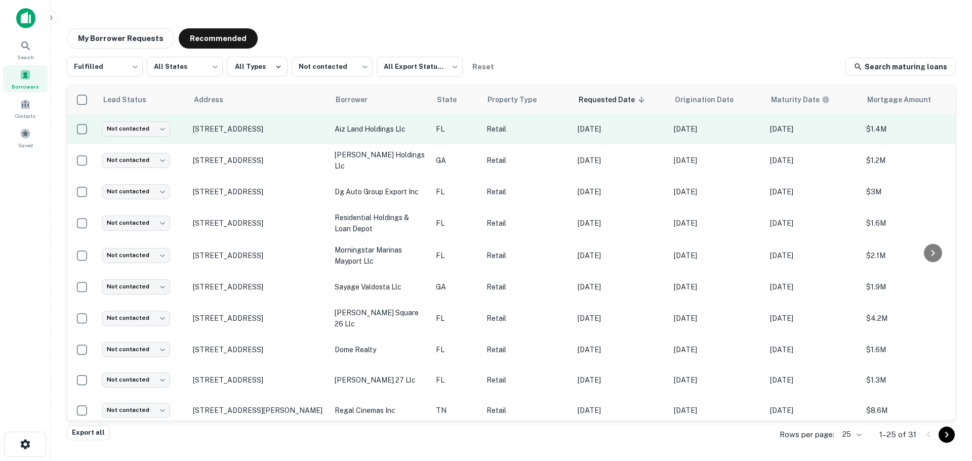
click at [260, 123] on td "[STREET_ADDRESS]" at bounding box center [259, 129] width 142 height 30
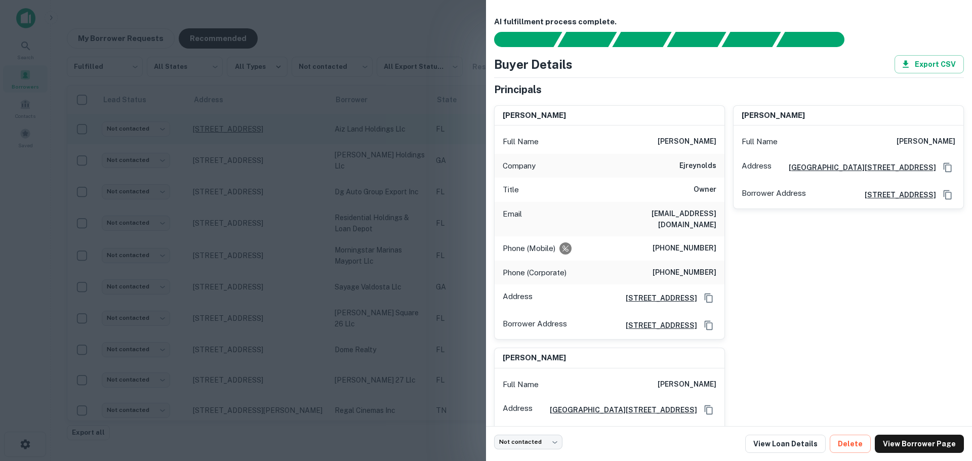
click at [266, 132] on div at bounding box center [486, 230] width 972 height 461
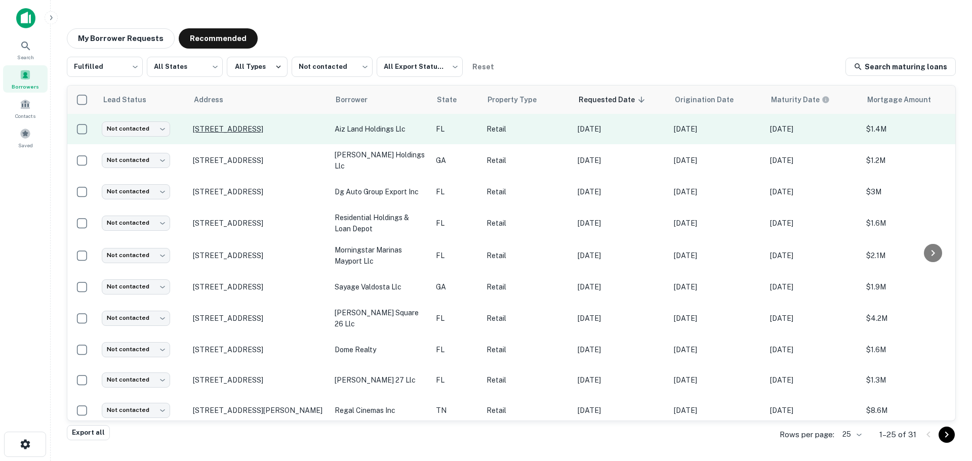
click at [266, 132] on p "[STREET_ADDRESS]" at bounding box center [259, 129] width 132 height 9
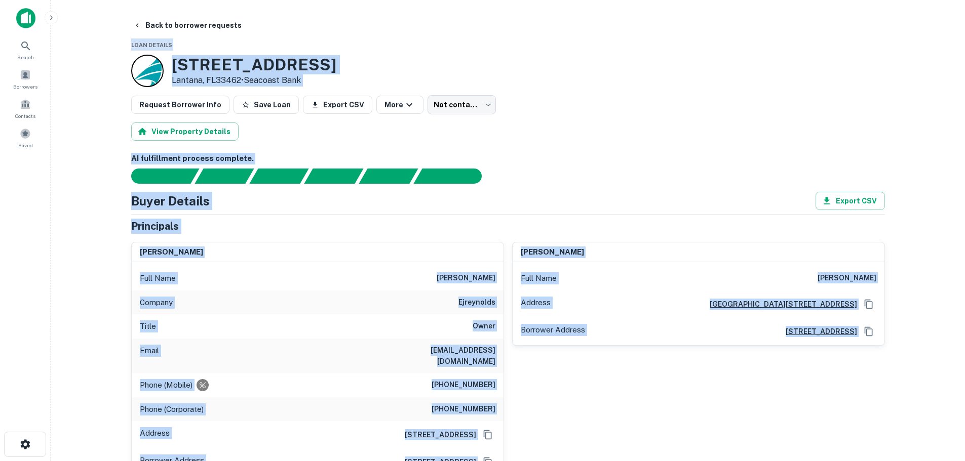
click at [630, 184] on div "AI fulfillment process complete. Buyer Details Export CSV Principals [PERSON_NA…" at bounding box center [508, 402] width 754 height 499
click at [585, 237] on div "[PERSON_NAME] Full Name [PERSON_NAME] Address [GEOGRAPHIC_DATA] Address [STREET…" at bounding box center [694, 355] width 381 height 243
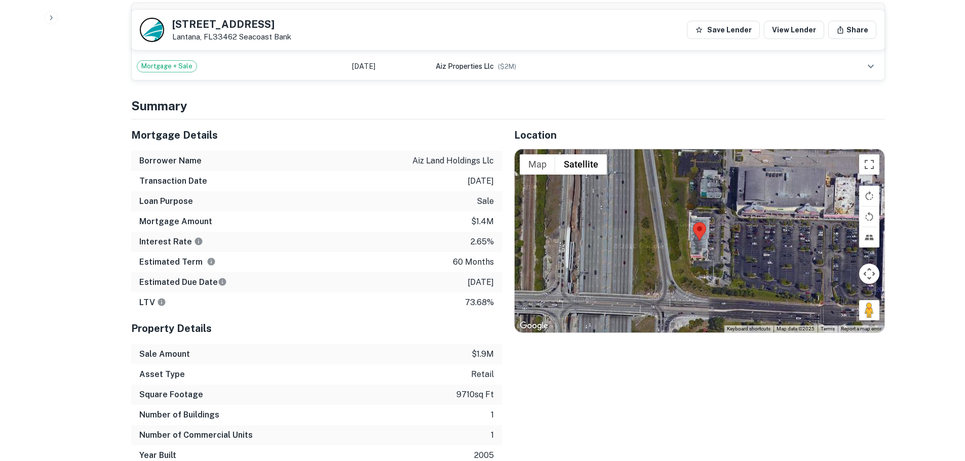
scroll to position [709, 0]
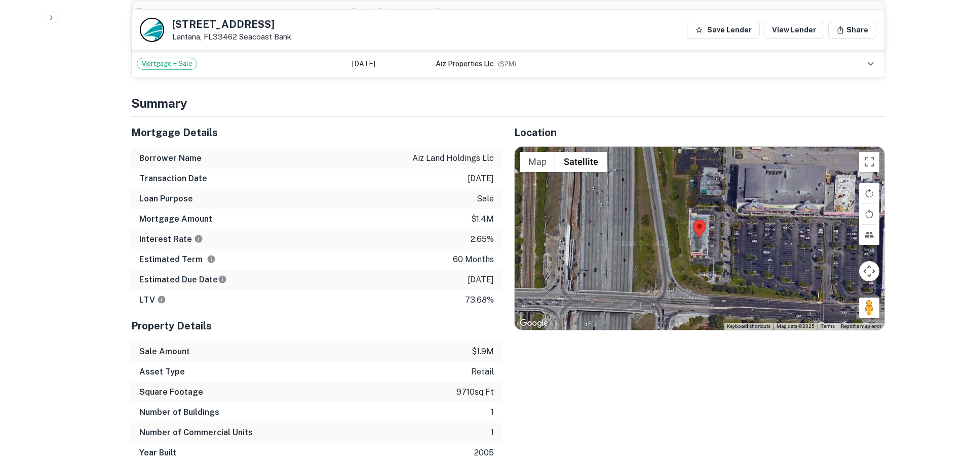
drag, startPoint x: 871, startPoint y: 298, endPoint x: 746, endPoint y: 253, distance: 132.5
click at [746, 253] on div "Map Terrain Satellite Labels Keyboard shortcuts Map Data Map data ©2025 Map dat…" at bounding box center [699, 238] width 370 height 183
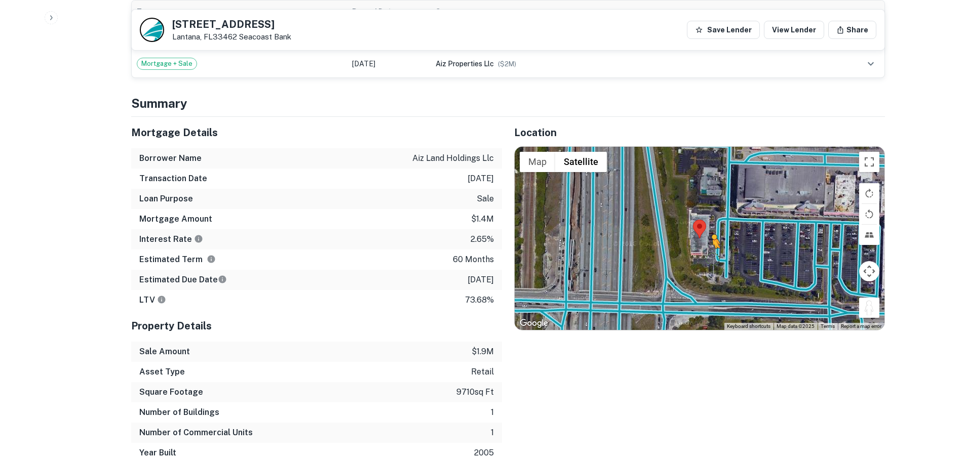
drag, startPoint x: 875, startPoint y: 299, endPoint x: 712, endPoint y: 249, distance: 170.3
click at [712, 249] on div "To activate drag with keyboard, press Alt + Enter. Once in keyboard drag state,…" at bounding box center [699, 238] width 370 height 183
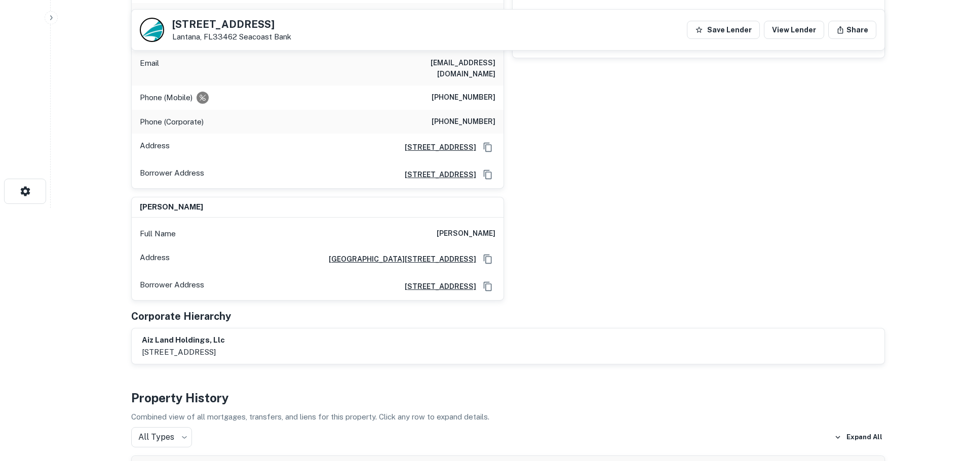
scroll to position [101, 0]
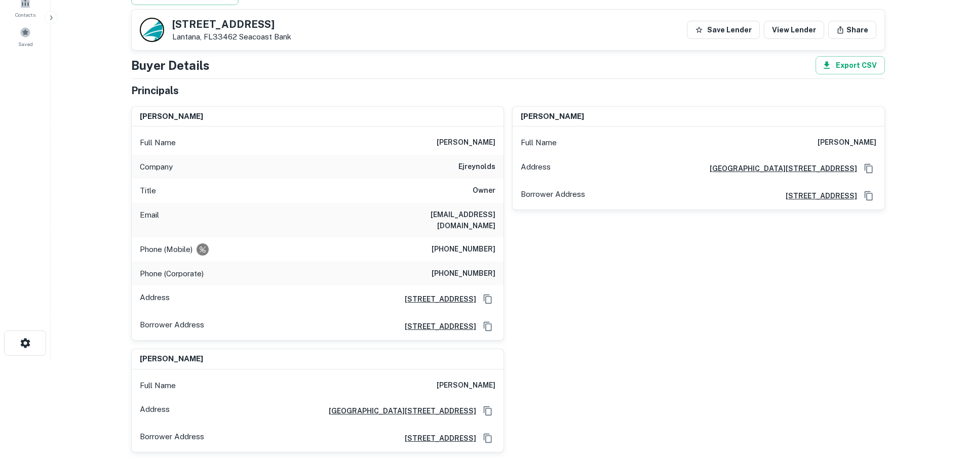
click at [471, 244] on h6 "[PHONE_NUMBER]" at bounding box center [463, 250] width 64 height 12
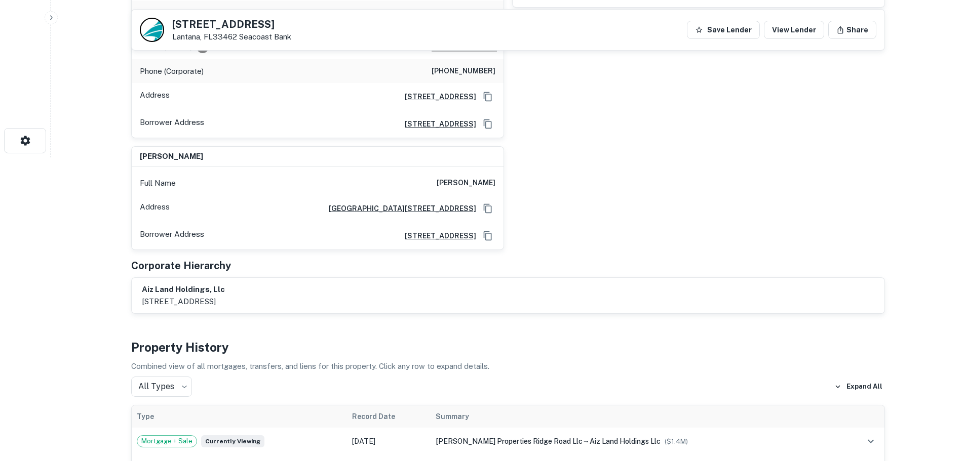
scroll to position [0, 0]
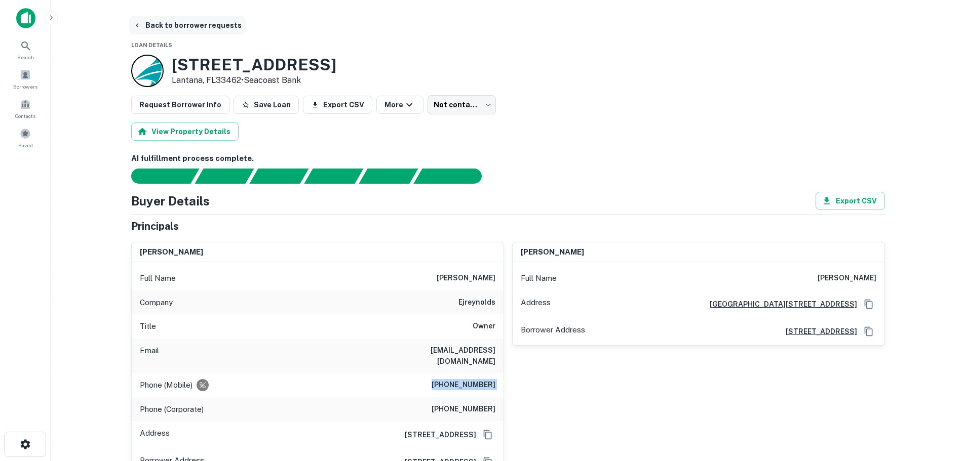
click at [197, 23] on button "Back to borrower requests" at bounding box center [187, 25] width 116 height 18
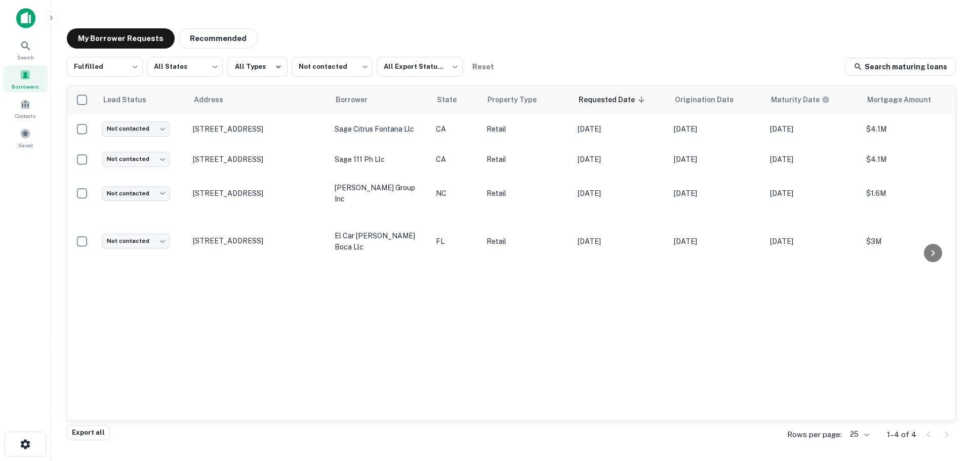
click at [198, 24] on div "My Borrower Requests Recommended Fulfilled ********* ​ All States *** ​ All Typ…" at bounding box center [511, 227] width 905 height 415
click at [201, 44] on button "Recommended" at bounding box center [218, 38] width 79 height 20
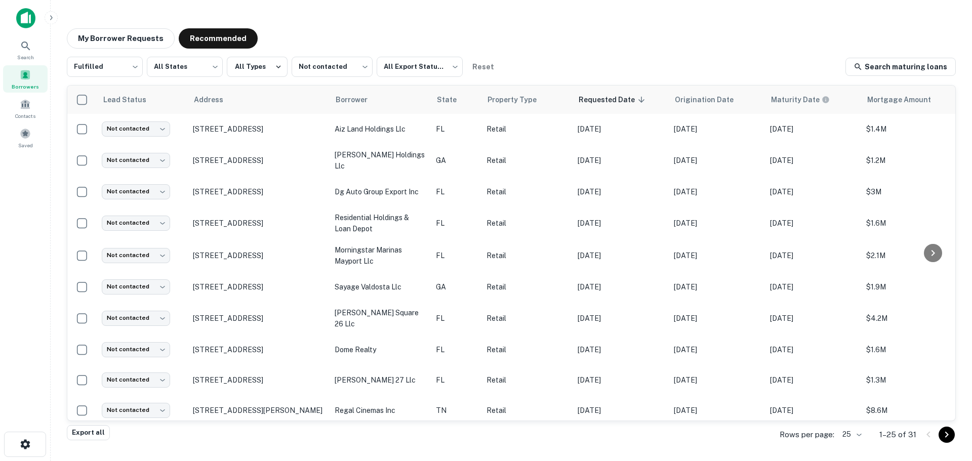
click at [133, 134] on body "Search Borrowers Contacts Saved My Borrower Requests Recommended Fulfilled ****…" at bounding box center [486, 230] width 972 height 461
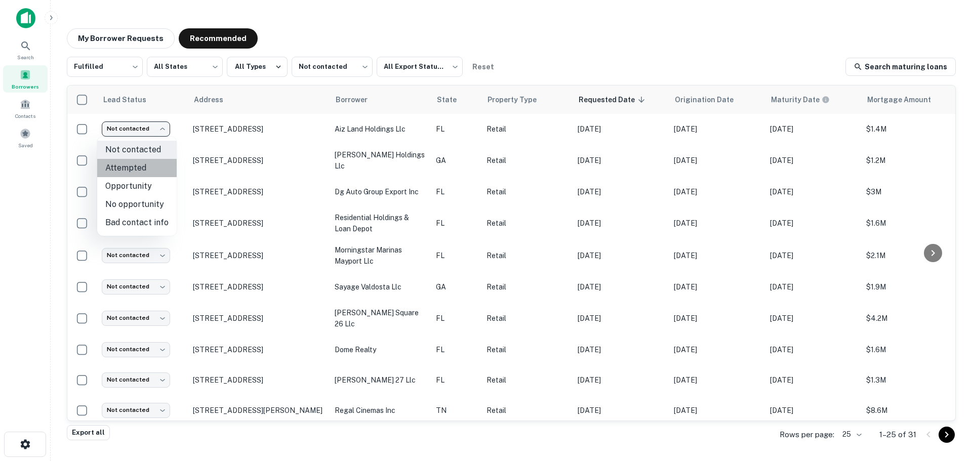
click at [142, 166] on li "Attempted" at bounding box center [137, 168] width 80 height 18
type input "*********"
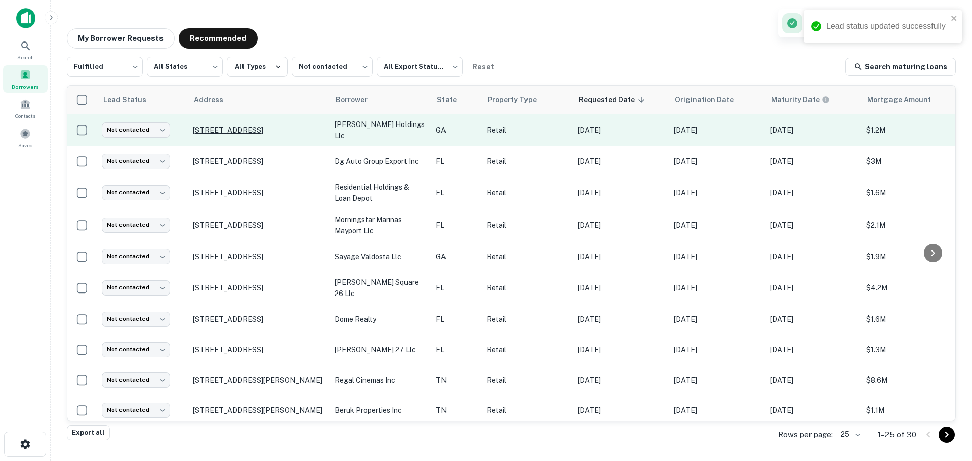
click at [287, 126] on p "[STREET_ADDRESS]" at bounding box center [259, 130] width 132 height 9
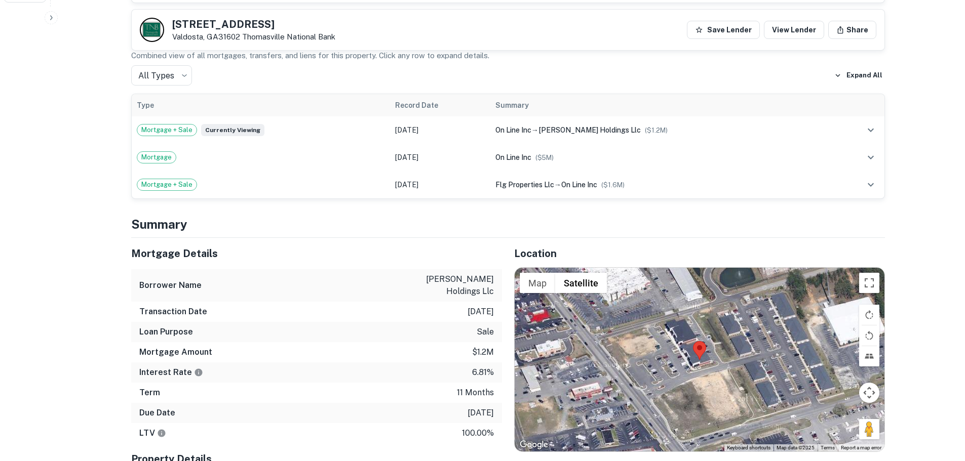
scroll to position [557, 0]
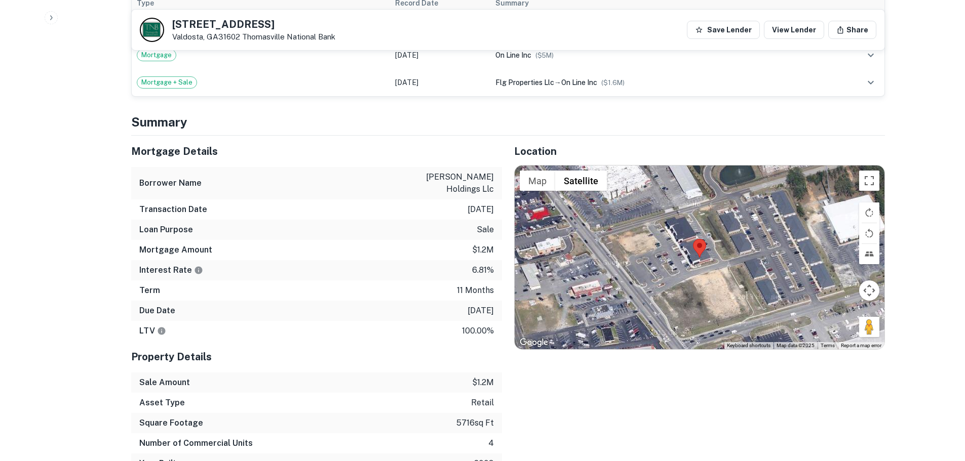
drag, startPoint x: 868, startPoint y: 316, endPoint x: 686, endPoint y: 250, distance: 194.2
click at [686, 250] on div "Map Terrain Satellite Labels Keyboard shortcuts Map Data Map data ©2025 Map dat…" at bounding box center [699, 257] width 370 height 183
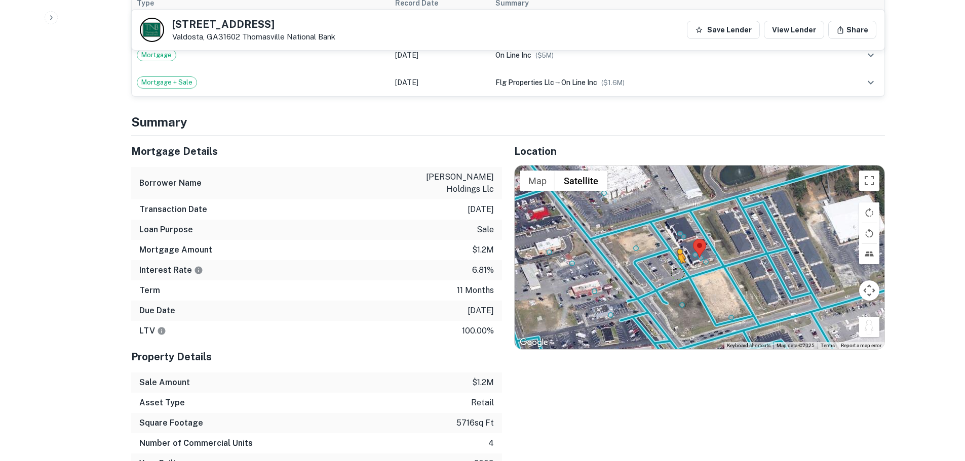
drag, startPoint x: 870, startPoint y: 316, endPoint x: 677, endPoint y: 262, distance: 200.7
click at [677, 262] on div "To activate drag with keyboard, press Alt + Enter. Once in keyboard drag state,…" at bounding box center [699, 257] width 370 height 183
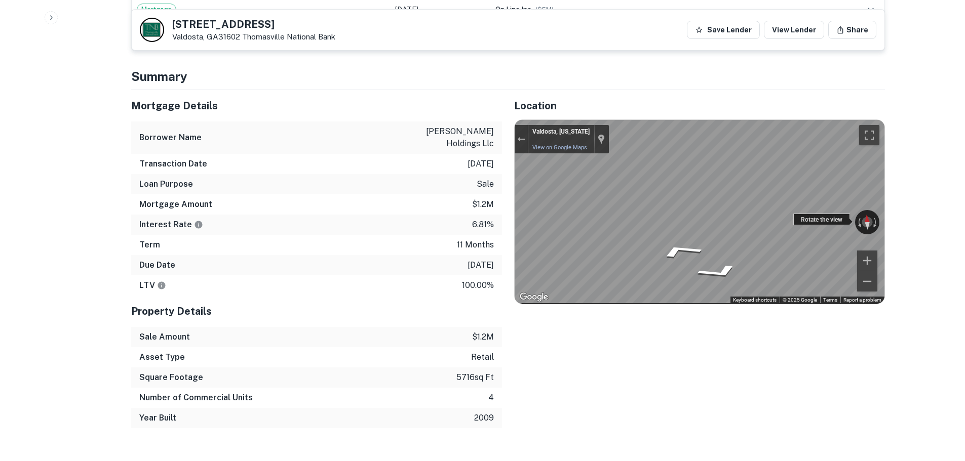
scroll to position [658, 0]
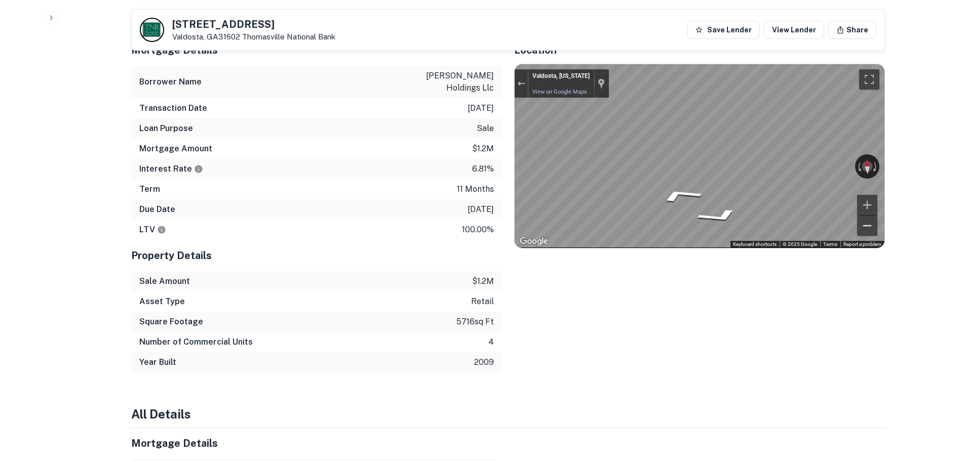
click at [861, 216] on button "Zoom out" at bounding box center [867, 226] width 20 height 20
click at [724, 190] on div "Map" at bounding box center [699, 155] width 370 height 183
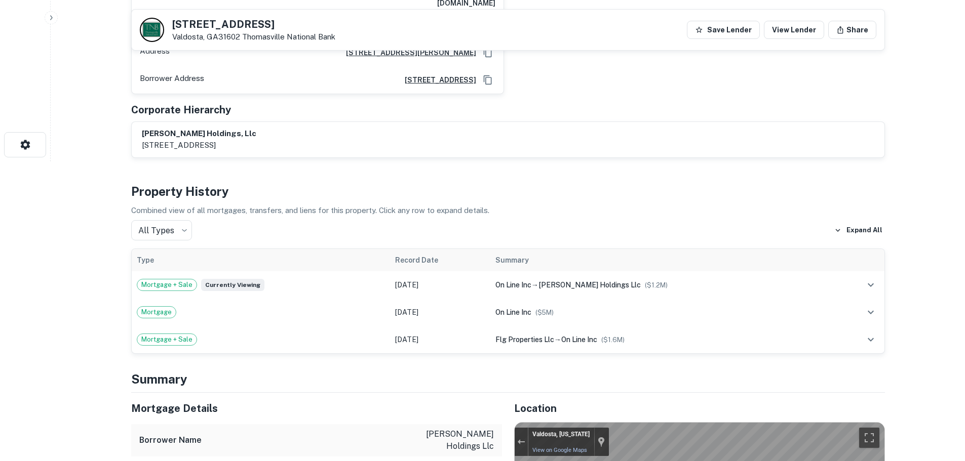
scroll to position [152, 0]
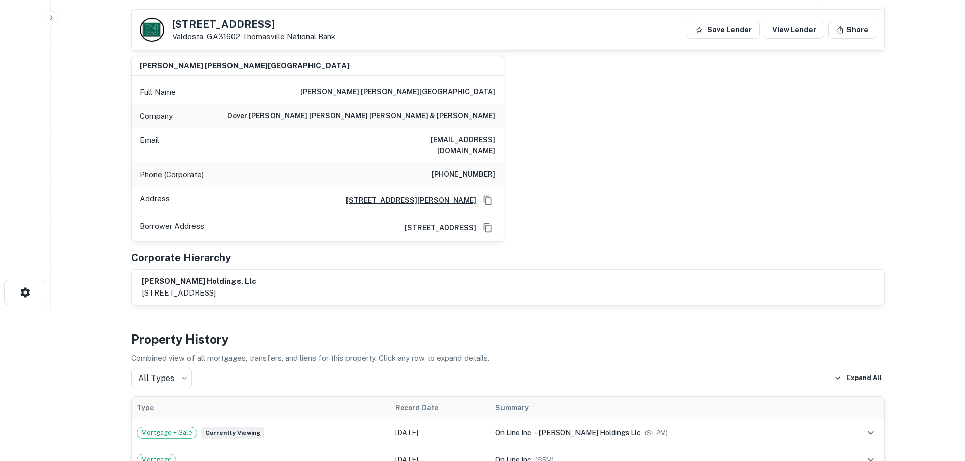
click at [469, 169] on h6 "[PHONE_NUMBER]" at bounding box center [463, 175] width 64 height 12
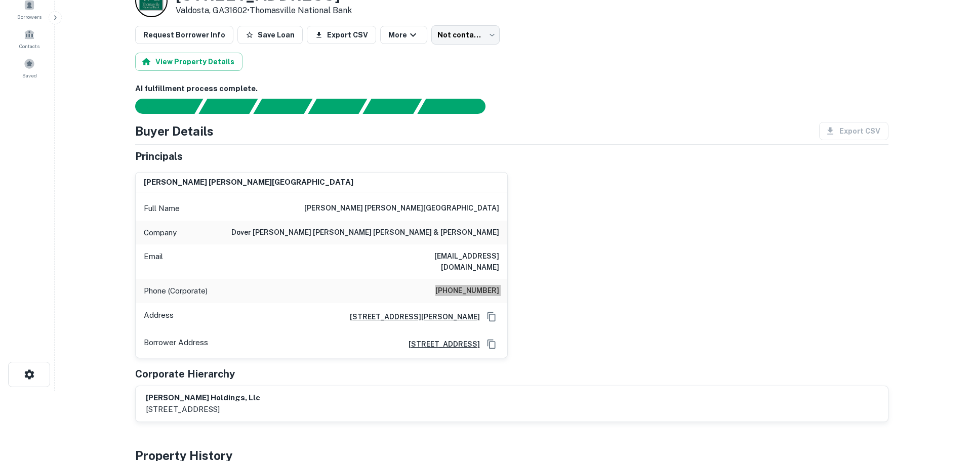
scroll to position [0, 0]
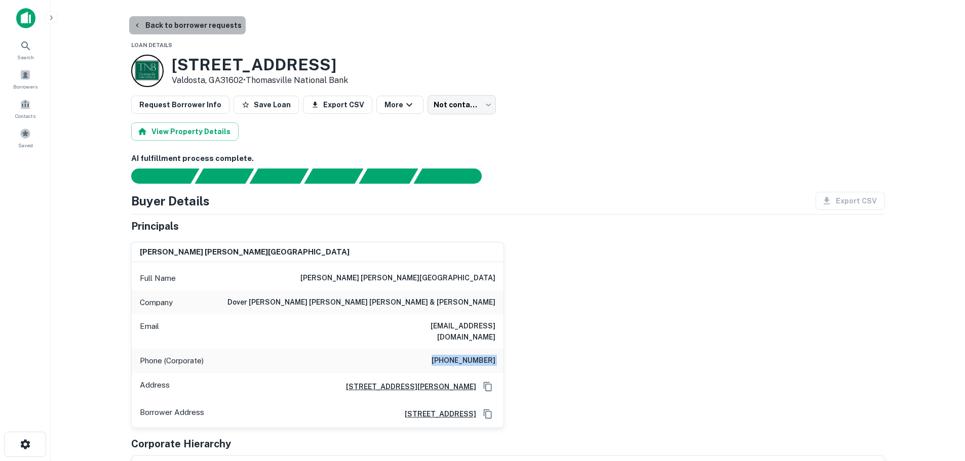
click at [190, 19] on button "Back to borrower requests" at bounding box center [187, 25] width 116 height 18
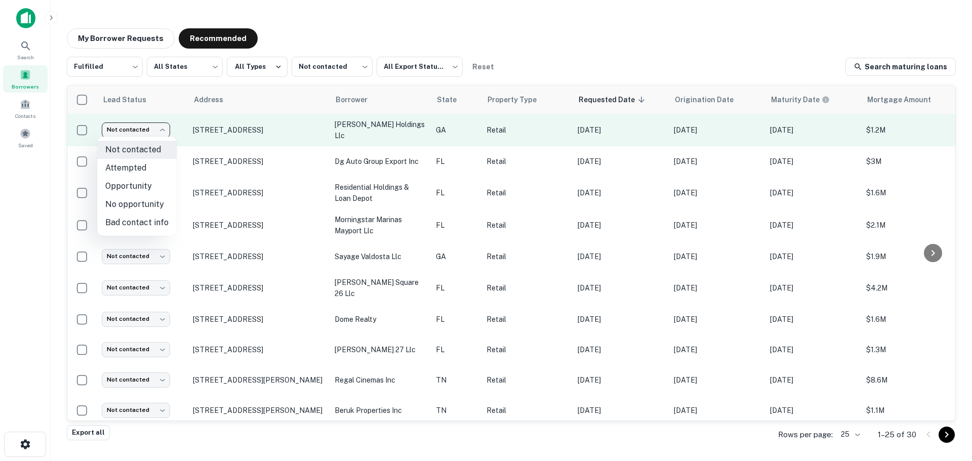
click at [154, 130] on body "Search Borrowers Contacts Saved My Borrower Requests Recommended Fulfilled ****…" at bounding box center [486, 230] width 972 height 461
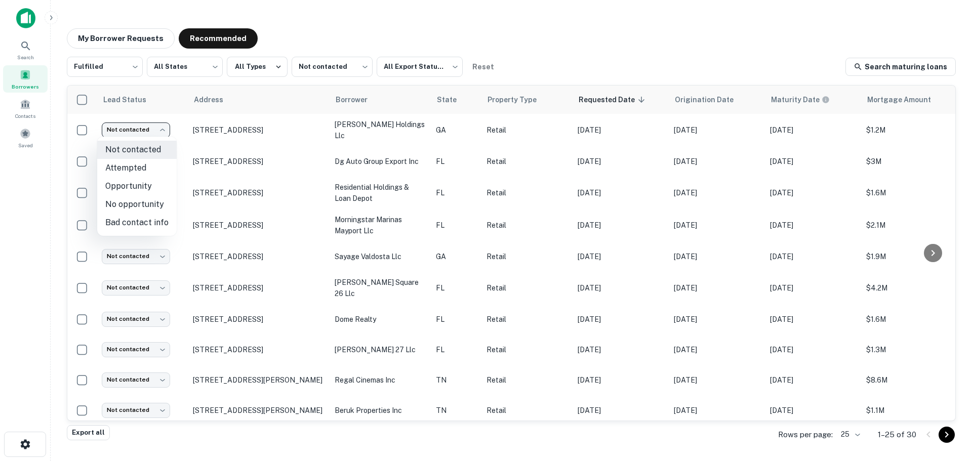
click at [143, 164] on li "Attempted" at bounding box center [137, 168] width 80 height 18
type input "*********"
